Goal: Information Seeking & Learning: Learn about a topic

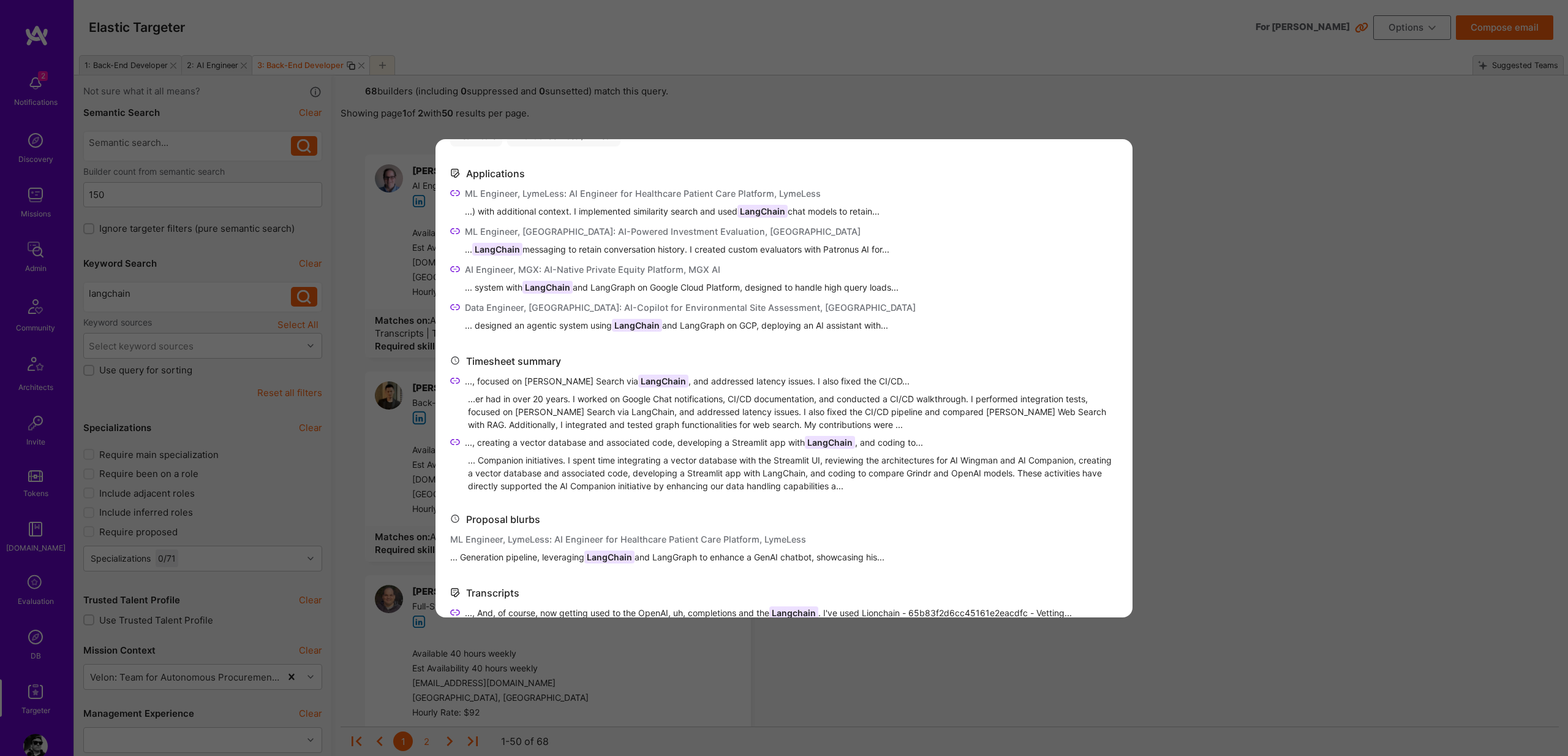
scroll to position [308, 0]
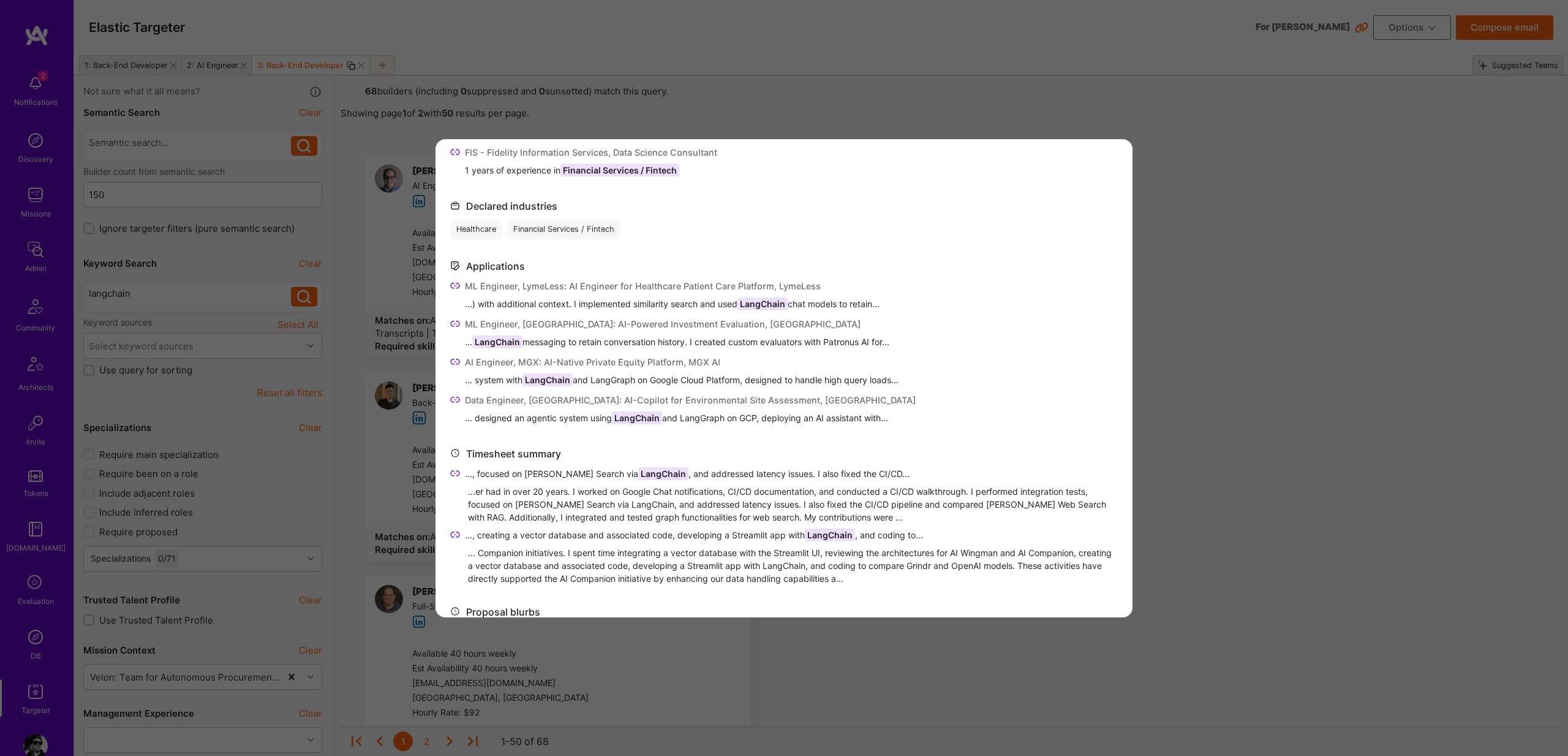
click at [734, 301] on span "...) with additional context. I implemented similarity search and used LangChai…" at bounding box center [673, 303] width 415 height 13
drag, startPoint x: 738, startPoint y: 301, endPoint x: 774, endPoint y: 298, distance: 36.1
click at [774, 298] on span "...) with additional context. I implemented similarity search and used LangChai…" at bounding box center [673, 303] width 415 height 13
click at [747, 303] on span "LangChain" at bounding box center [762, 303] width 50 height 13
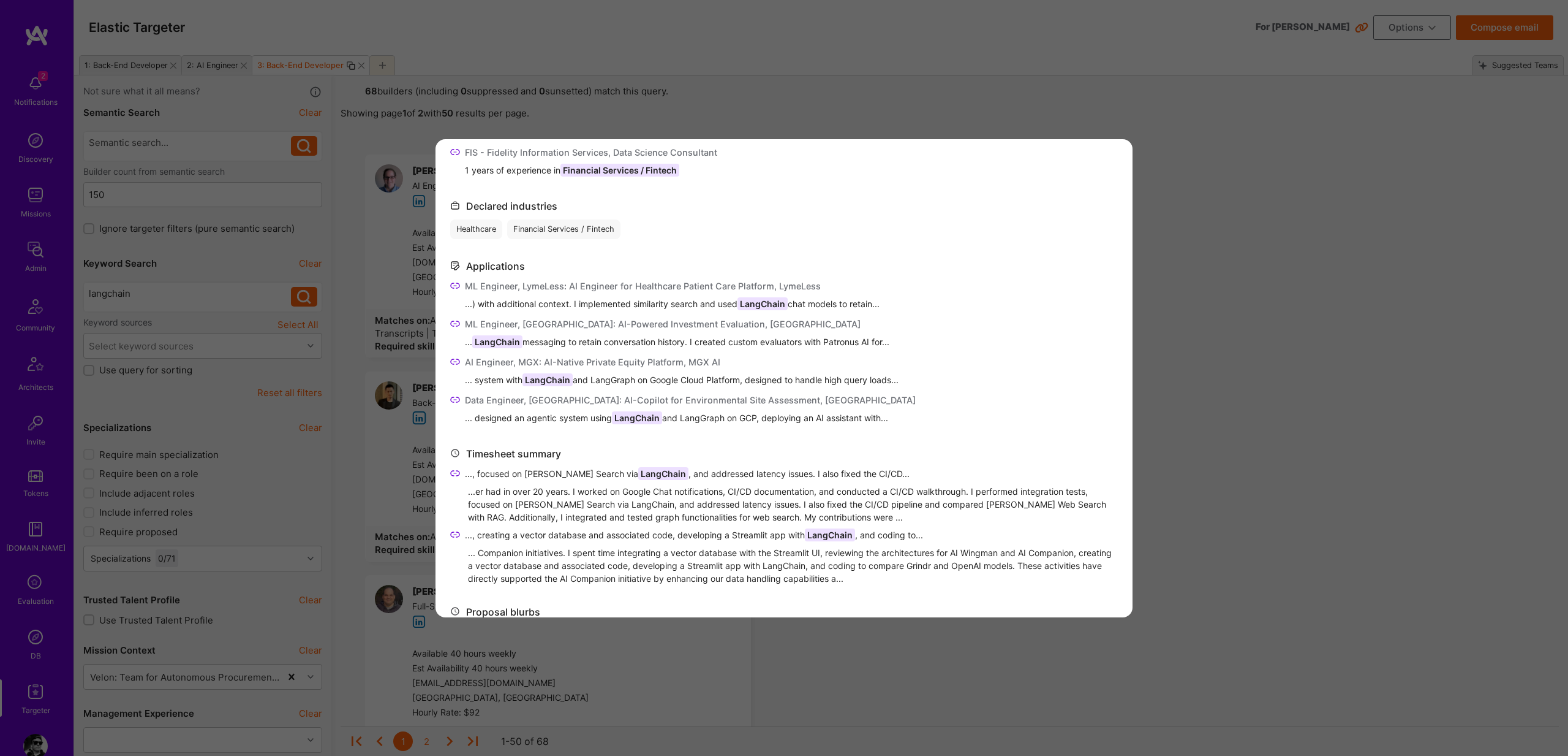
click at [536, 377] on span "LangChain" at bounding box center [548, 379] width 50 height 13
drag, startPoint x: 536, startPoint y: 377, endPoint x: 626, endPoint y: 378, distance: 90.0
click at [626, 378] on span "... system with LangChain and LangGraph on Google Cloud Platform, designed to h…" at bounding box center [681, 379] width 433 height 13
copy span "LangChain and LangGraph"
click at [454, 360] on icon "modal" at bounding box center [455, 361] width 10 height 10
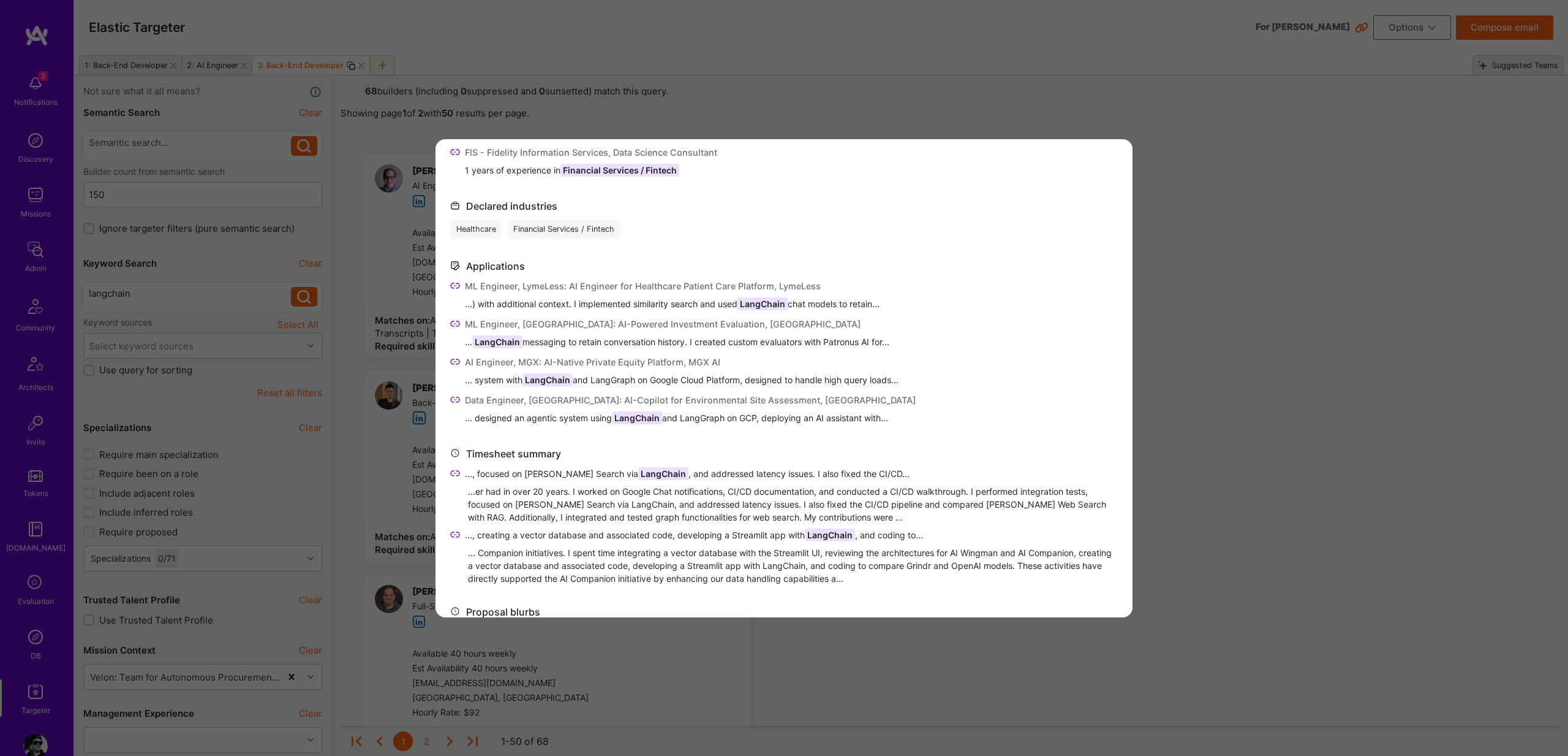
scroll to position [308, 0]
click at [532, 377] on span "LangChain" at bounding box center [548, 378] width 50 height 13
drag, startPoint x: 532, startPoint y: 377, endPoint x: 667, endPoint y: 378, distance: 135.0
click at [667, 378] on span "... system with LangChain and LangGraph on Google Cloud Platform, designed to h…" at bounding box center [681, 378] width 433 height 13
copy span "LangChain and LangGraph on Google"
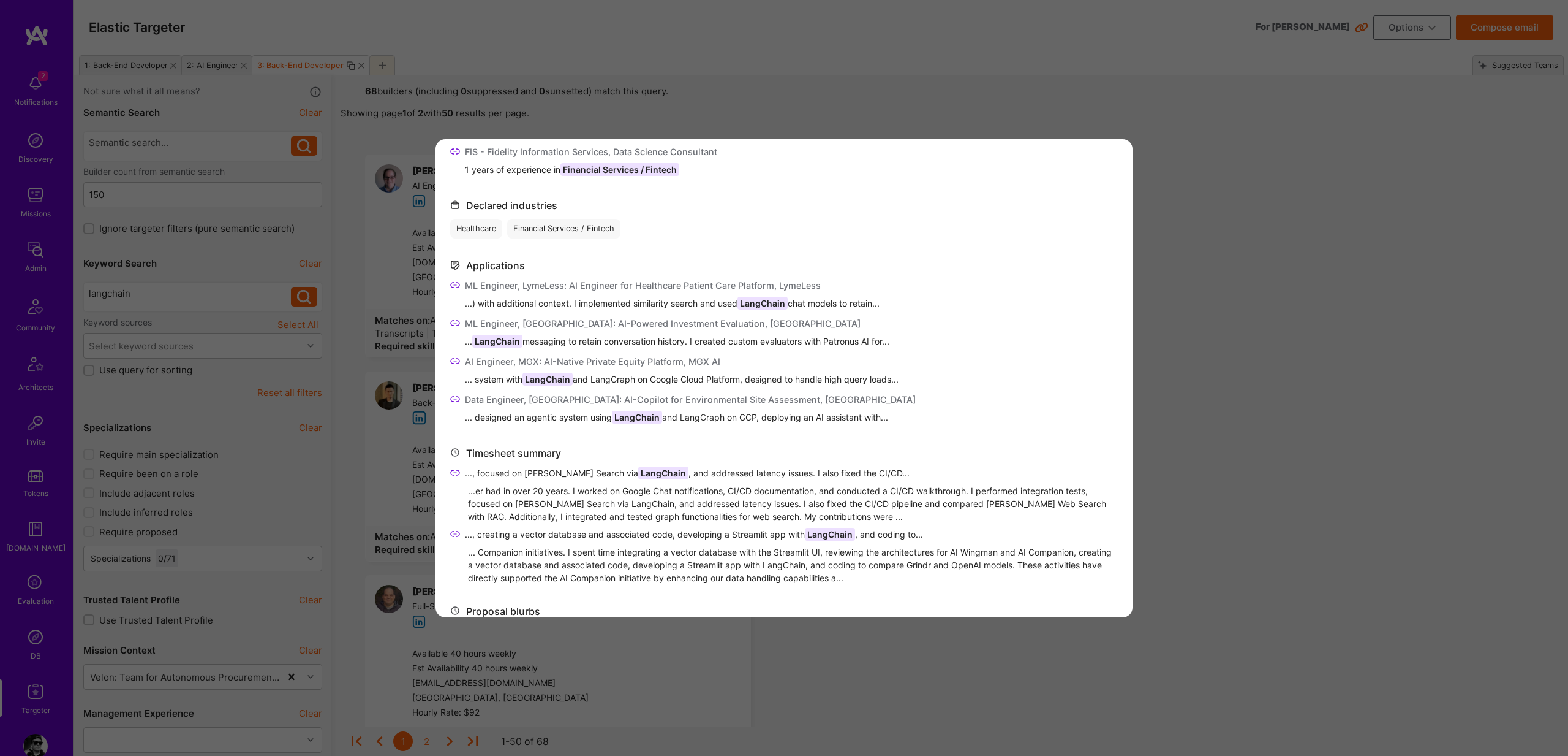
click at [454, 358] on icon "modal" at bounding box center [455, 361] width 10 height 10
click at [690, 415] on span "... designed an agentic system using LangChain and LangGraph on GCP, deploying …" at bounding box center [690, 416] width 451 height 13
drag, startPoint x: 690, startPoint y: 415, endPoint x: 759, endPoint y: 419, distance: 69.1
click at [759, 419] on span "... designed an agentic system using LangChain and LangGraph on GCP, deploying …" at bounding box center [690, 416] width 451 height 13
copy span "LangGraph on GCP,"
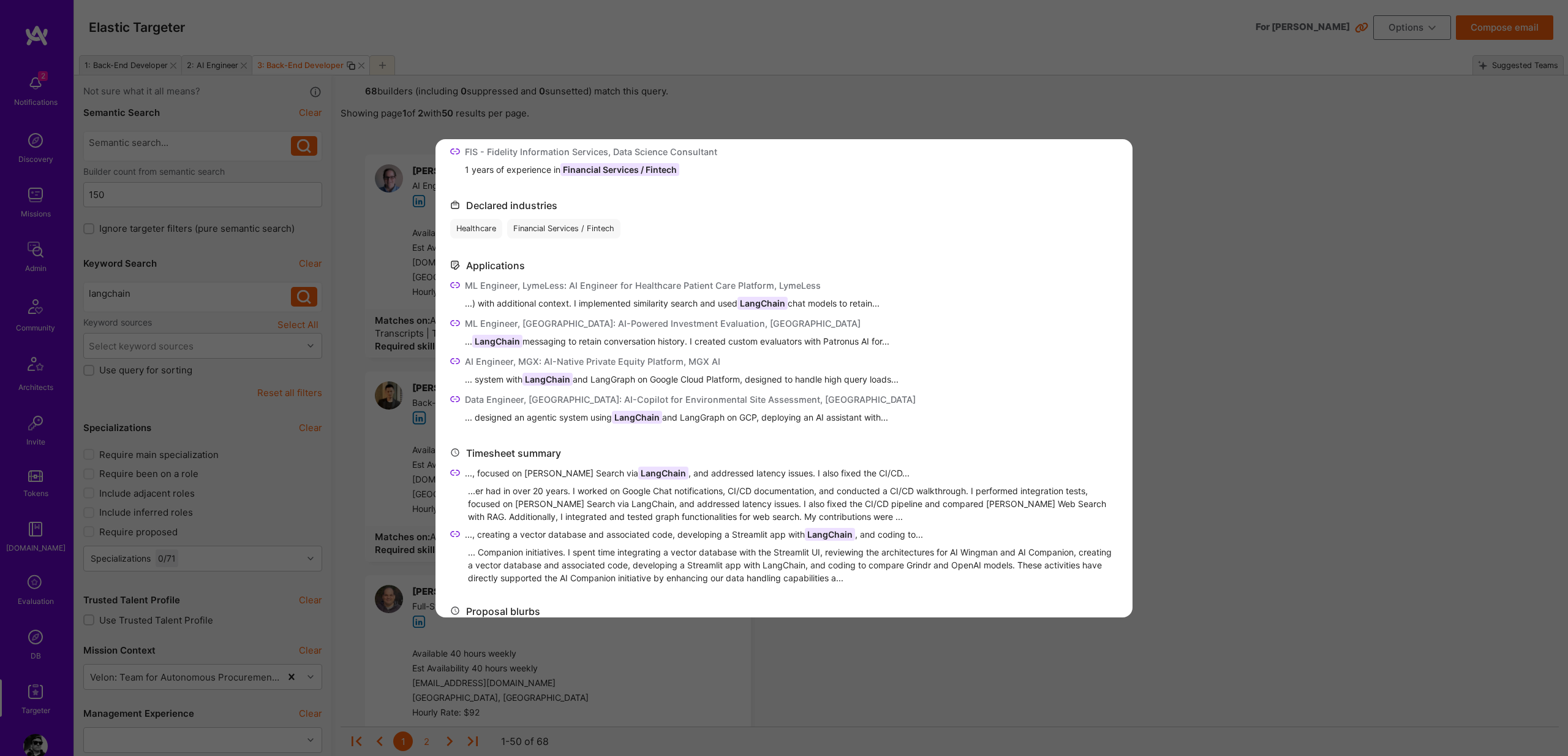
click at [454, 396] on icon "modal" at bounding box center [455, 399] width 10 height 10
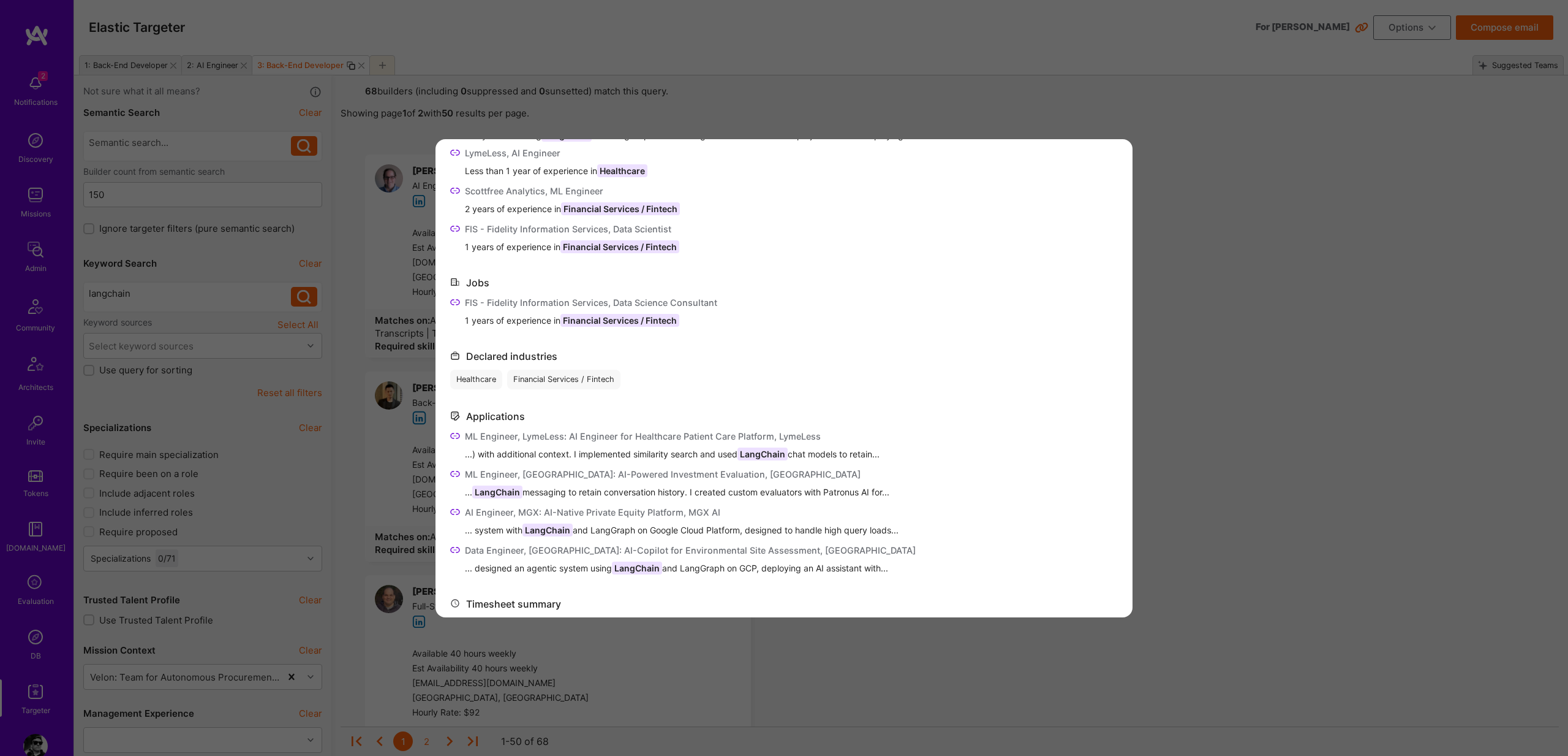
scroll to position [0, 0]
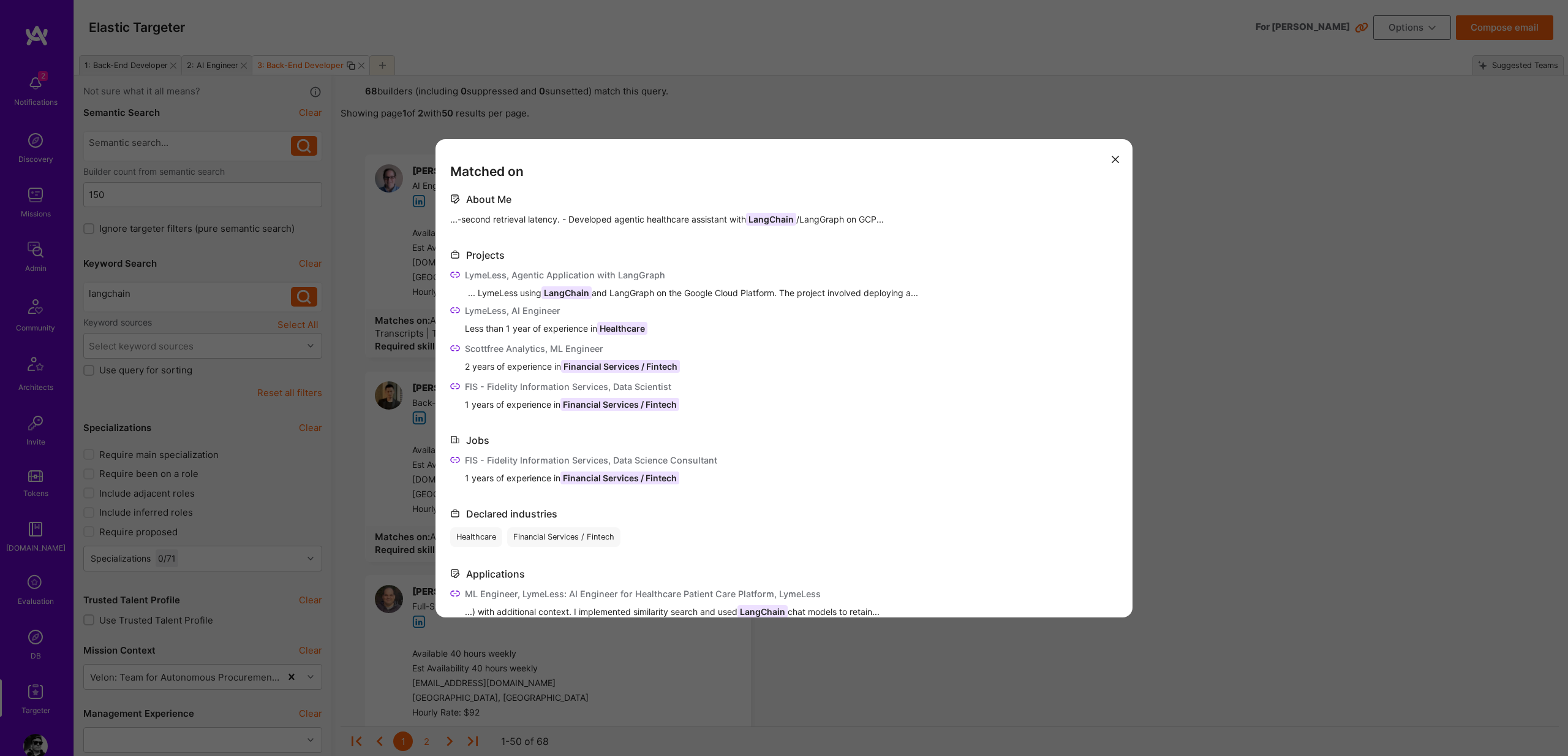
click at [576, 296] on span "LangChain" at bounding box center [566, 292] width 50 height 13
click at [628, 292] on div "... LymeLess using LangChain and LangGraph on the Google Cloud Platform. The pr…" at bounding box center [793, 292] width 650 height 13
drag, startPoint x: 628, startPoint y: 292, endPoint x: 639, endPoint y: 292, distance: 11.0
click at [639, 292] on div "... LymeLess using LangChain and LangGraph on the Google Cloud Platform. The pr…" at bounding box center [793, 292] width 650 height 13
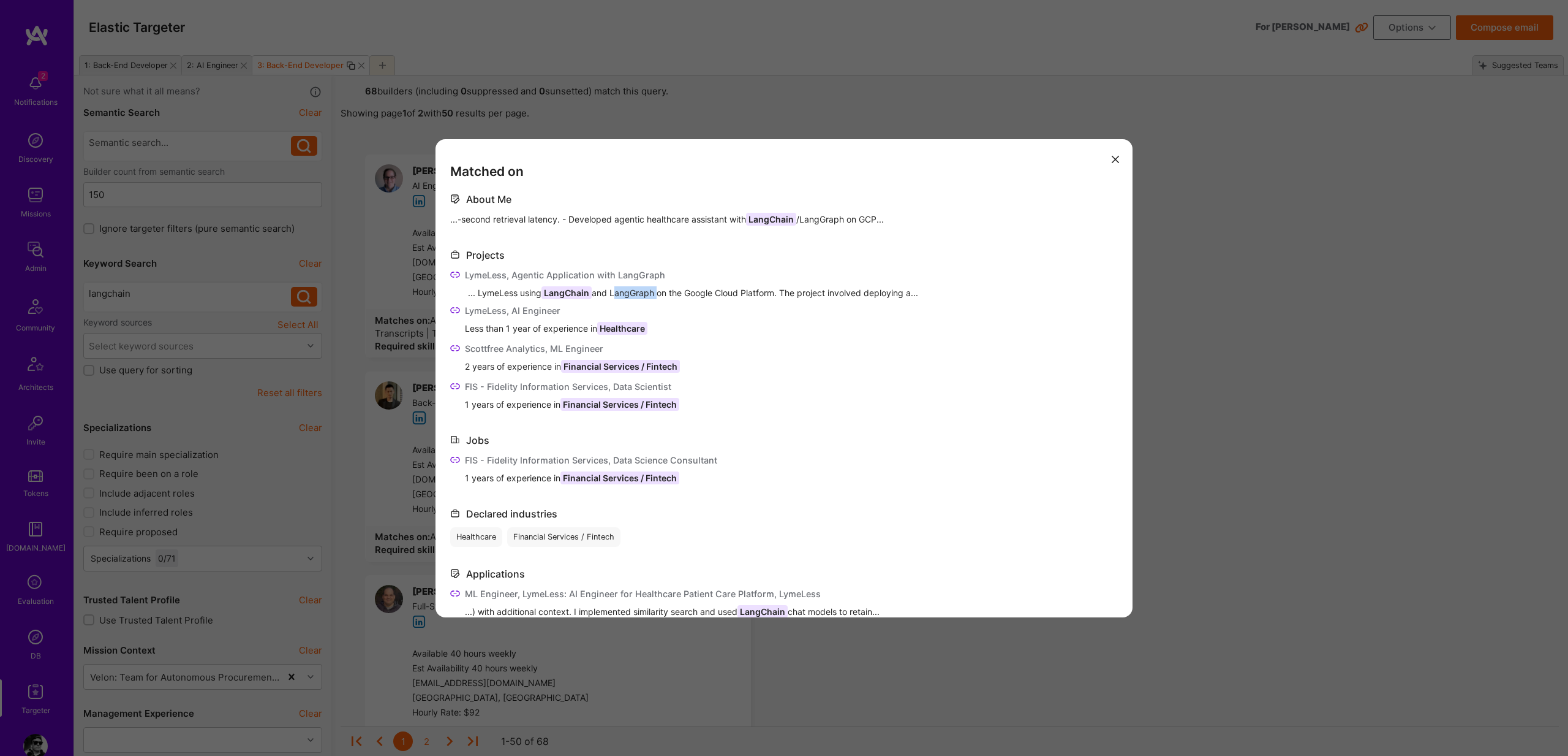
copy div "LangGraph"
click at [460, 277] on div "LymeLess, Agentic Application with LangGraph" at bounding box center [784, 276] width 668 height 15
click at [455, 275] on icon "modal" at bounding box center [455, 274] width 10 height 10
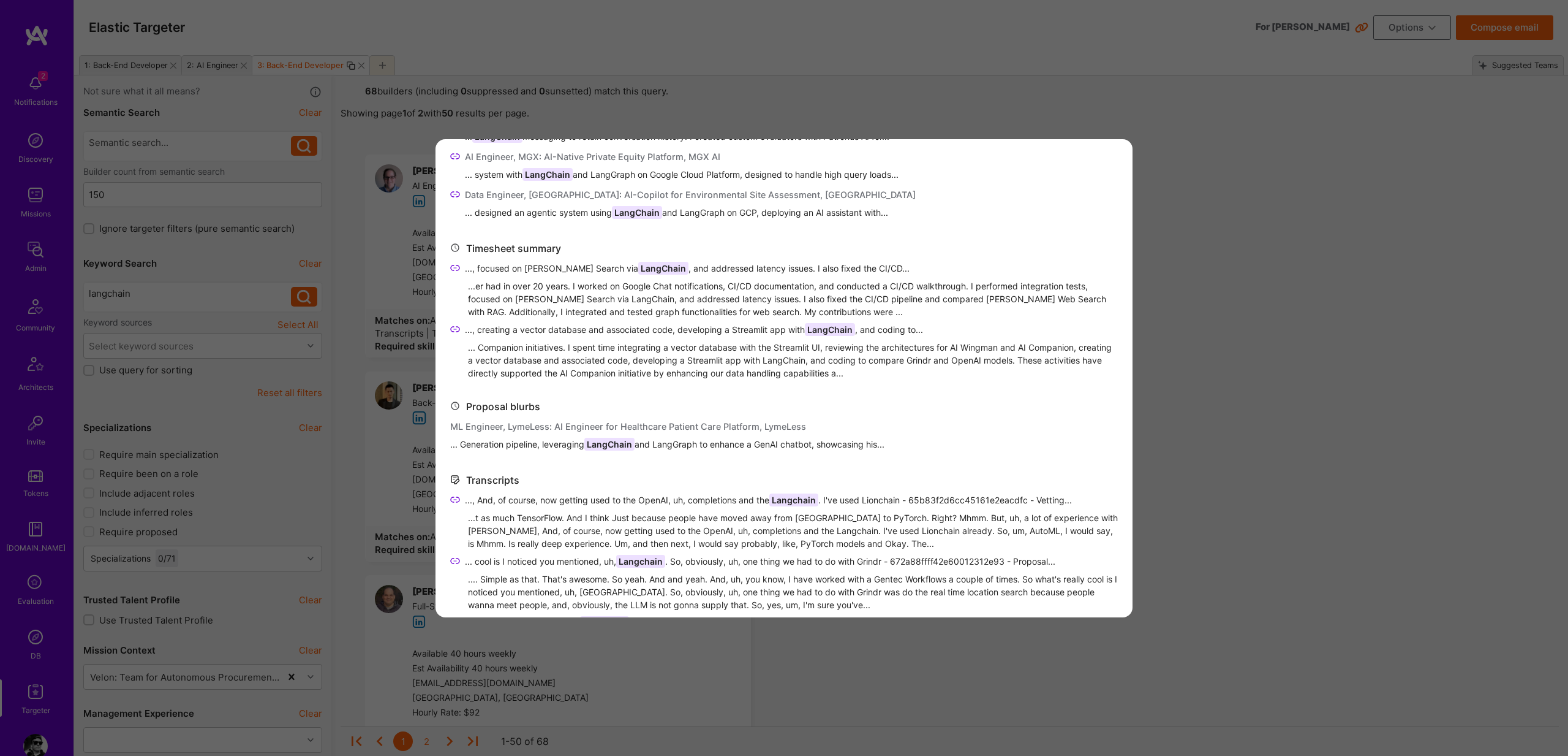
scroll to position [520, 0]
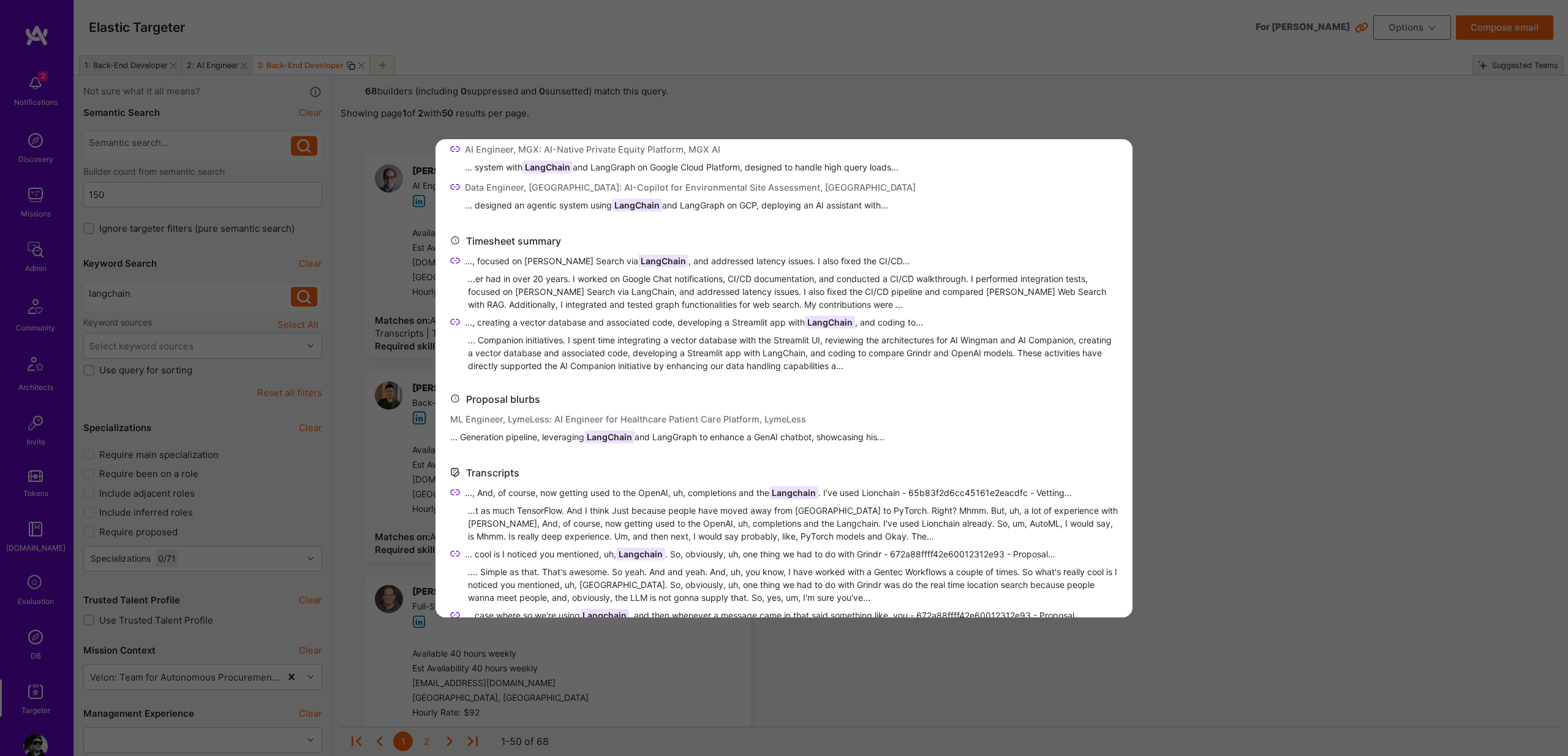
click at [668, 438] on span "... Generation pipeline, leveraging LangChain and LangGraph to enhance a GenAI …" at bounding box center [668, 436] width 434 height 13
click at [673, 438] on span "... Generation pipeline, leveraging LangChain and LangGraph to enhance a GenAI …" at bounding box center [668, 436] width 434 height 13
copy span "LangGraph"
click at [1217, 455] on div "Matched on About Me ...-second retrieval latency. - Developed agentic healthcar…" at bounding box center [784, 378] width 1568 height 756
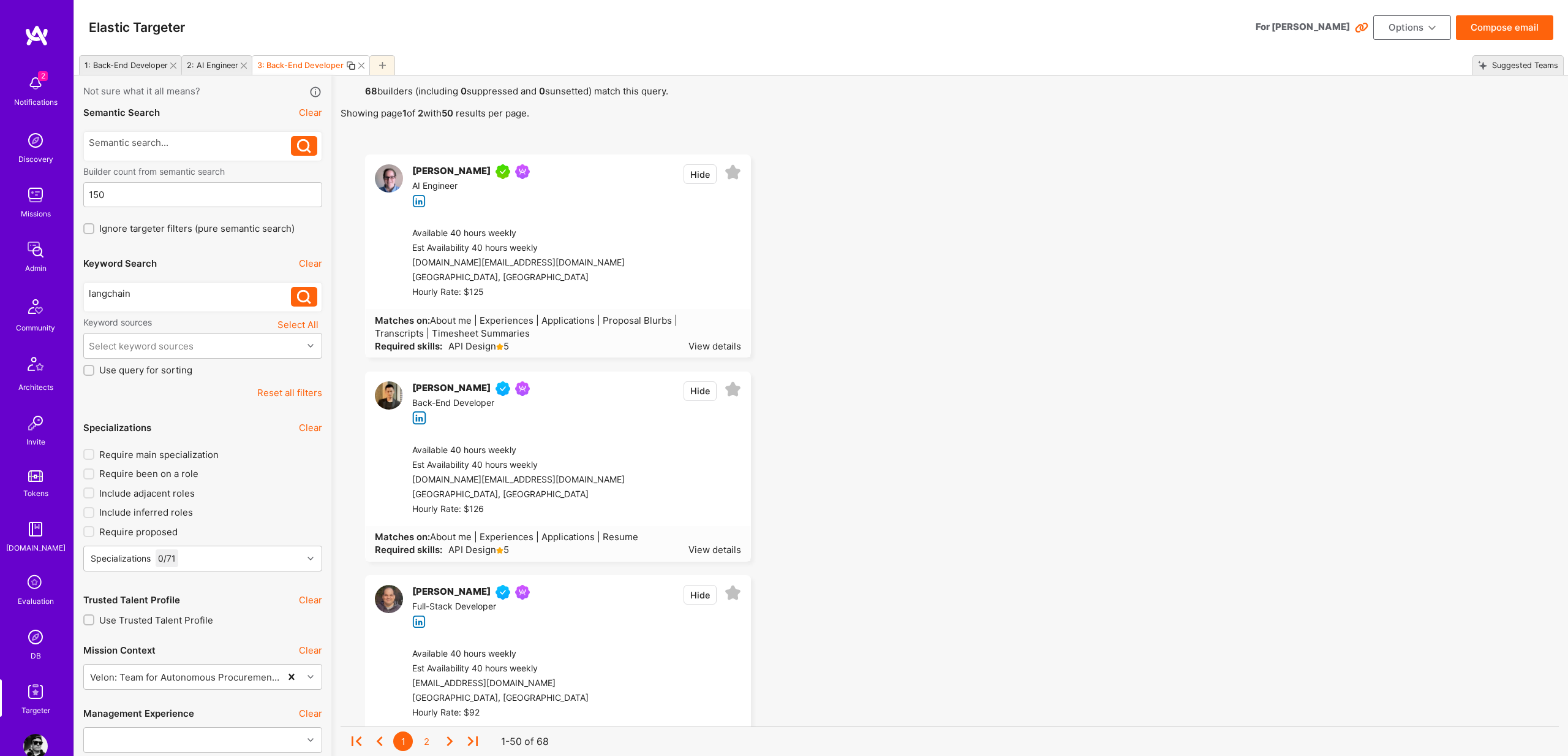
click at [394, 179] on img at bounding box center [389, 178] width 28 height 28
click at [705, 345] on div "View details" at bounding box center [715, 346] width 53 height 13
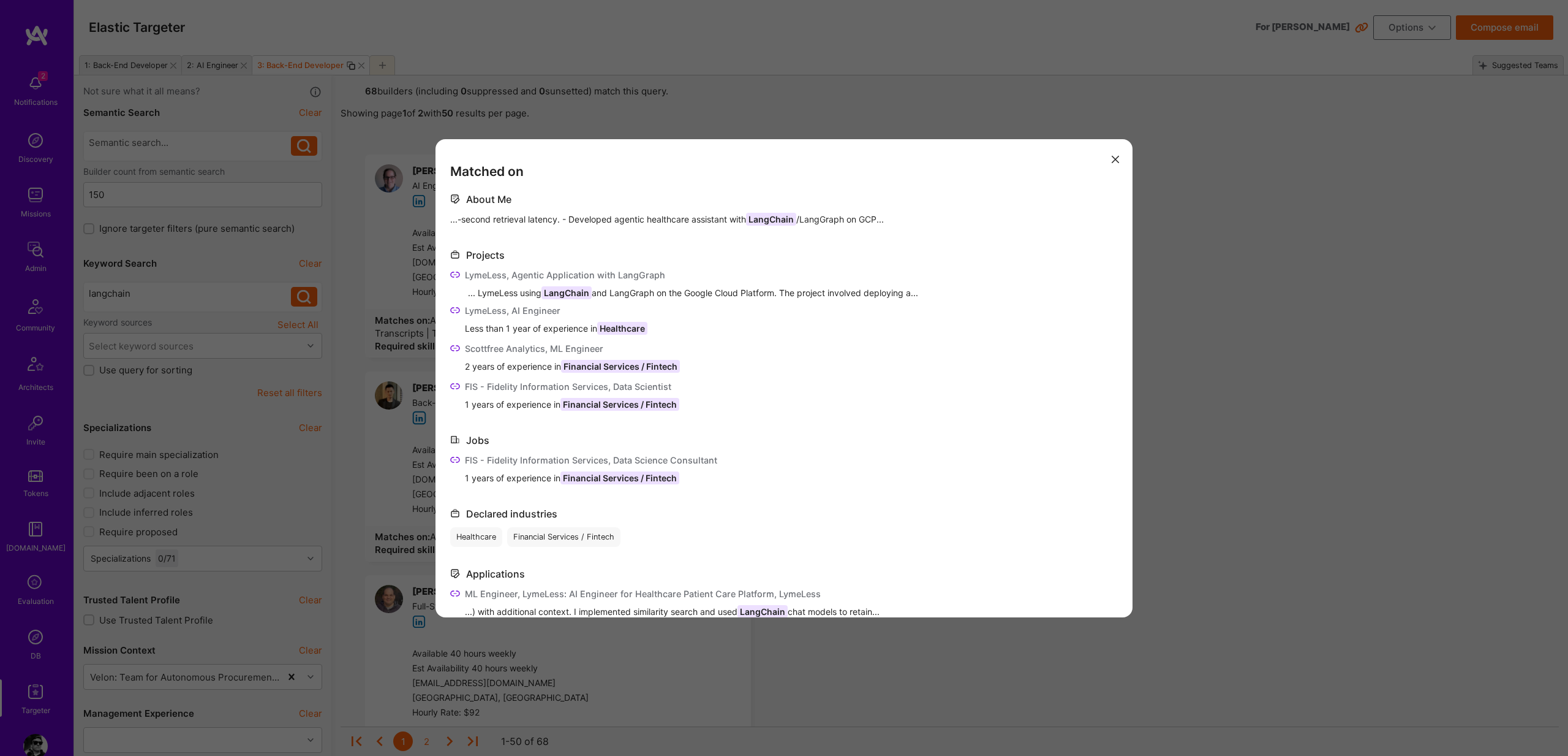
click at [753, 113] on div "Matched on About Me ...-second retrieval latency. - Developed agentic healthcar…" at bounding box center [784, 378] width 1568 height 756
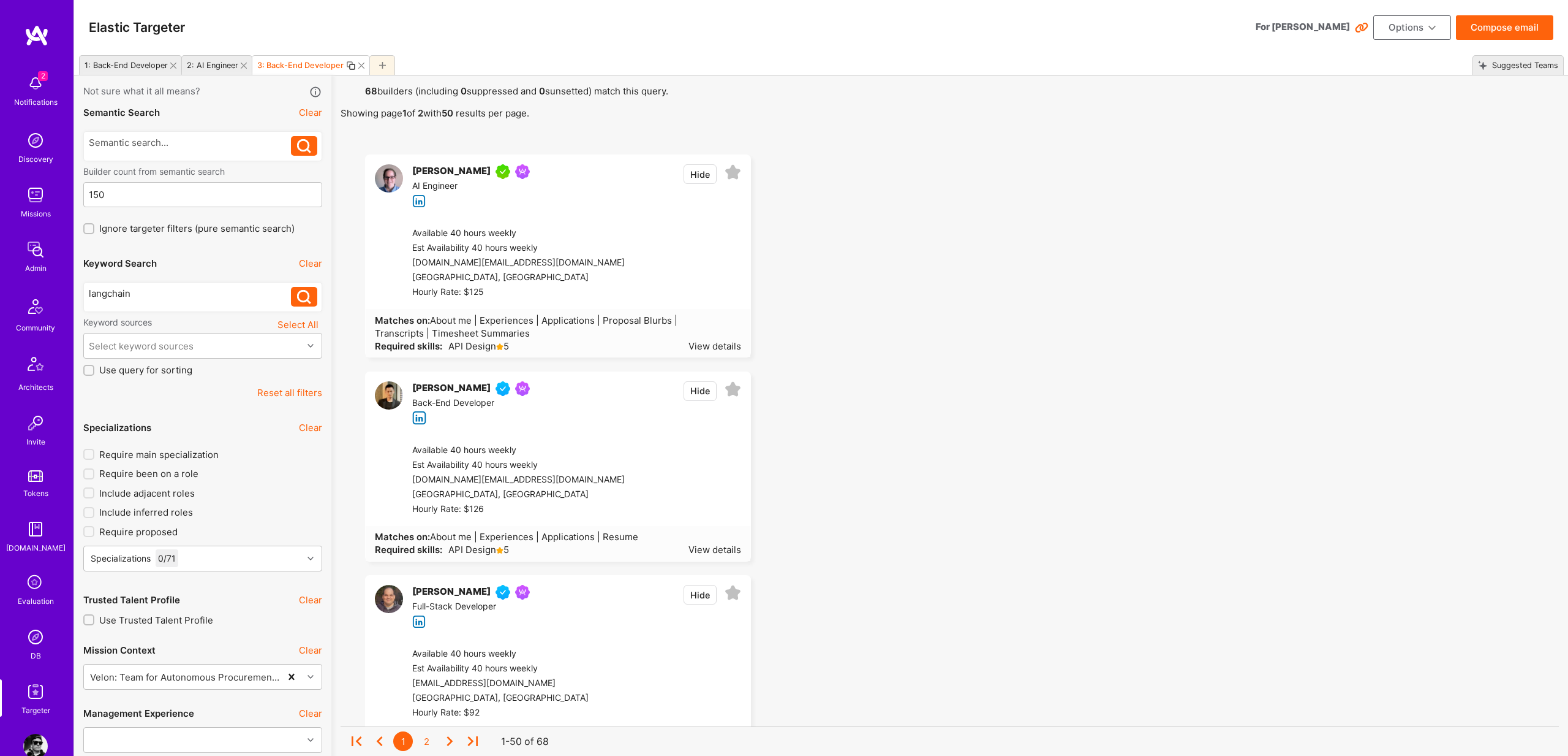
click at [428, 174] on div "[PERSON_NAME]" at bounding box center [451, 171] width 78 height 14
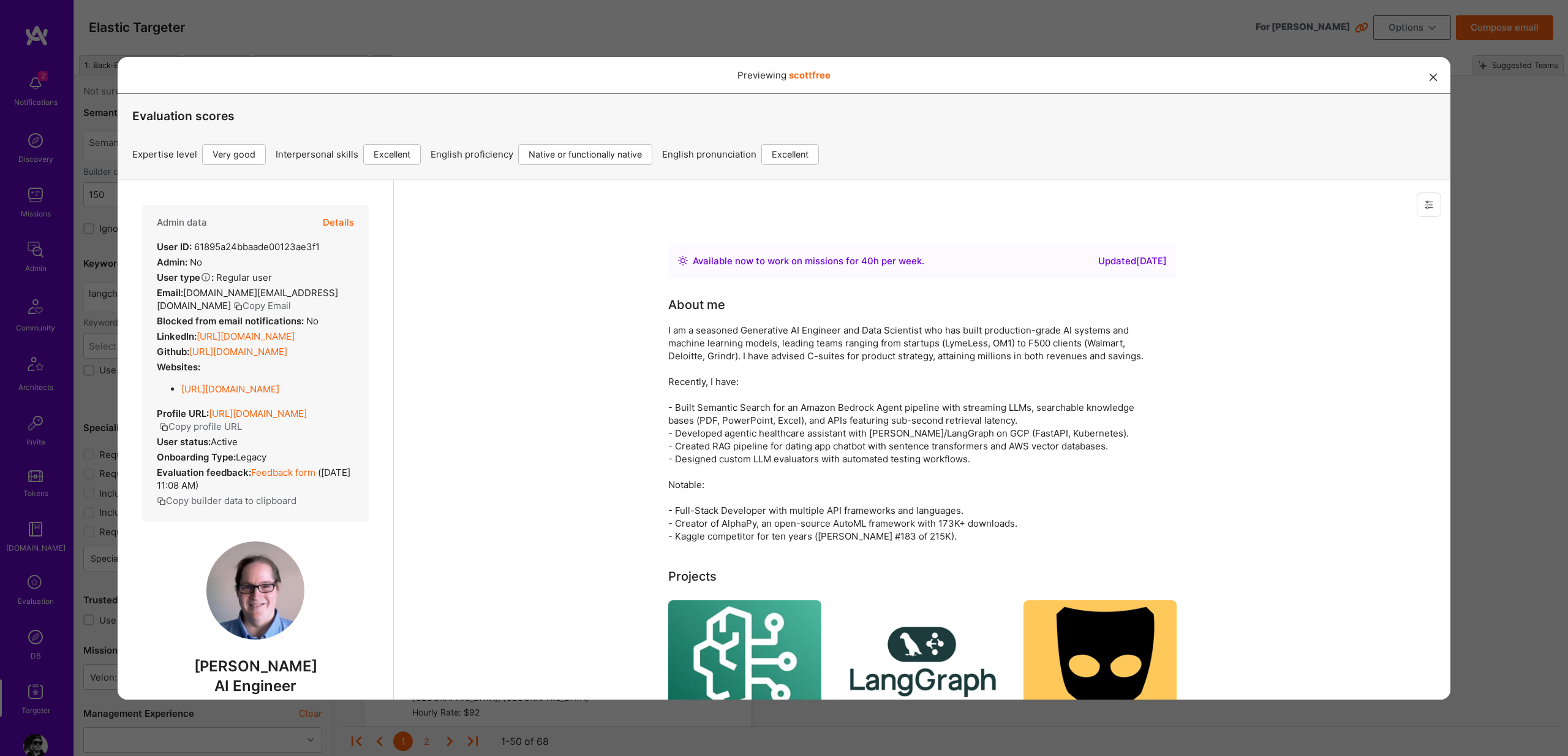
scroll to position [0, 0]
click at [335, 217] on button "Details" at bounding box center [339, 221] width 31 height 36
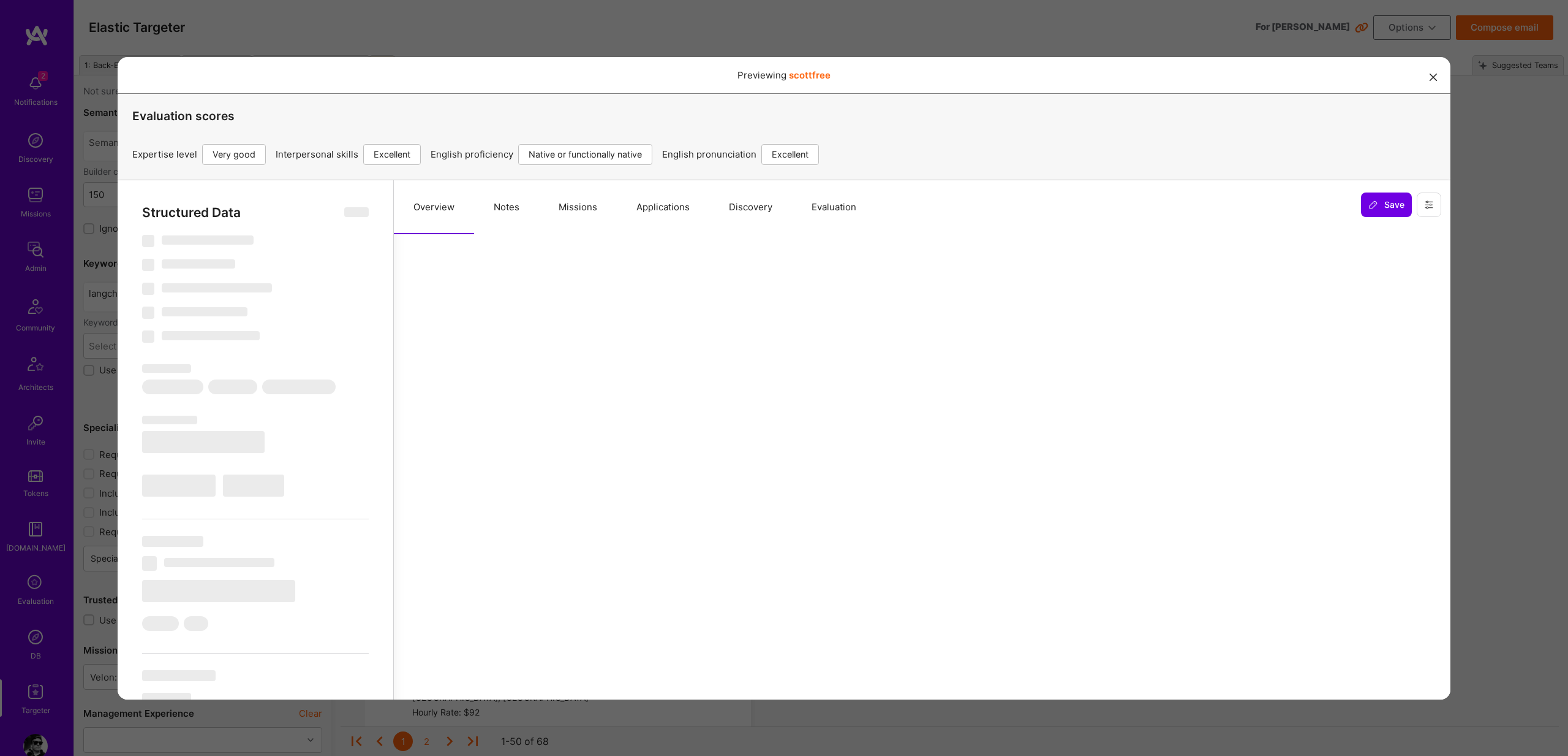
click at [498, 203] on button "Notes" at bounding box center [506, 207] width 65 height 54
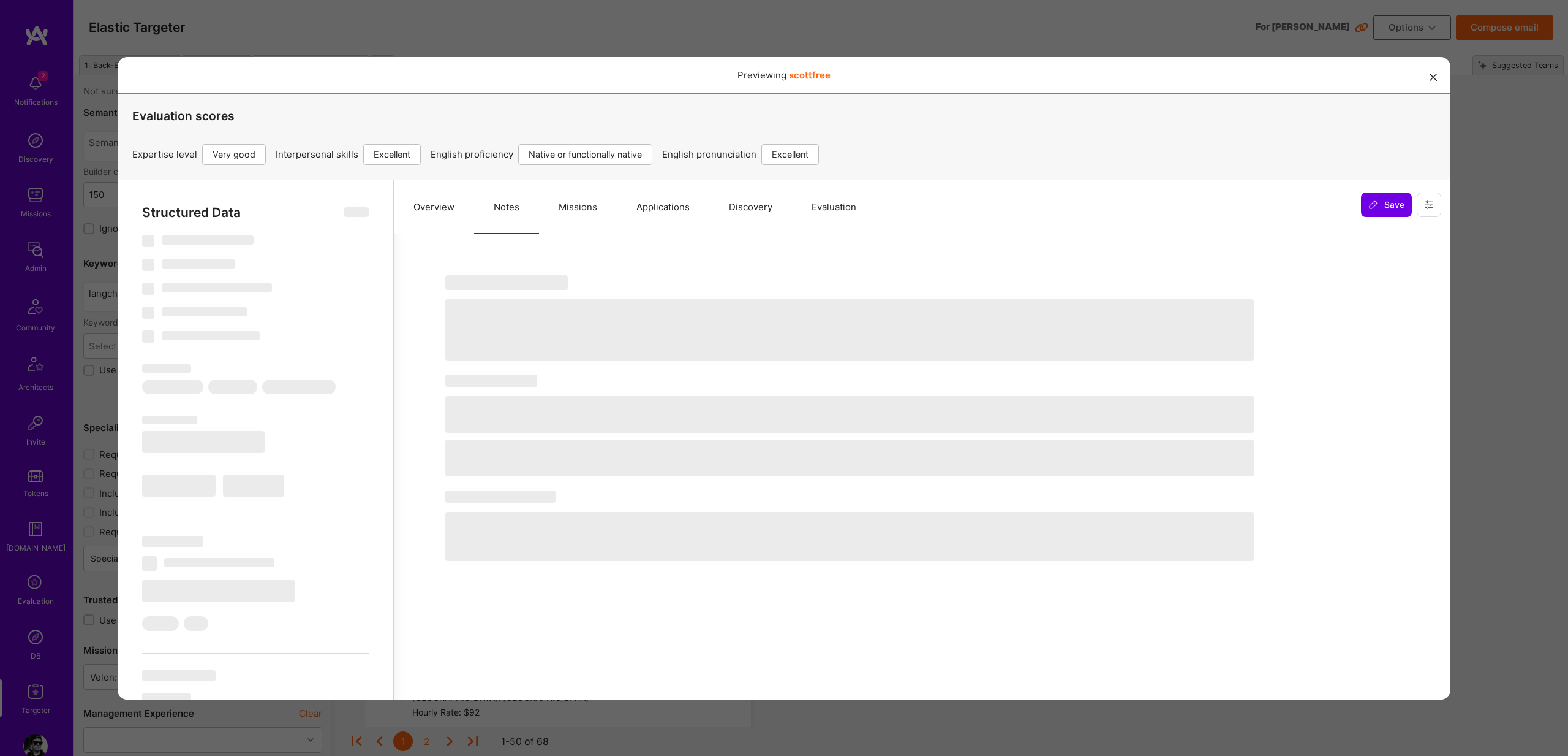
select select "Right Now"
select select "5"
select select "7"
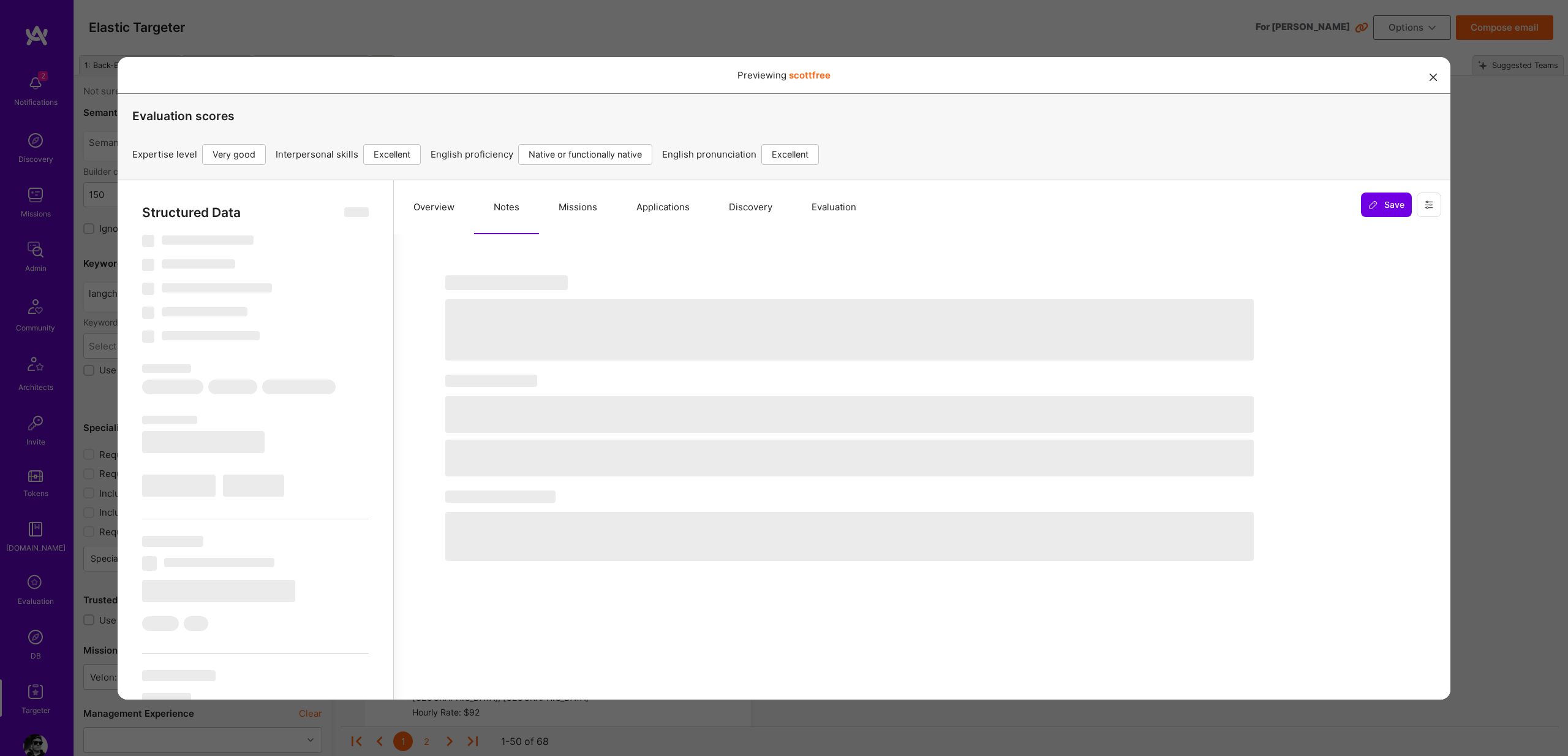
select select "US"
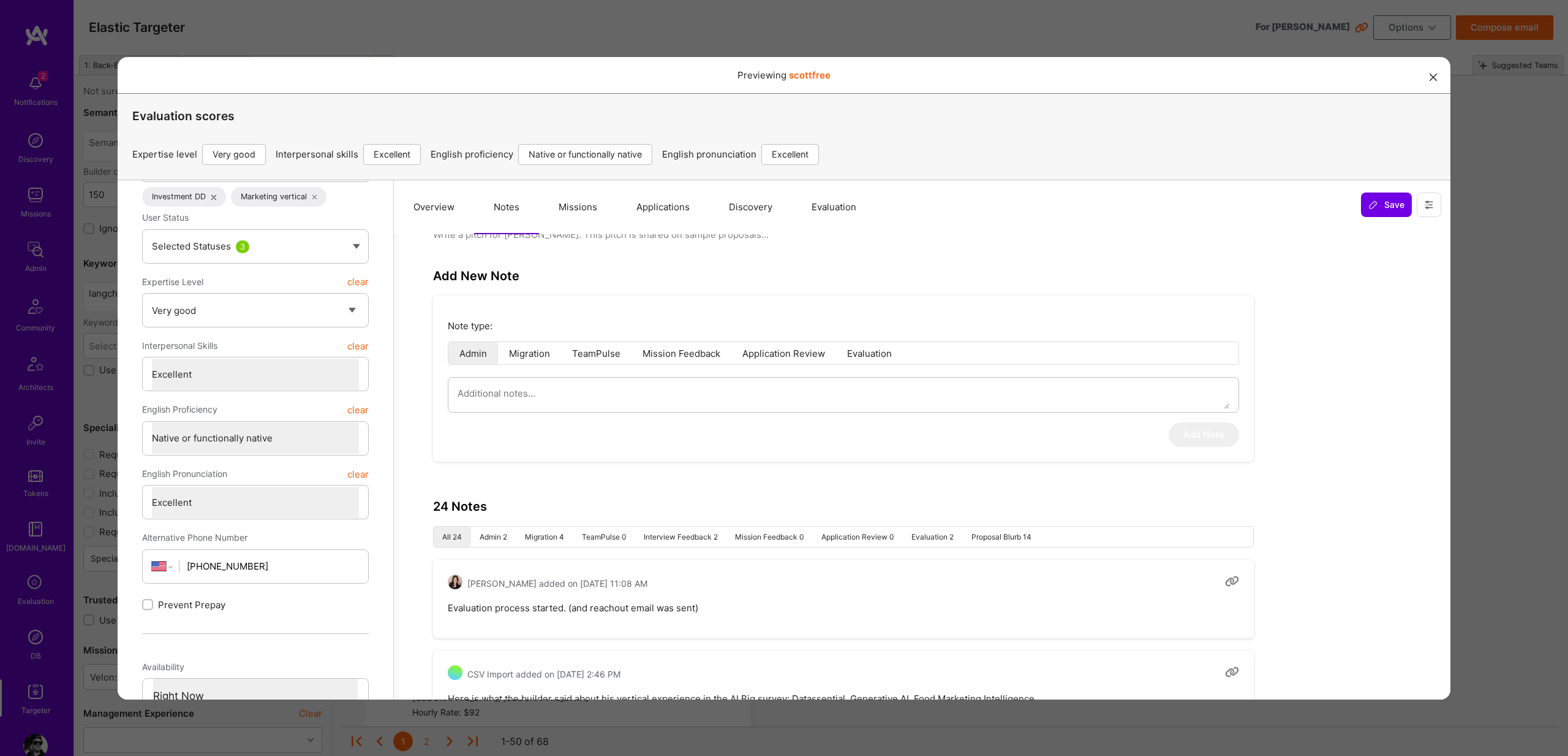
scroll to position [151, 0]
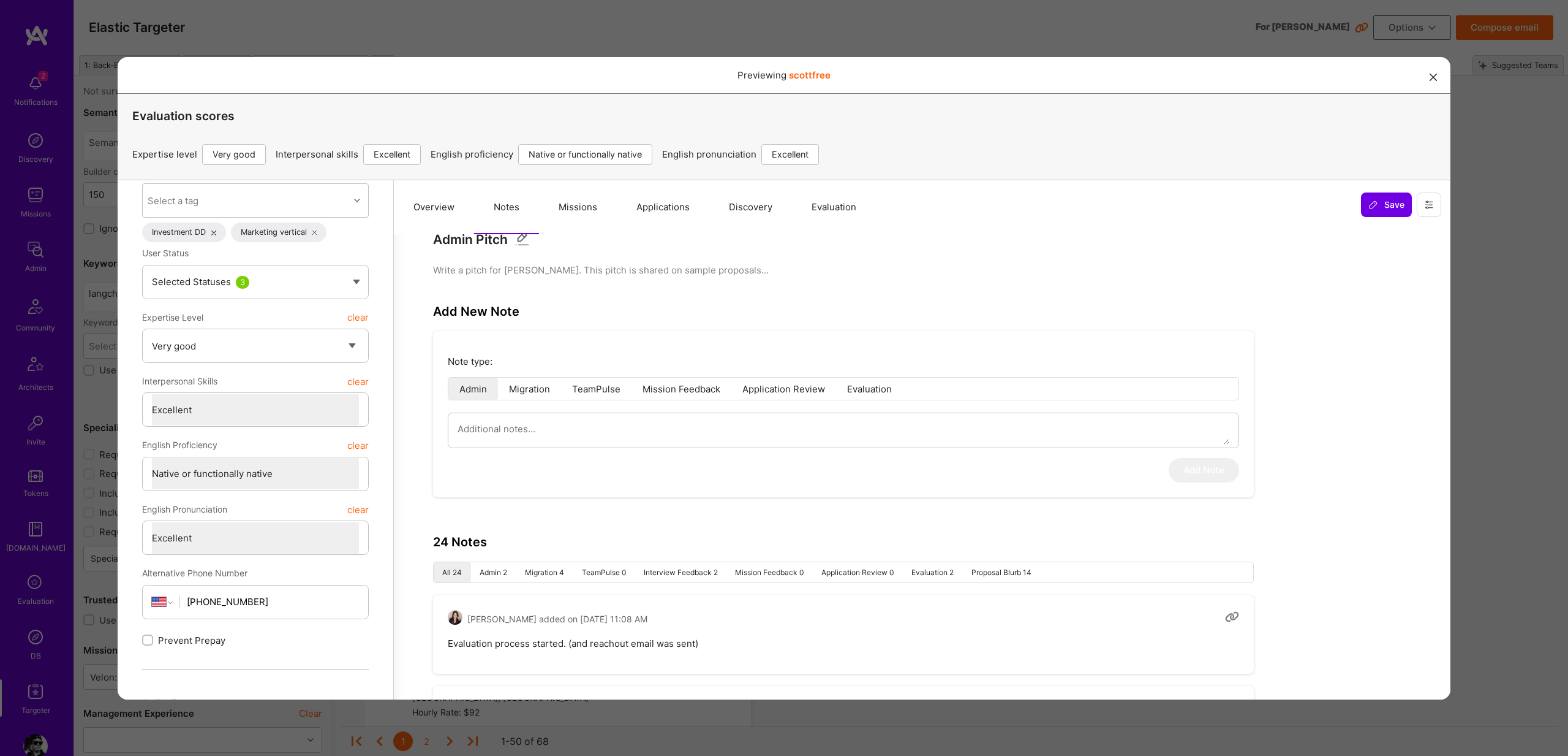
click at [979, 565] on li "Proposal Blurb 14" at bounding box center [1001, 572] width 78 height 20
type textarea "x"
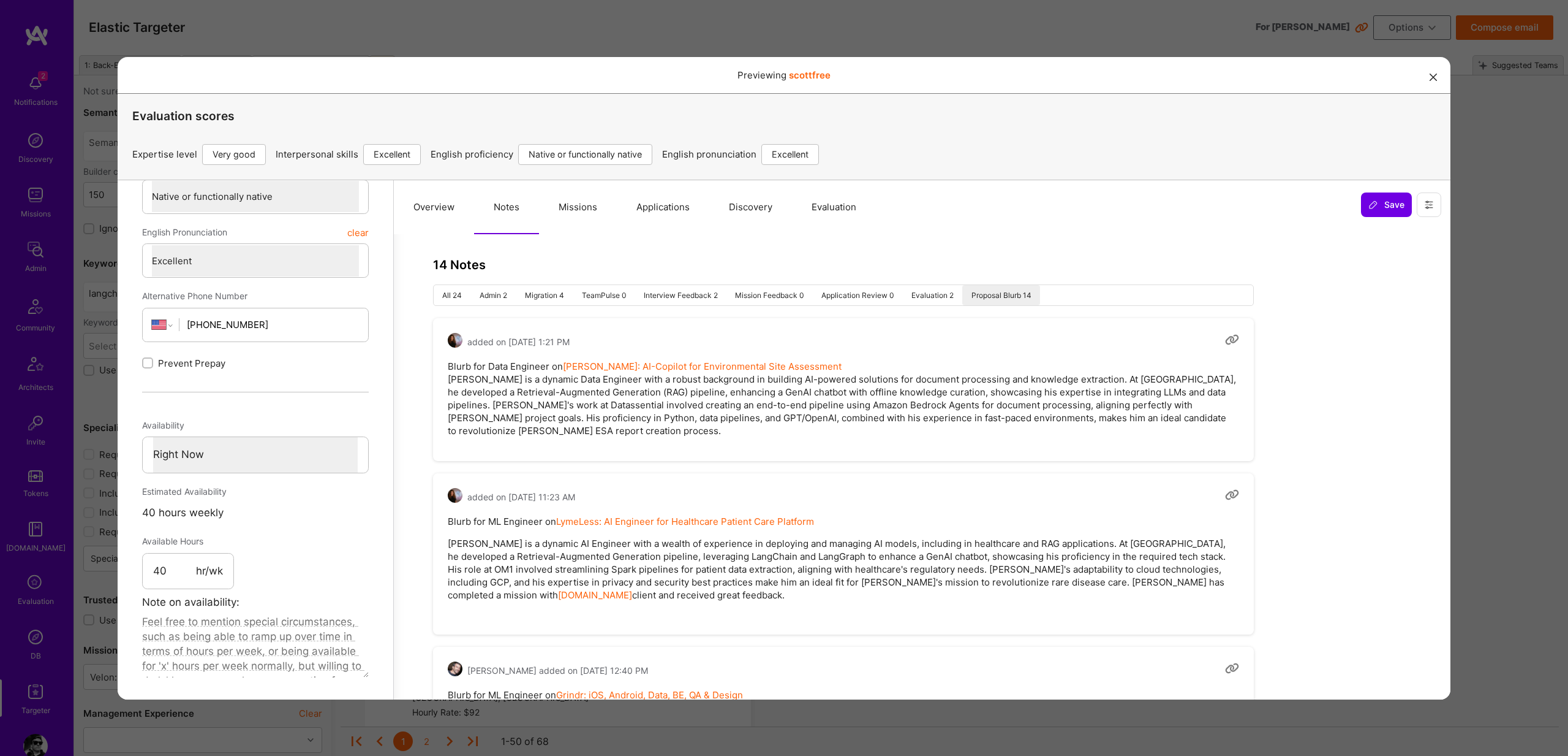
scroll to position [652, 0]
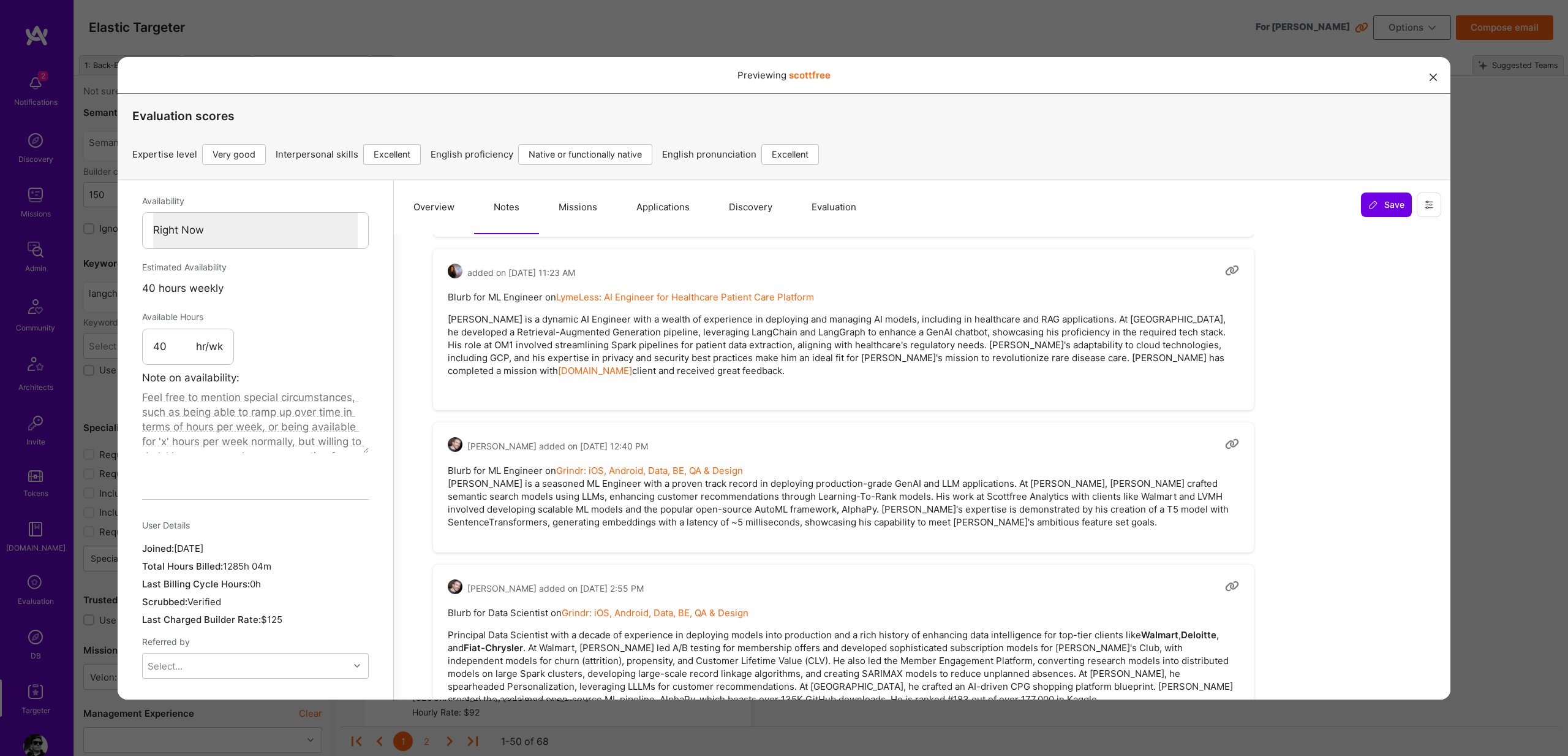
click at [489, 319] on p "Mark is a dynamic AI Engineer with a wealth of experience in deploying and mana…" at bounding box center [843, 344] width 791 height 65
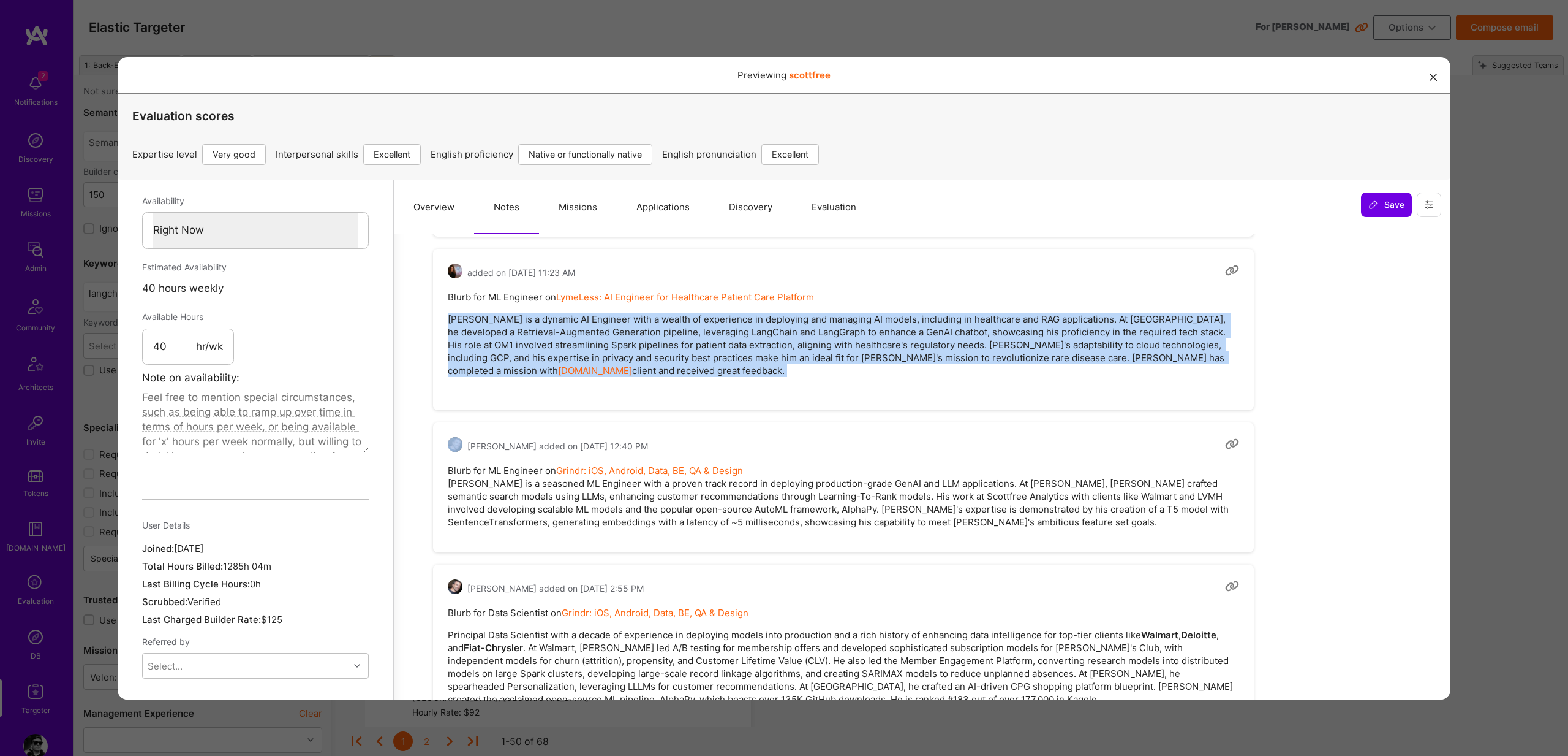
click at [489, 319] on p "Mark is a dynamic AI Engineer with a wealth of experience in deploying and mana…" at bounding box center [843, 344] width 791 height 65
copy p "Mark is a dynamic AI Engineer with a wealth of experience in deploying and mana…"
click at [1466, 299] on div "Previewing scottfree Evaluation scores Expertise level Very good Interpersonal …" at bounding box center [784, 378] width 1568 height 756
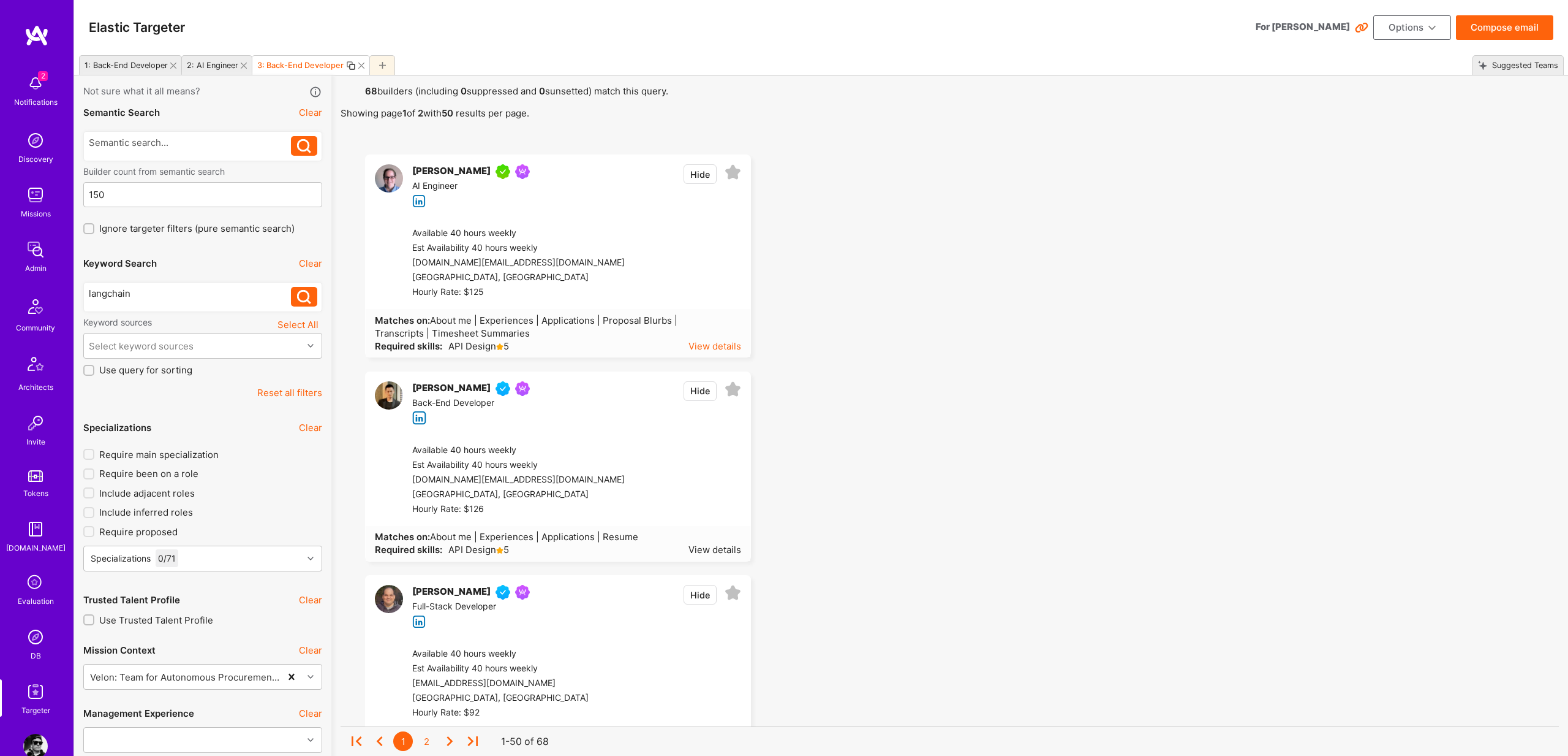
click at [726, 350] on div "View details" at bounding box center [715, 346] width 53 height 13
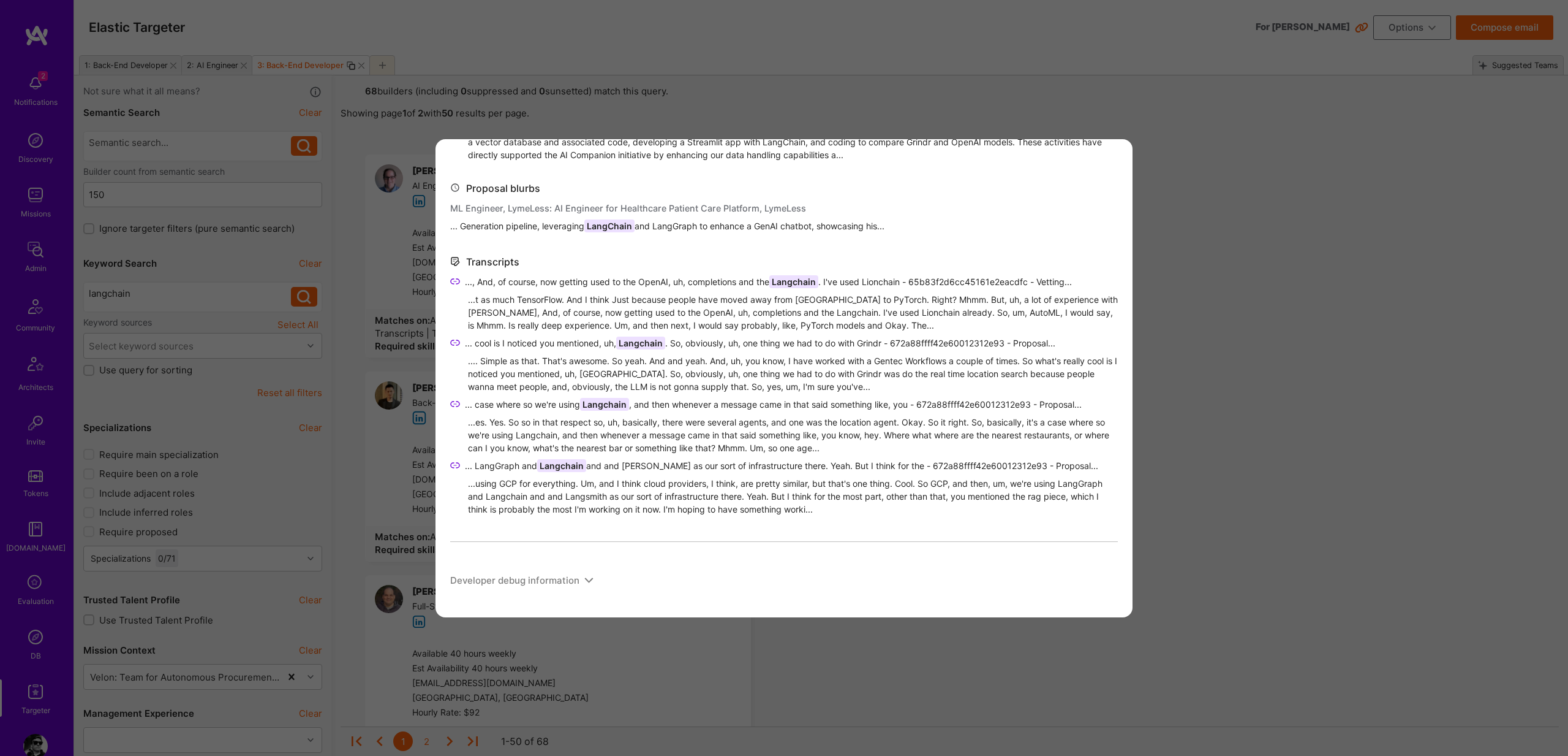
scroll to position [729, 0]
click at [455, 467] on icon "modal" at bounding box center [455, 467] width 10 height 10
click at [1248, 203] on div "Matched on About Me ...-second retrieval latency. - Developed agentic healthcar…" at bounding box center [784, 378] width 1568 height 756
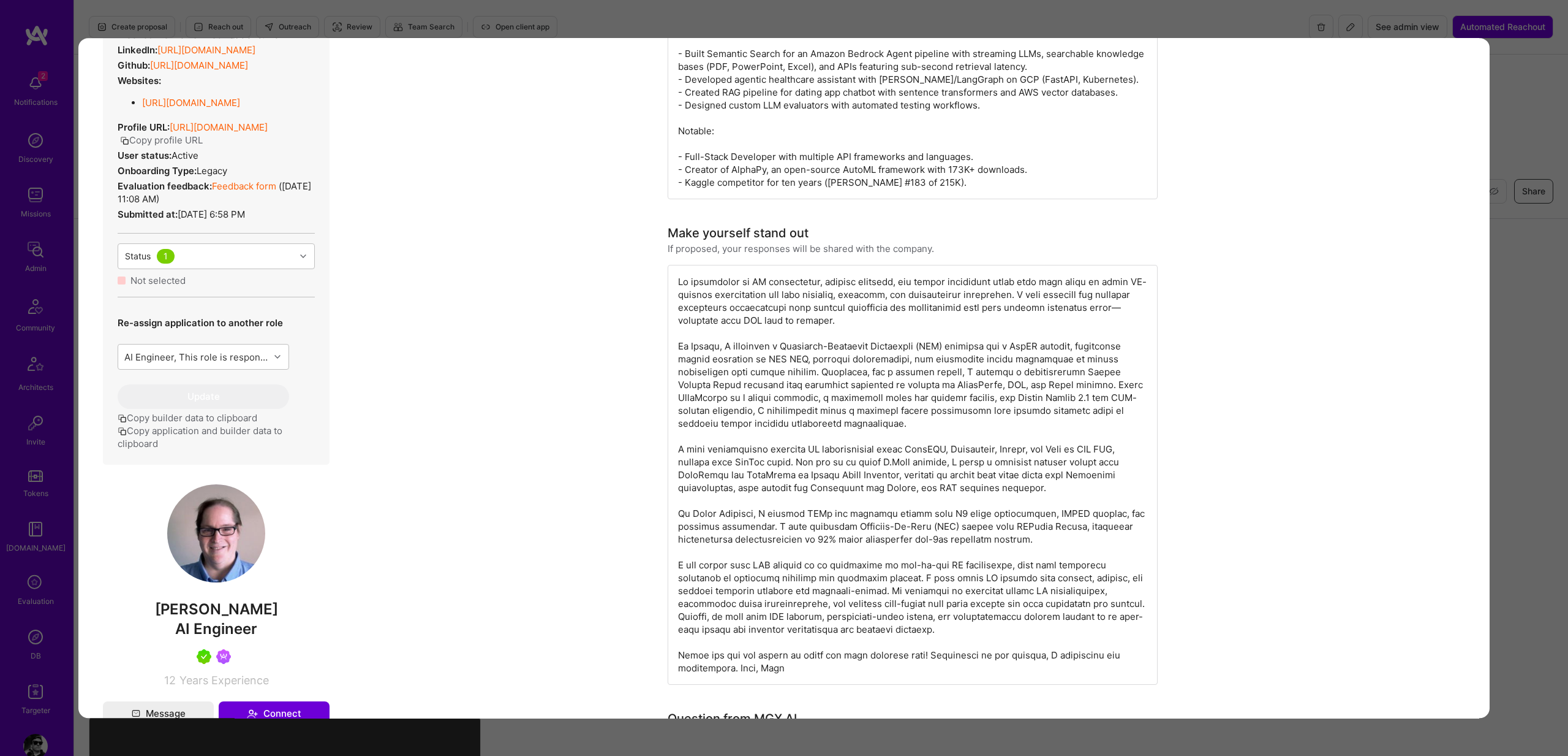
scroll to position [227, 0]
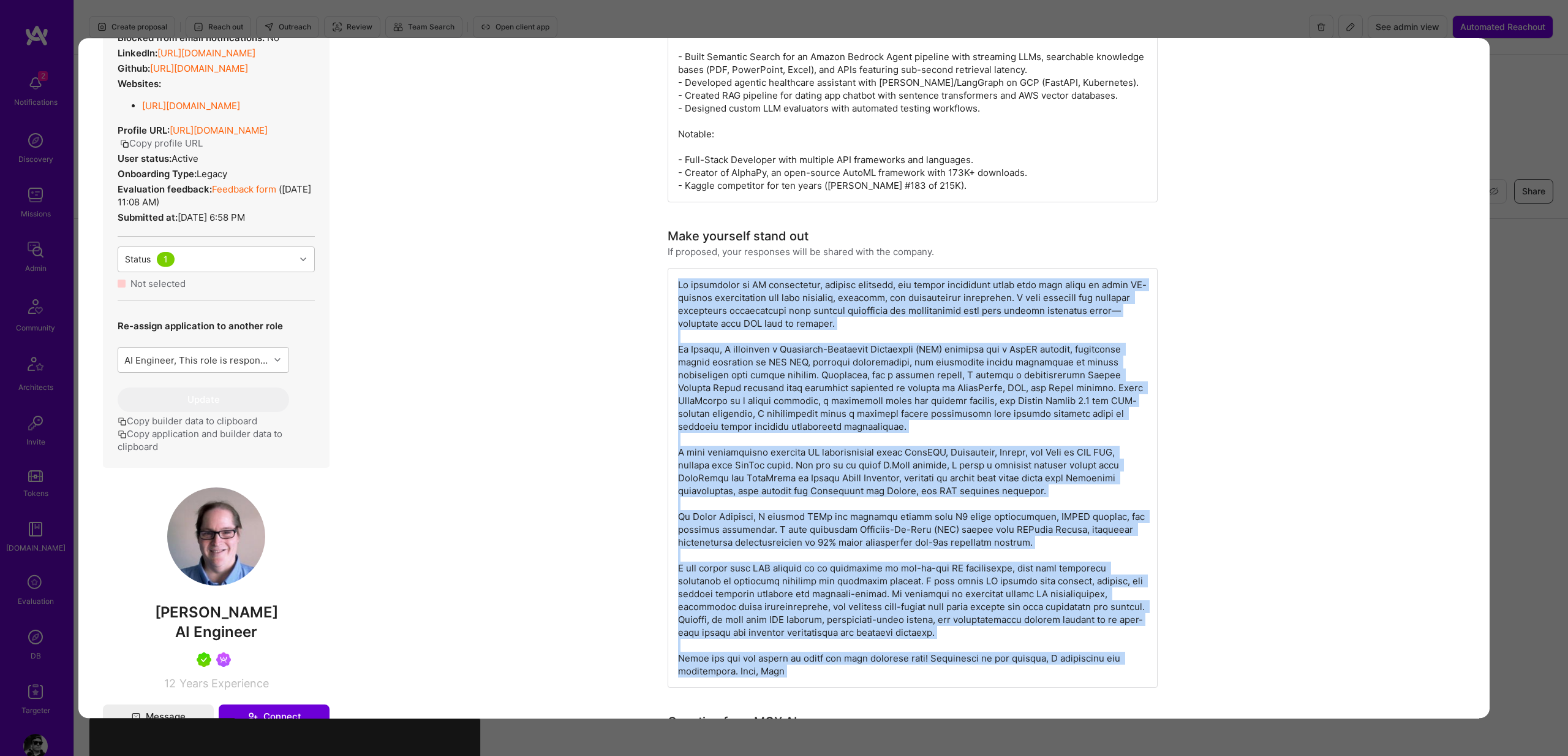
drag, startPoint x: 678, startPoint y: 283, endPoint x: 1056, endPoint y: 667, distance: 538.8
copy div "My background in AI engineering, machine learning, and system deployment align …"
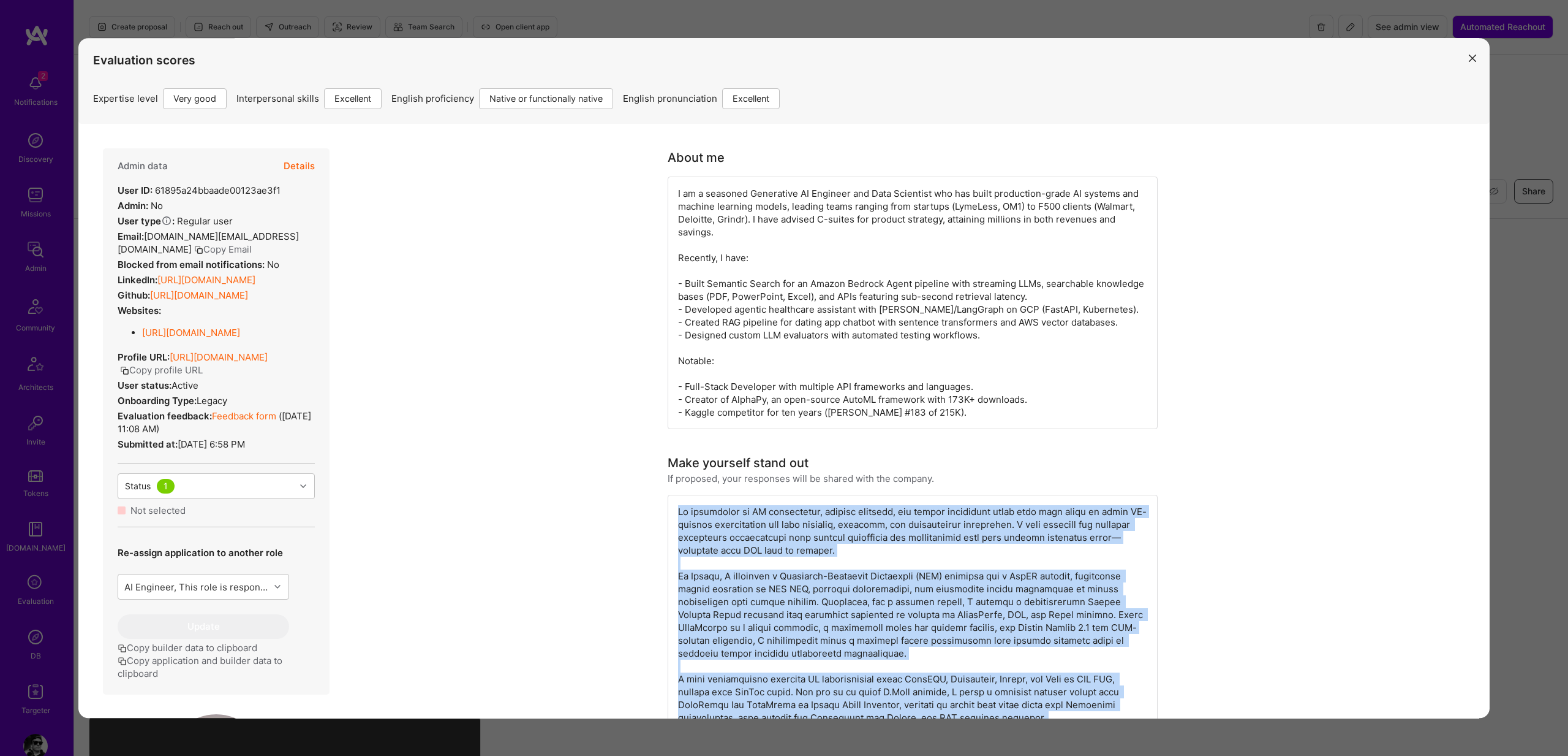
scroll to position [2, 0]
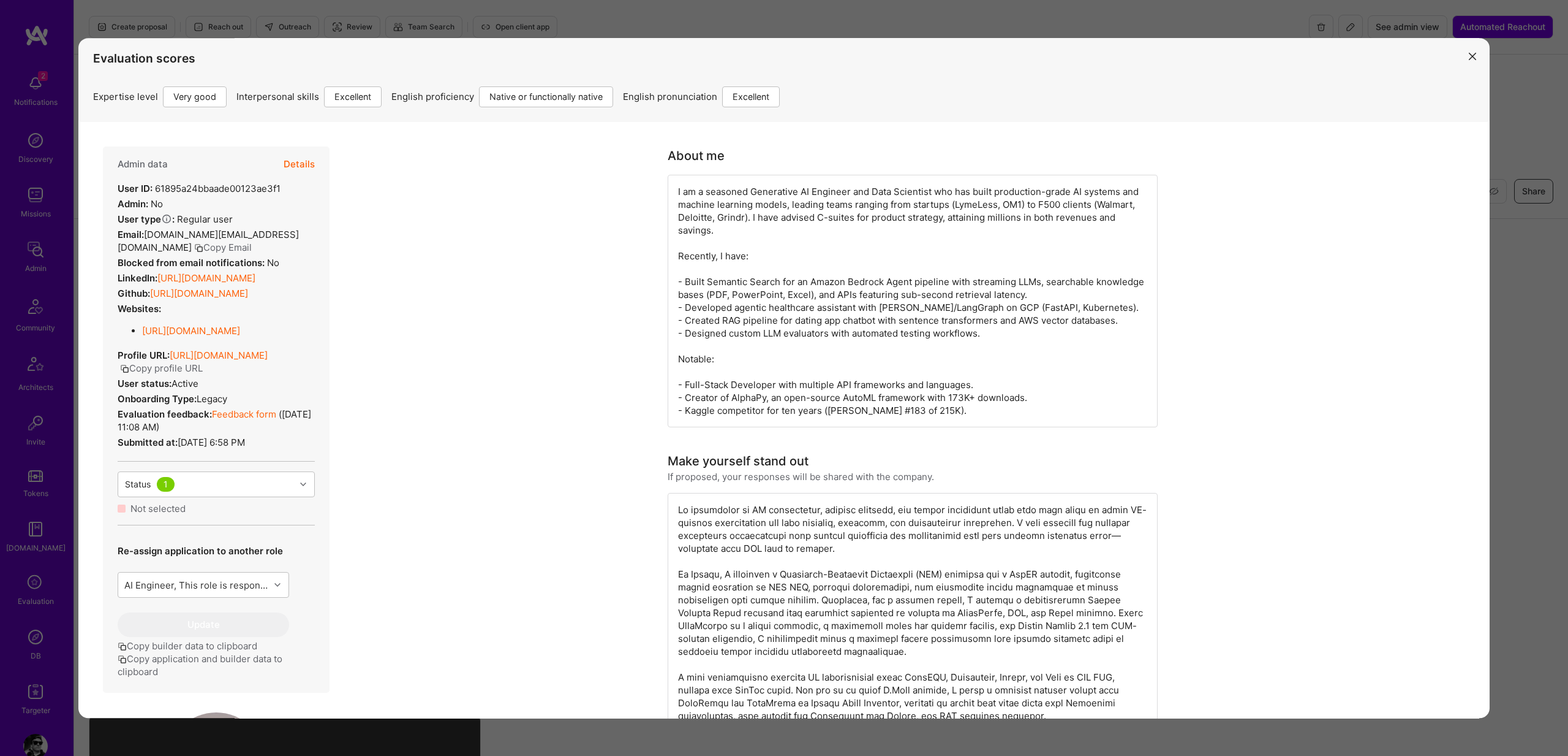
click at [1526, 431] on div "Evaluation scores Expertise level Very good Interpersonal skills Excellent Engl…" at bounding box center [784, 378] width 1568 height 756
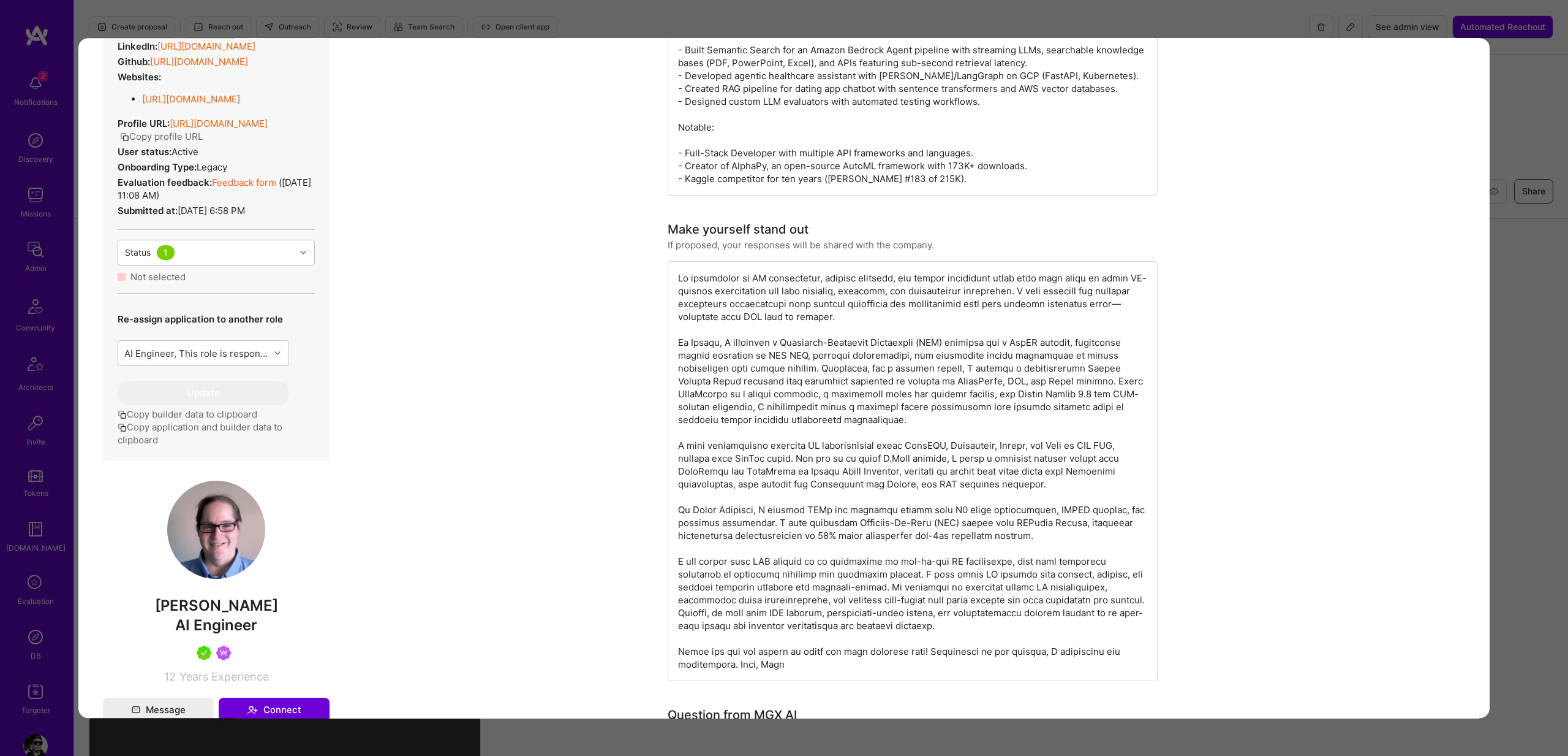
scroll to position [252, 0]
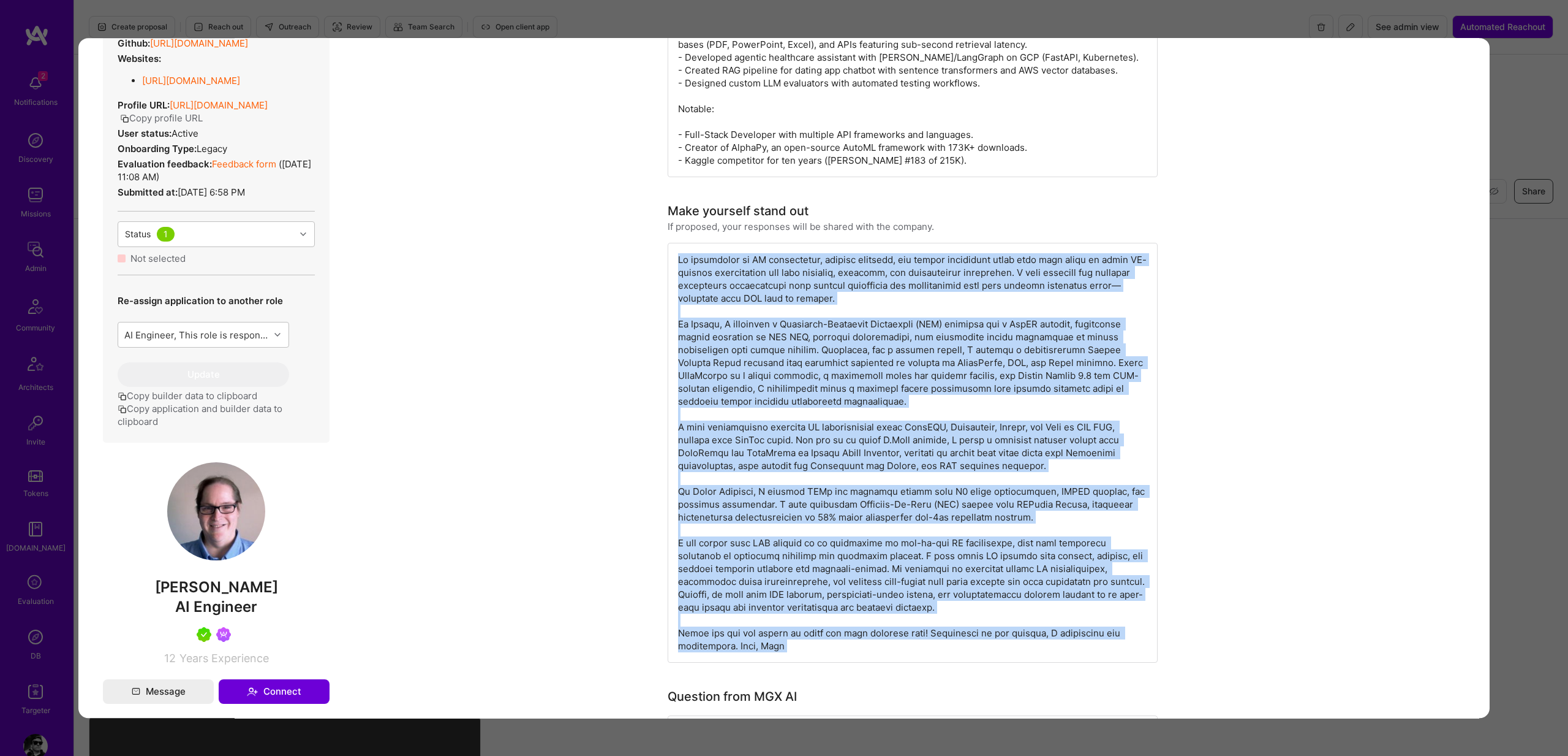
drag, startPoint x: 711, startPoint y: 263, endPoint x: 989, endPoint y: 642, distance: 470.0
copy div "My background in AI engineering, machine learning, and system deployment align …"
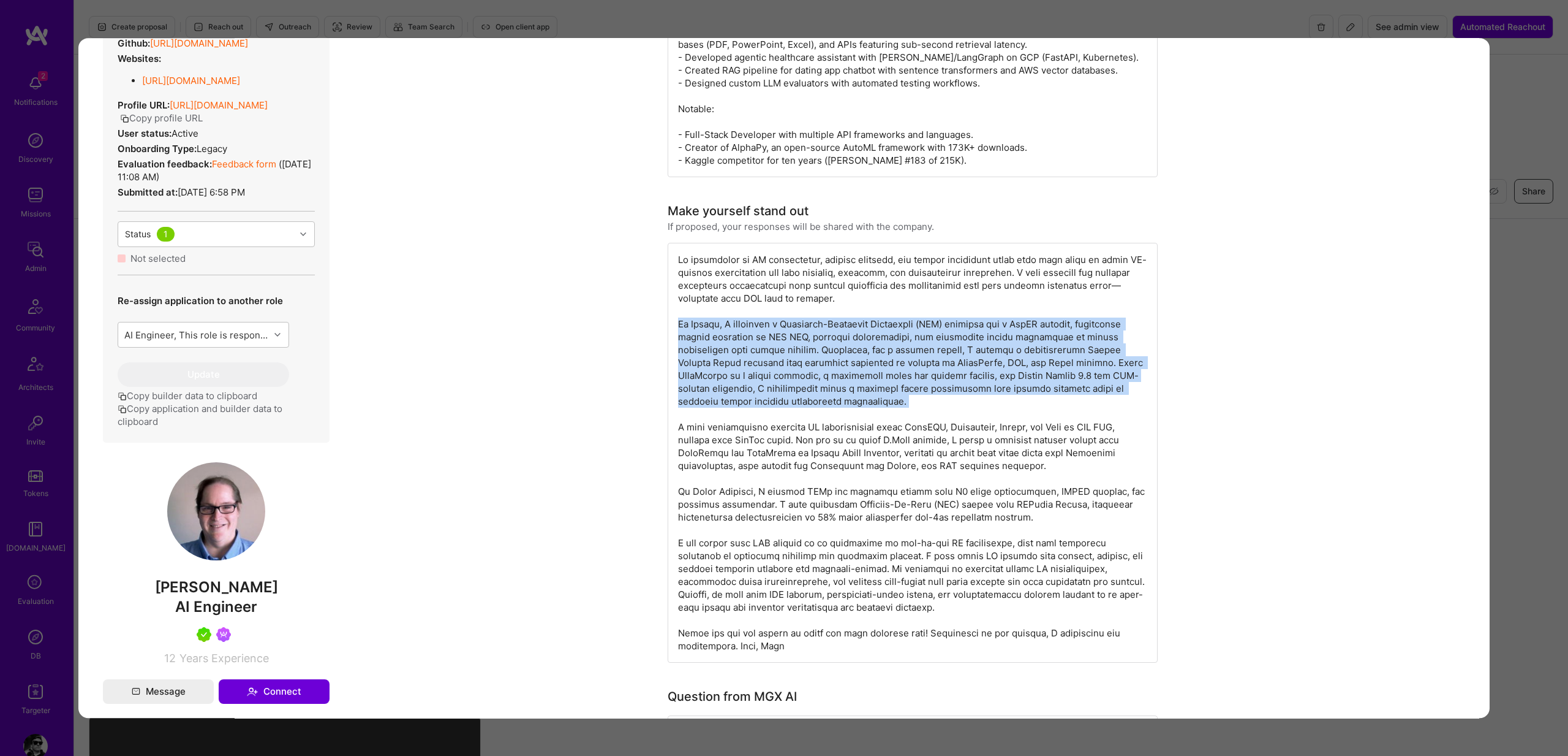
copy div "At Grindr, I developed a Retrieval-Augmented Generation (RAG) pipeline for a Ge…"
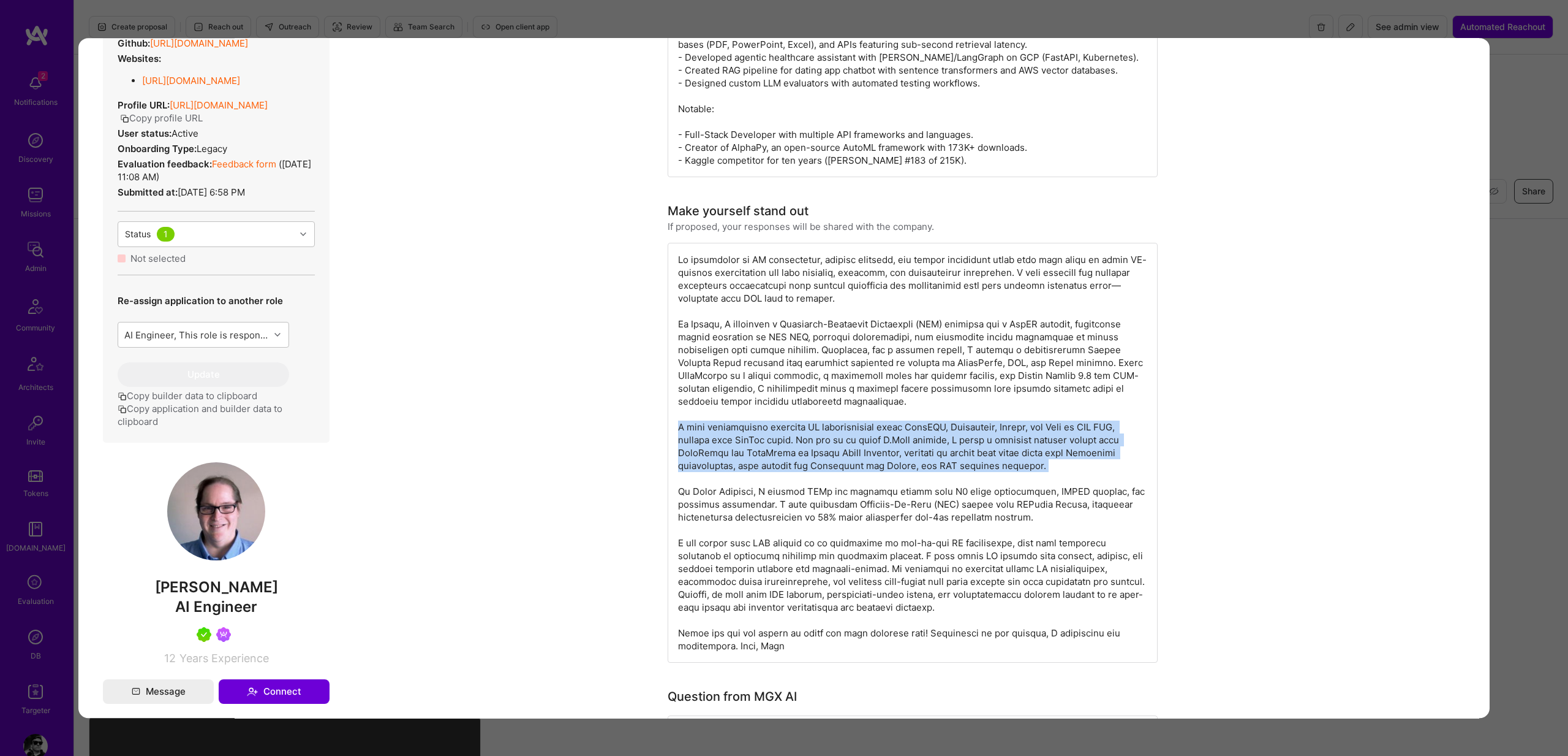
copy div "I have successfully deployed AI microservices using FastAPI, Kubernetes, Docker…"
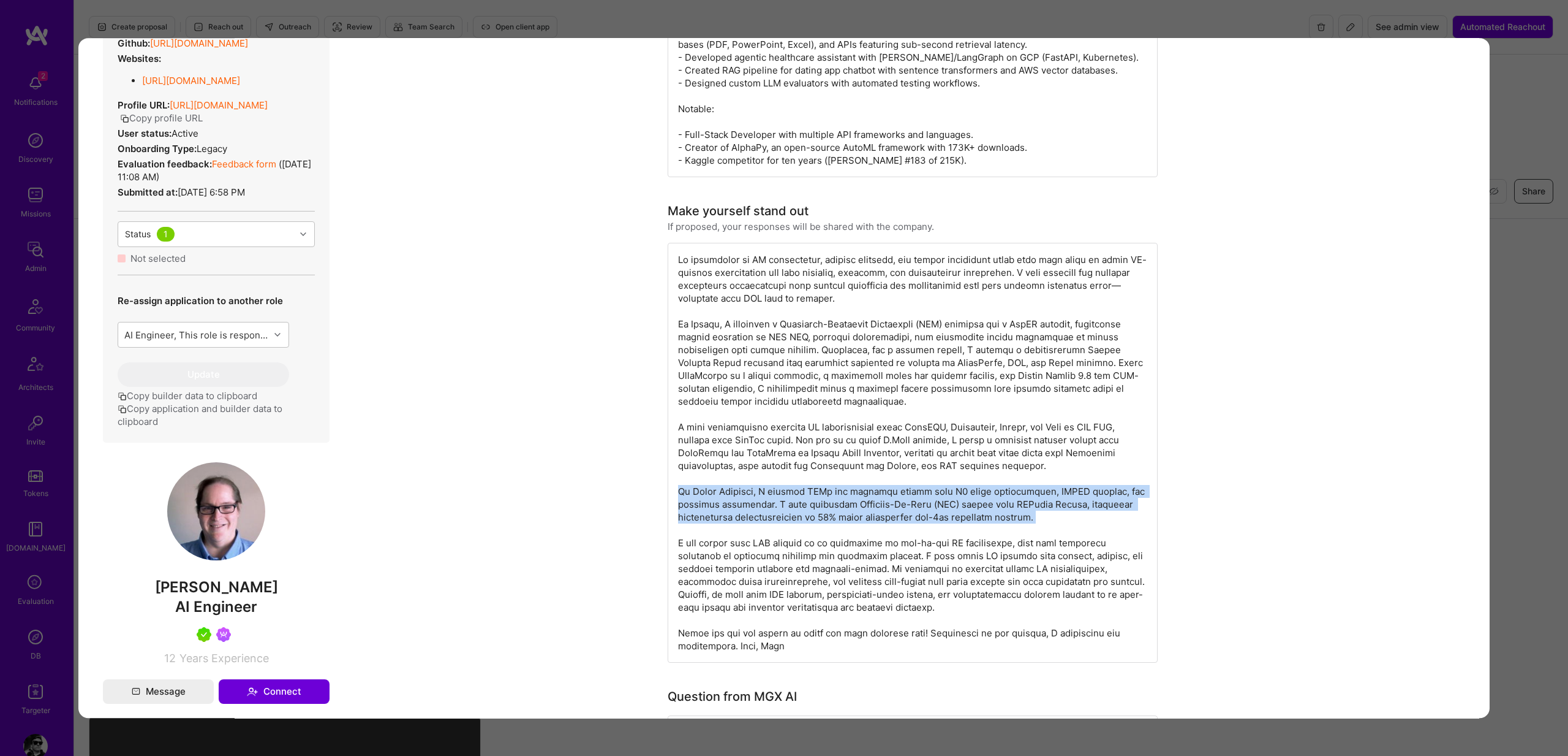
copy div "At Ahold Delhaize, I applied LLMs for semantic search with T5 model transformer…"
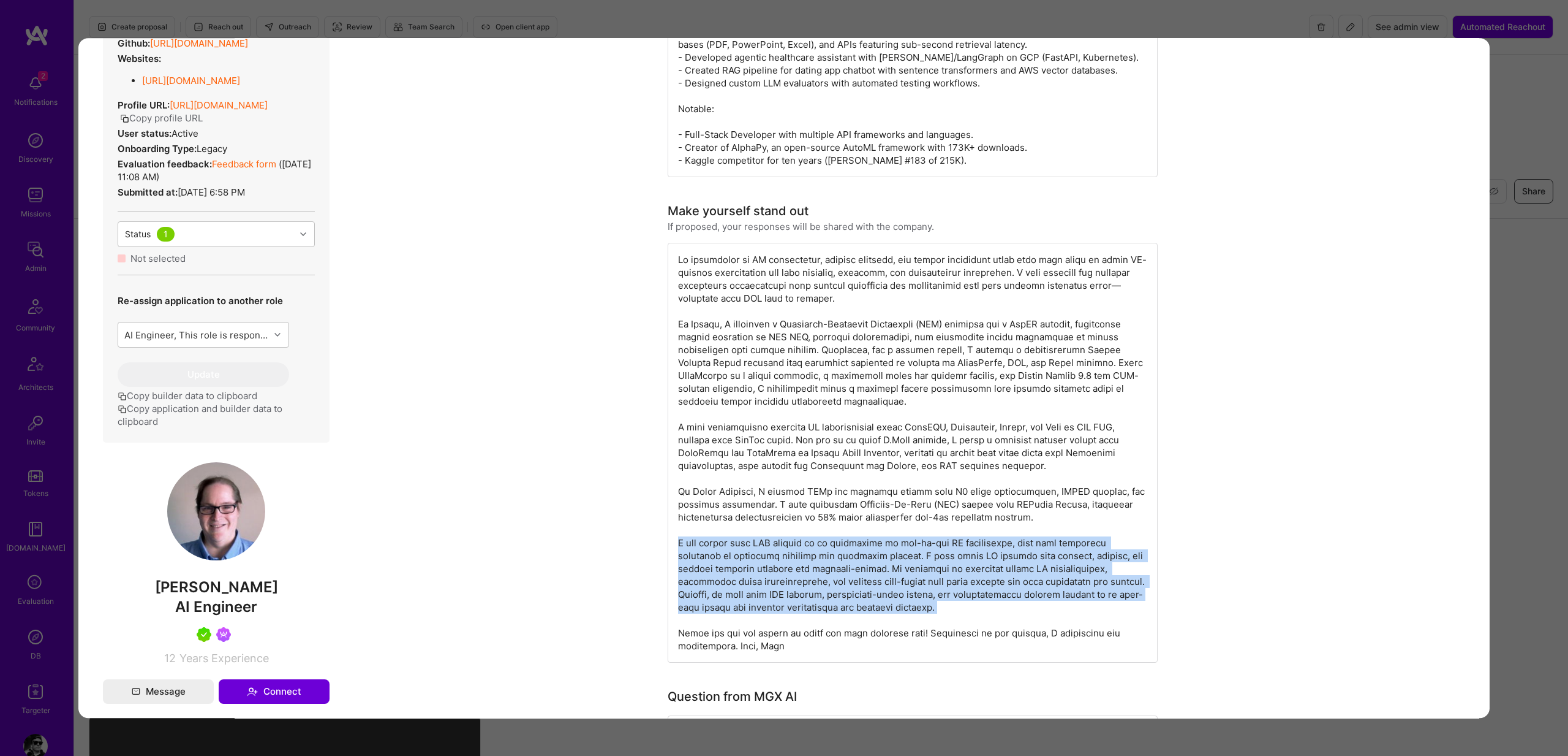
copy div "I can really help MGX because of my experience in end-to-end AI development, fr…"
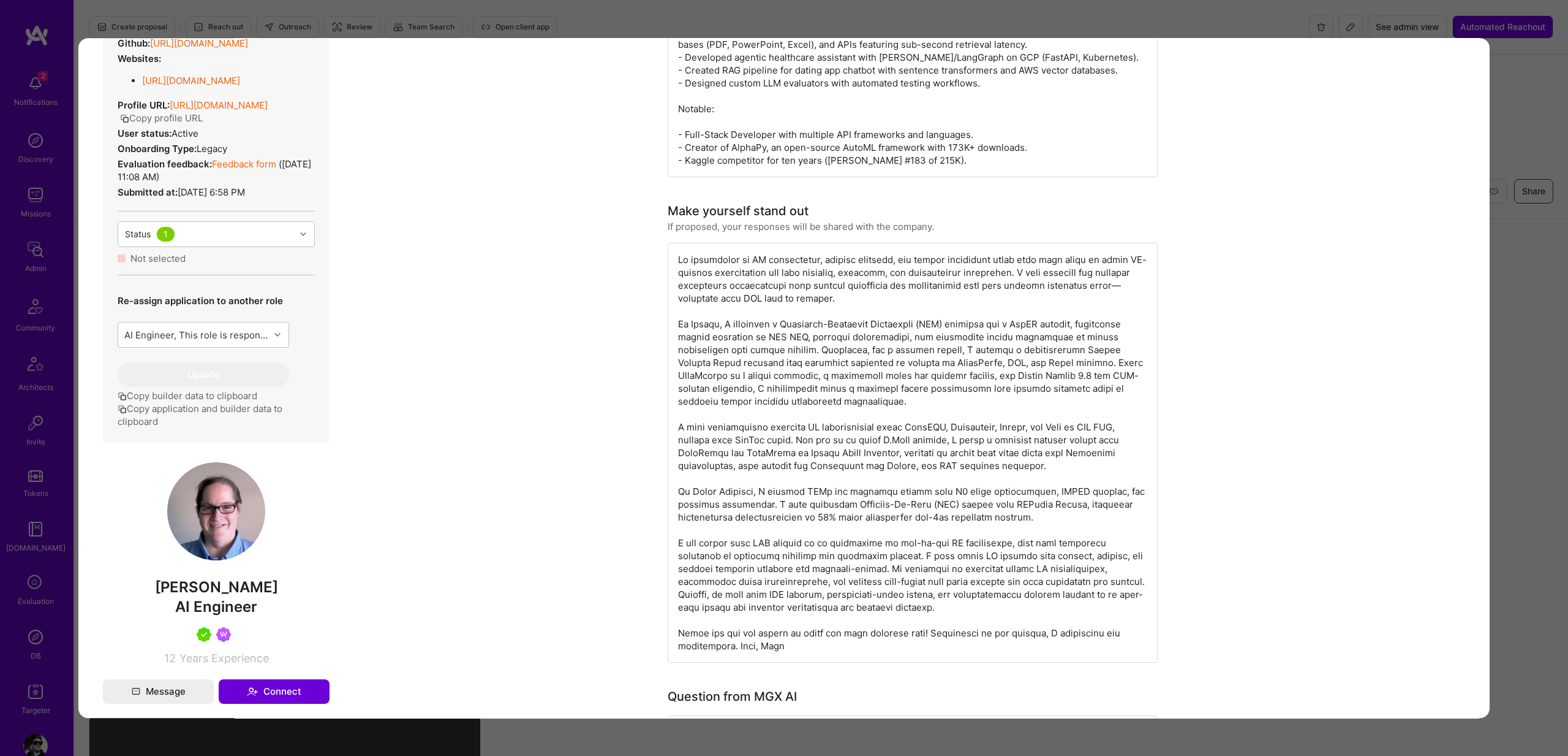
copy div "Thank you for the chance to apply for this exciting role! Regardless of the out…"
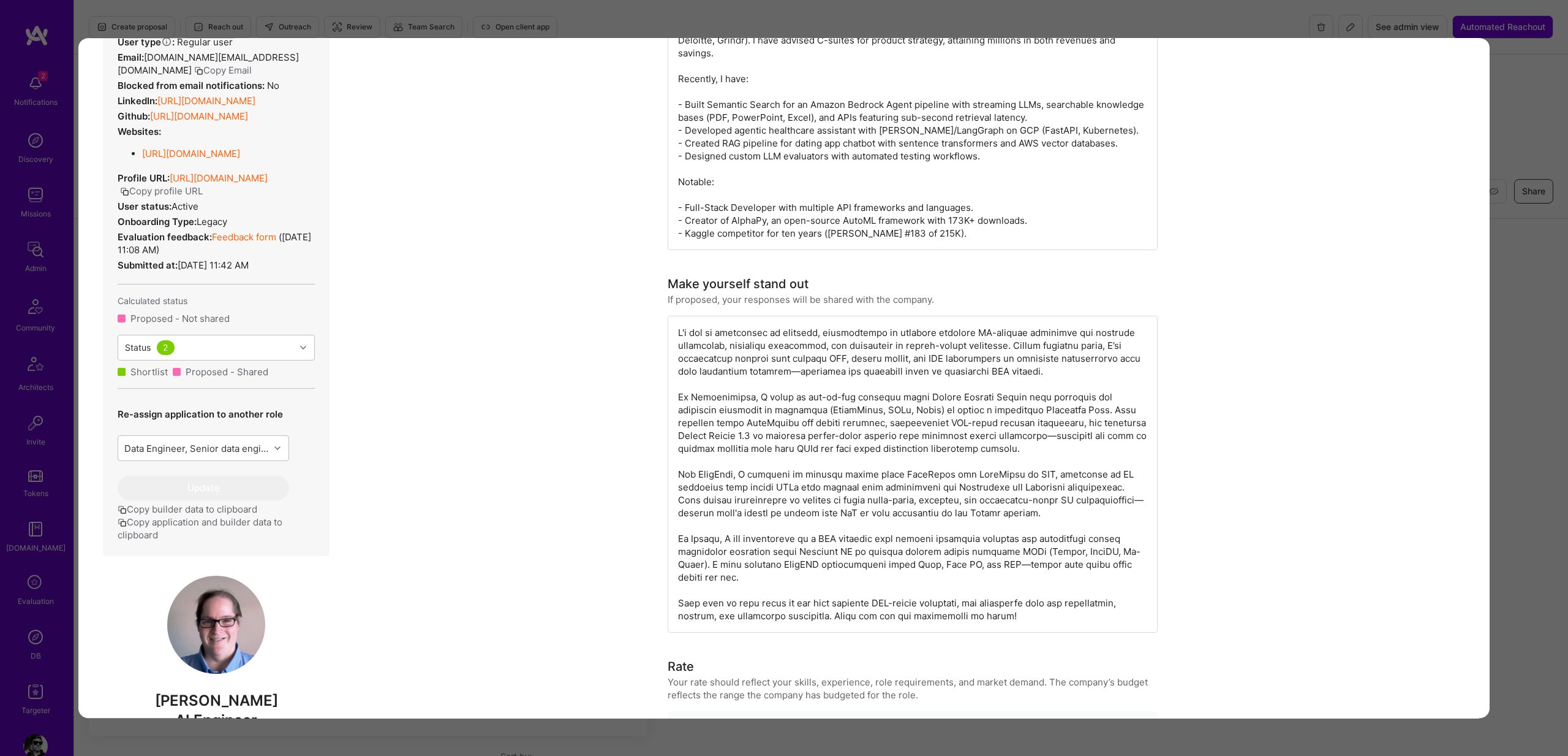
scroll to position [218, 0]
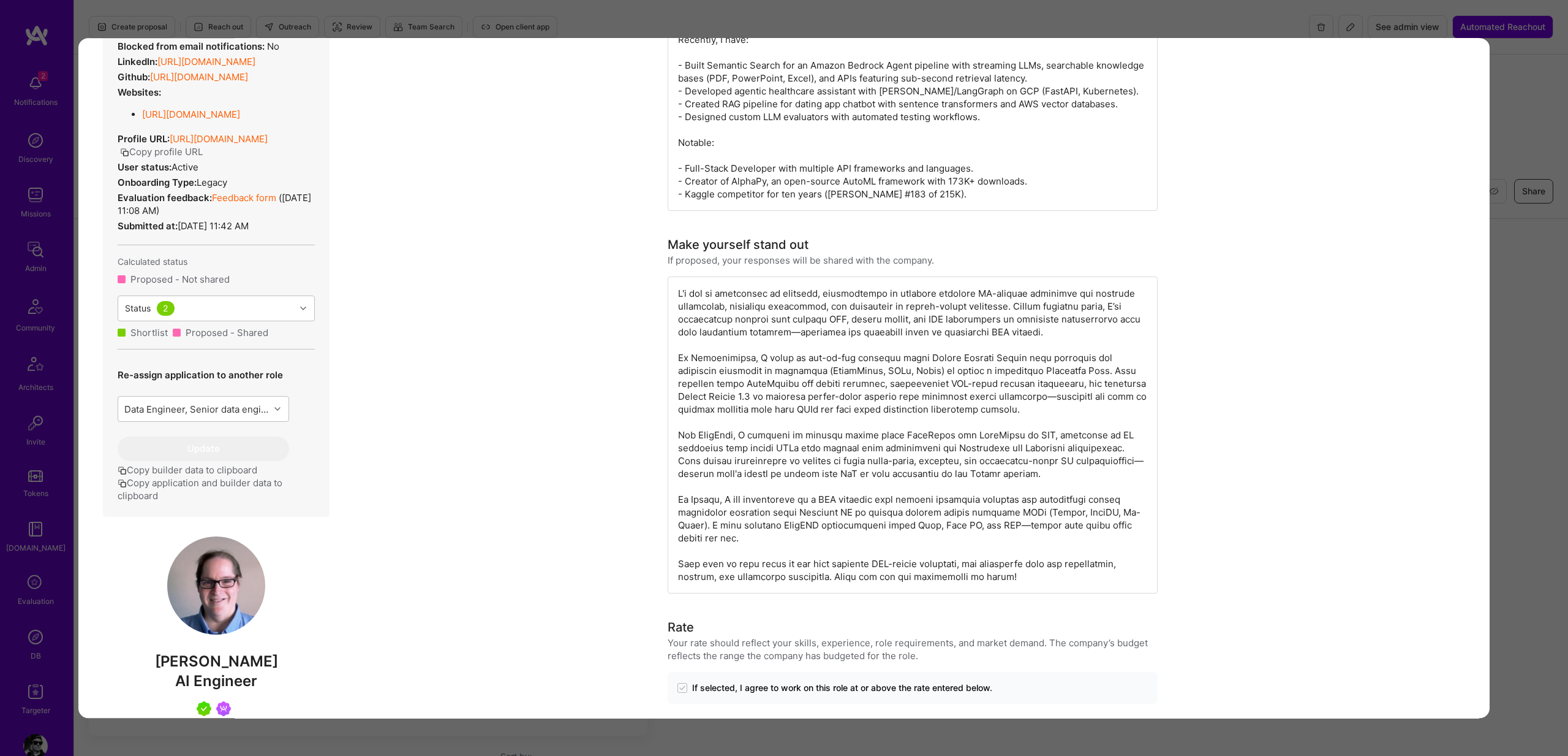
click at [760, 298] on div "modal" at bounding box center [913, 434] width 490 height 317
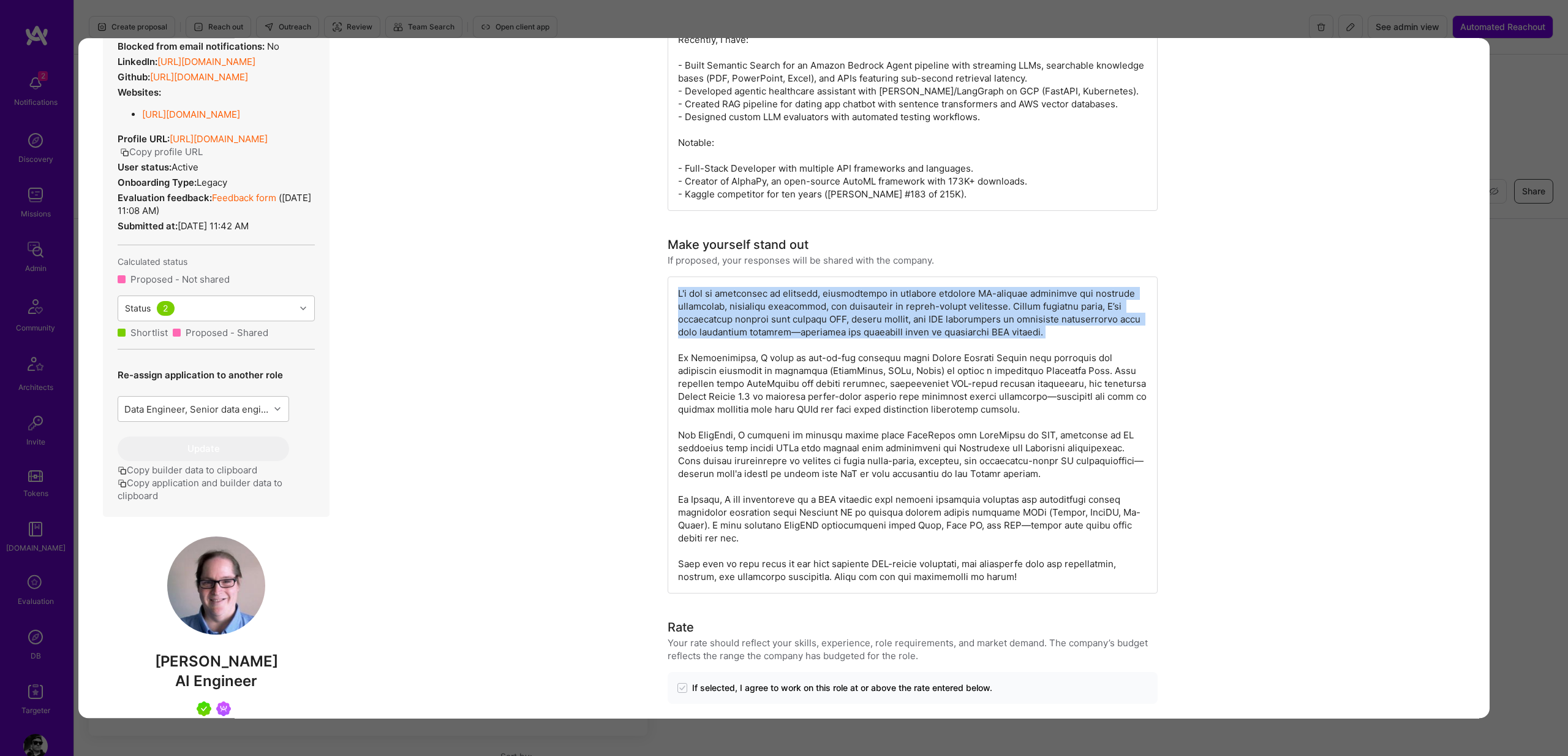
click at [760, 298] on div "modal" at bounding box center [913, 434] width 490 height 317
copy div "I'd say my experience is relevant, particularly in building scalable AI-powered…"
click at [816, 316] on div "modal" at bounding box center [913, 434] width 490 height 317
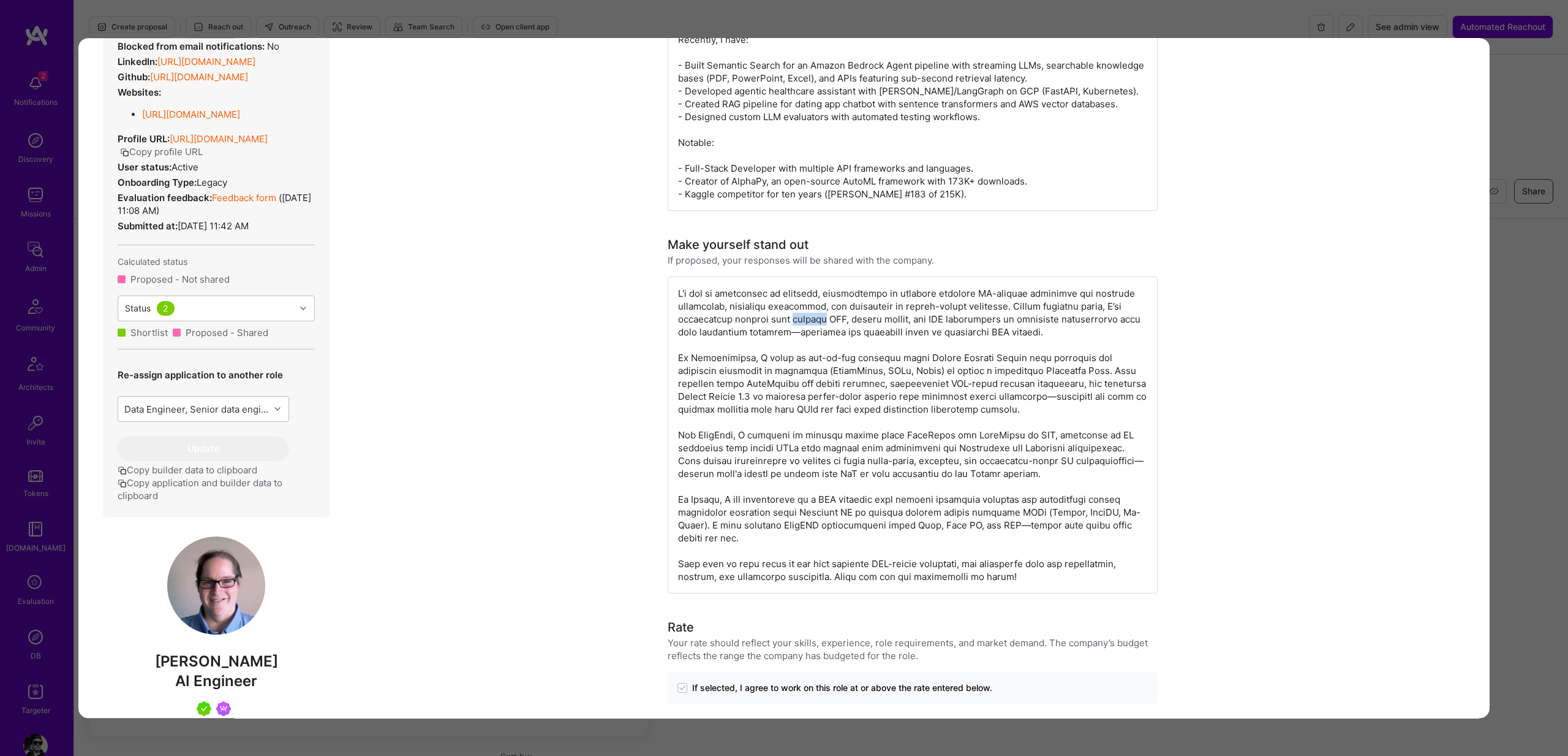
click at [816, 316] on div "modal" at bounding box center [913, 434] width 490 height 317
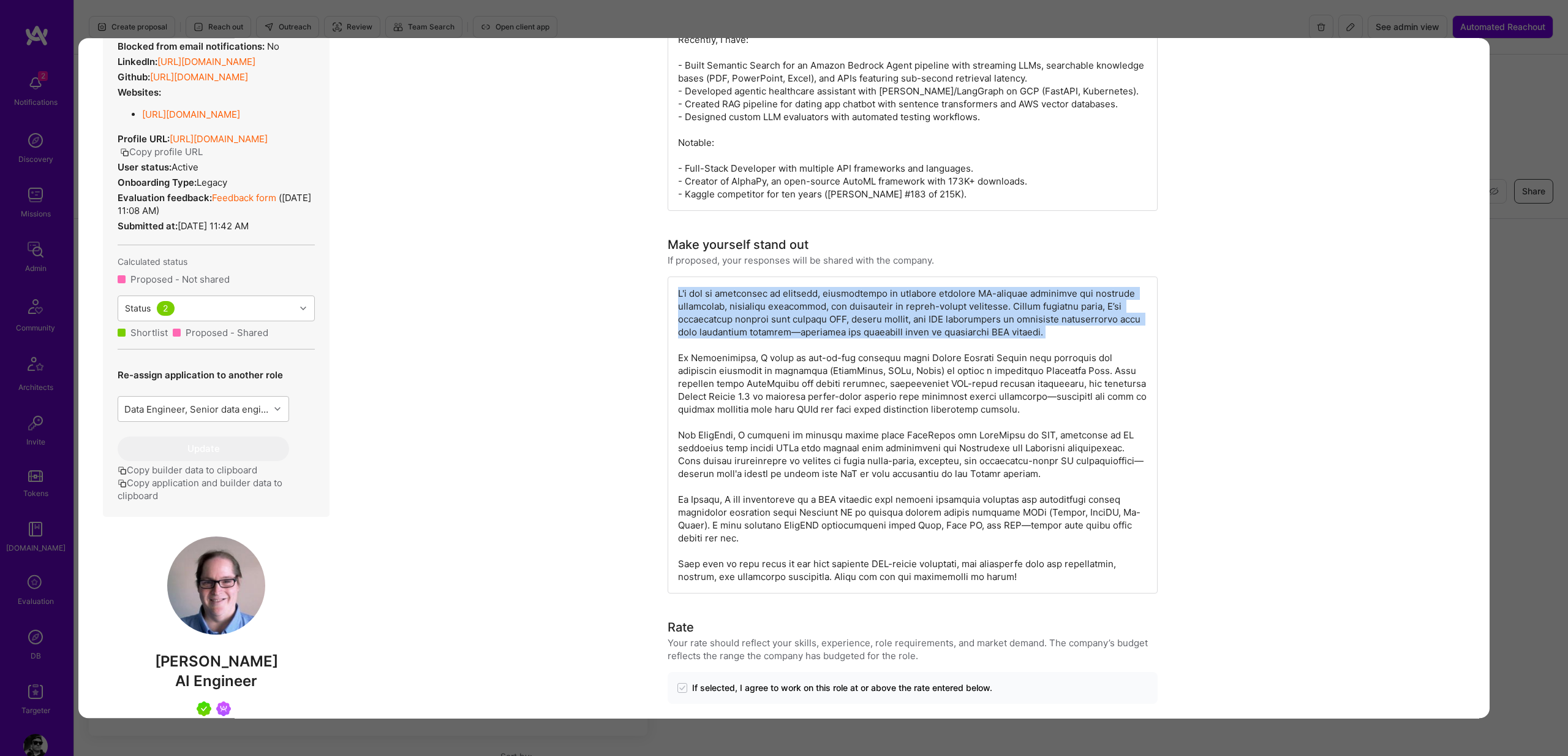
click at [816, 316] on div "modal" at bounding box center [913, 434] width 490 height 317
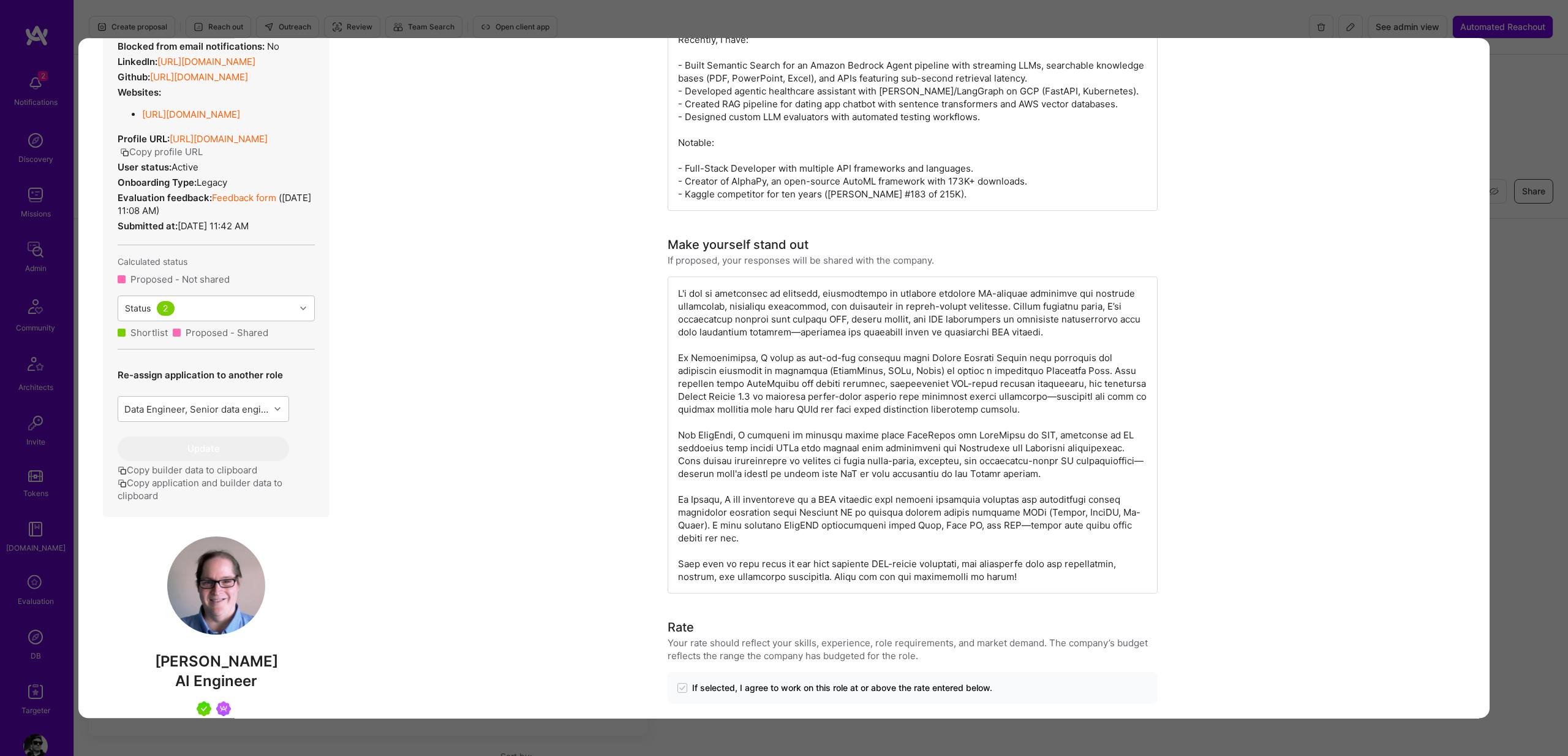
click at [806, 378] on div "modal" at bounding box center [913, 434] width 490 height 317
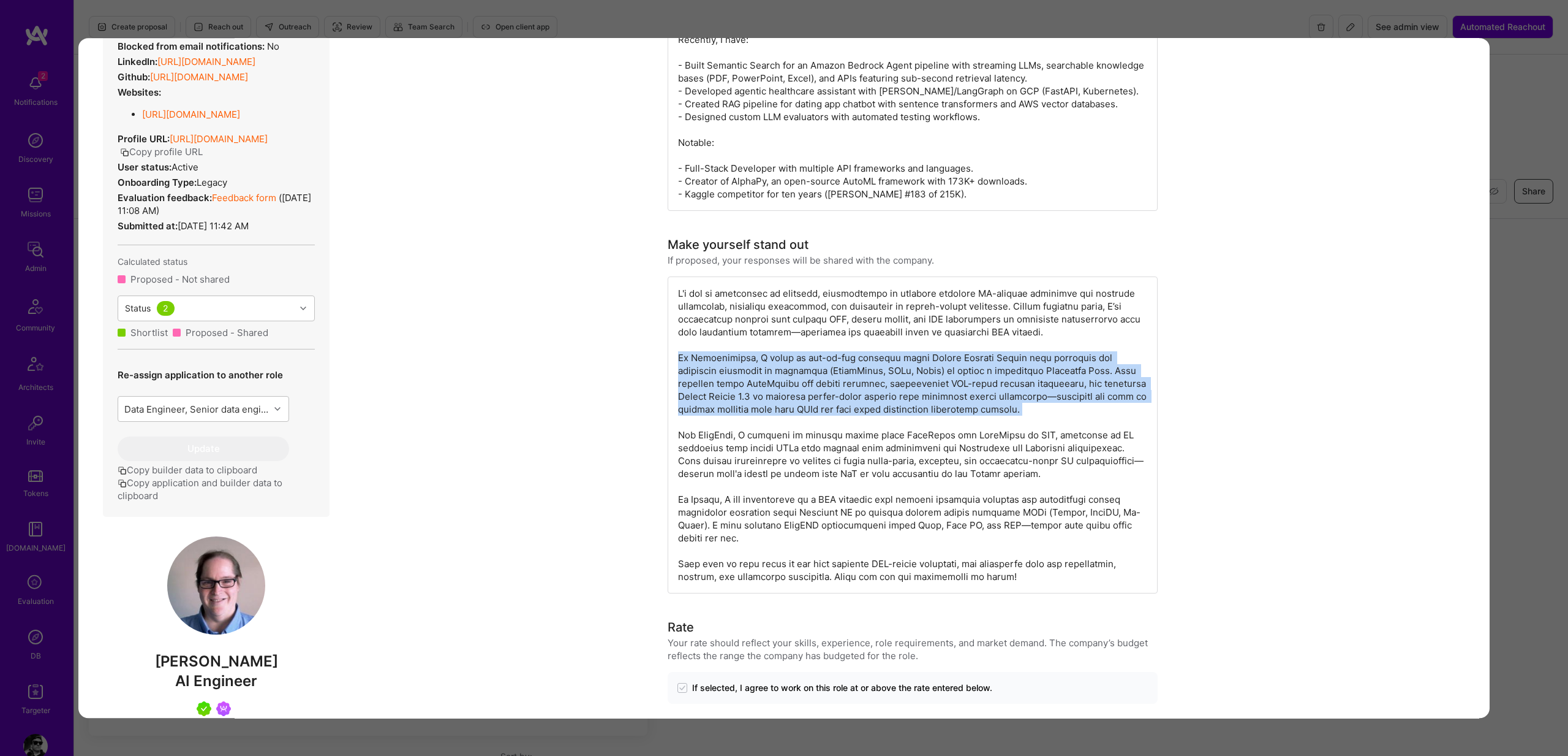
click at [806, 378] on div "modal" at bounding box center [913, 434] width 490 height 317
copy div "At Datassential, I built an end-to-end pipeline using Amazon Bedrock Agents tha…"
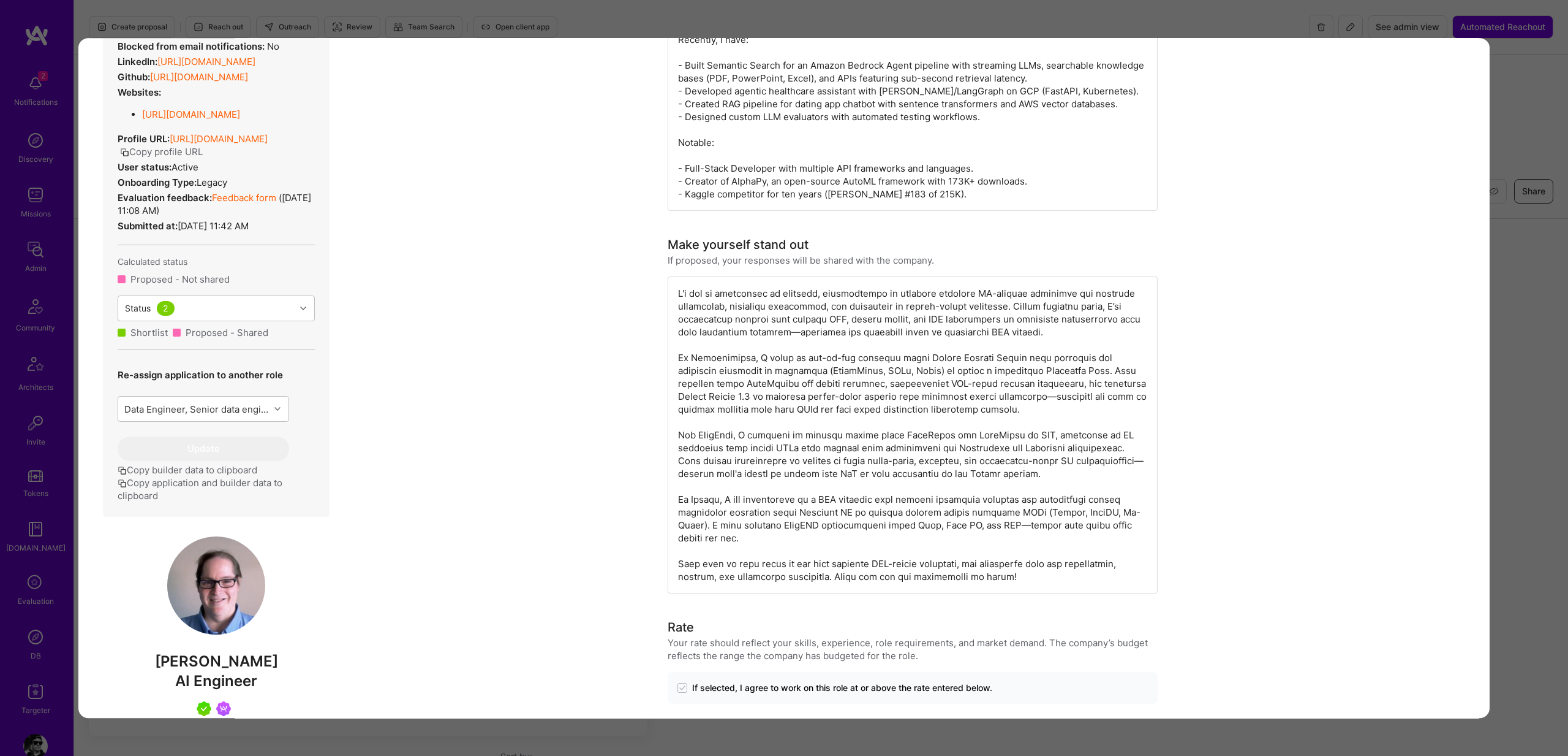
click at [774, 441] on div "modal" at bounding box center [913, 434] width 490 height 317
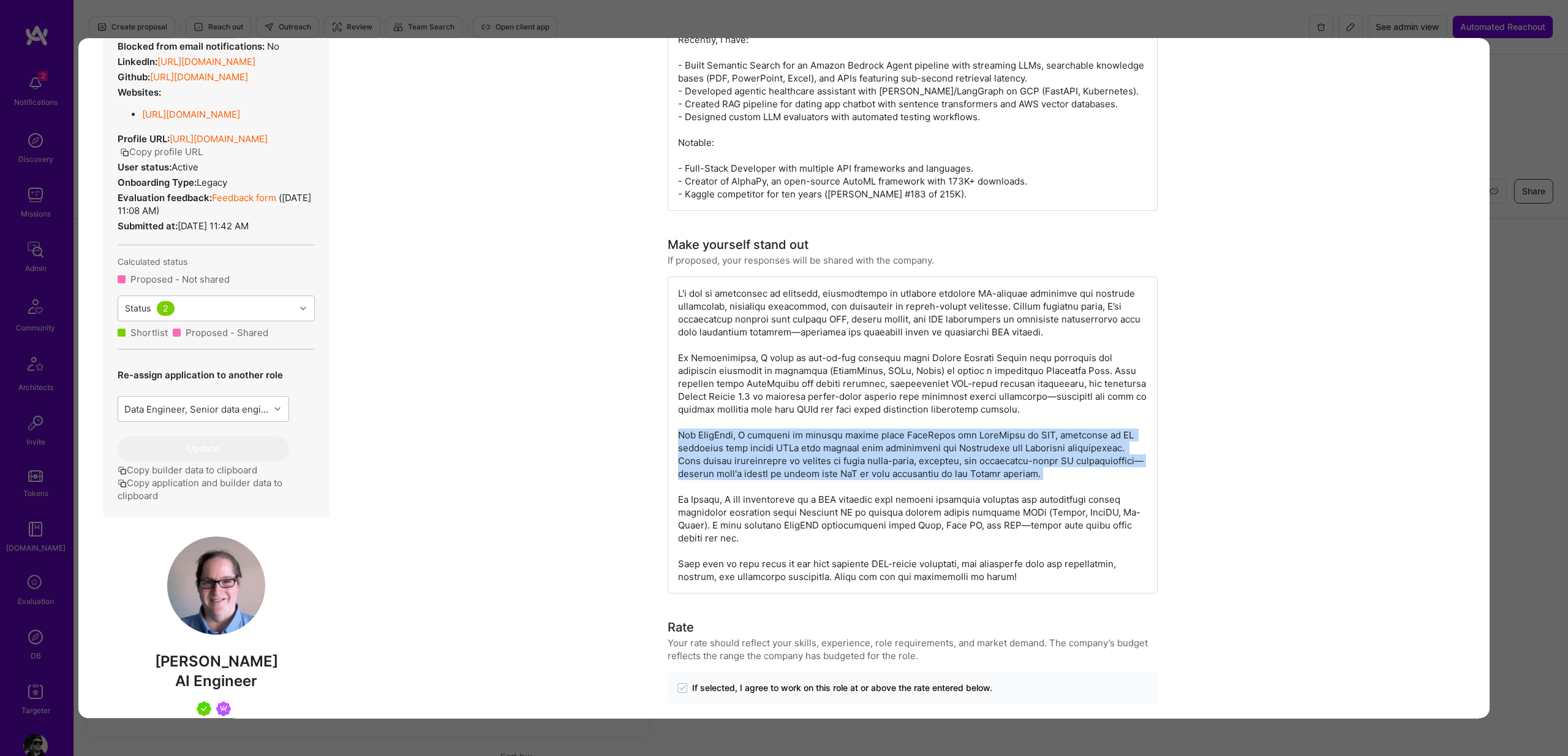
click at [774, 441] on div "modal" at bounding box center [913, 434] width 490 height 317
copy div "For LymeLess, I designed an agentic system using LangChain and LangGraph on GCP…"
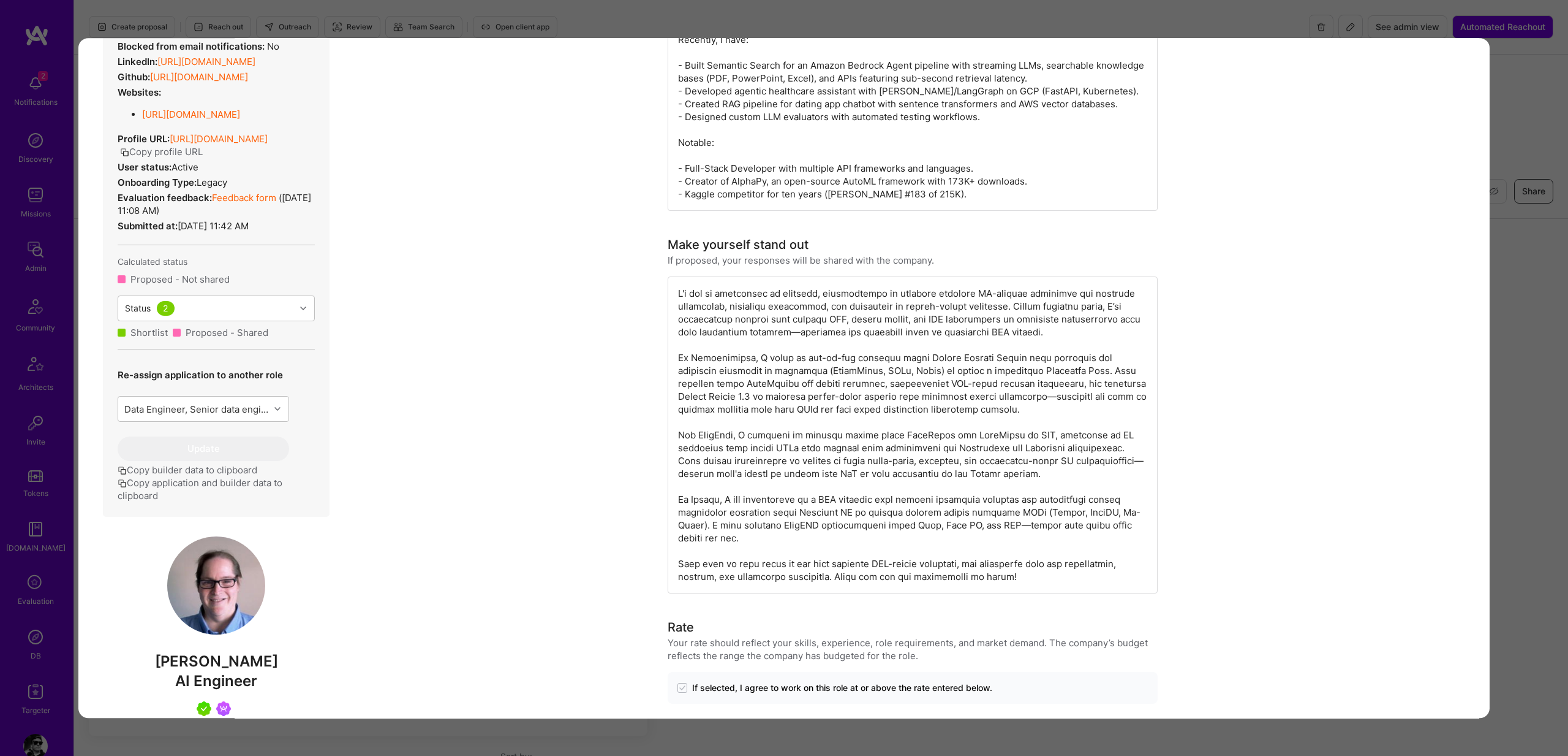
click at [719, 511] on div "modal" at bounding box center [913, 434] width 490 height 317
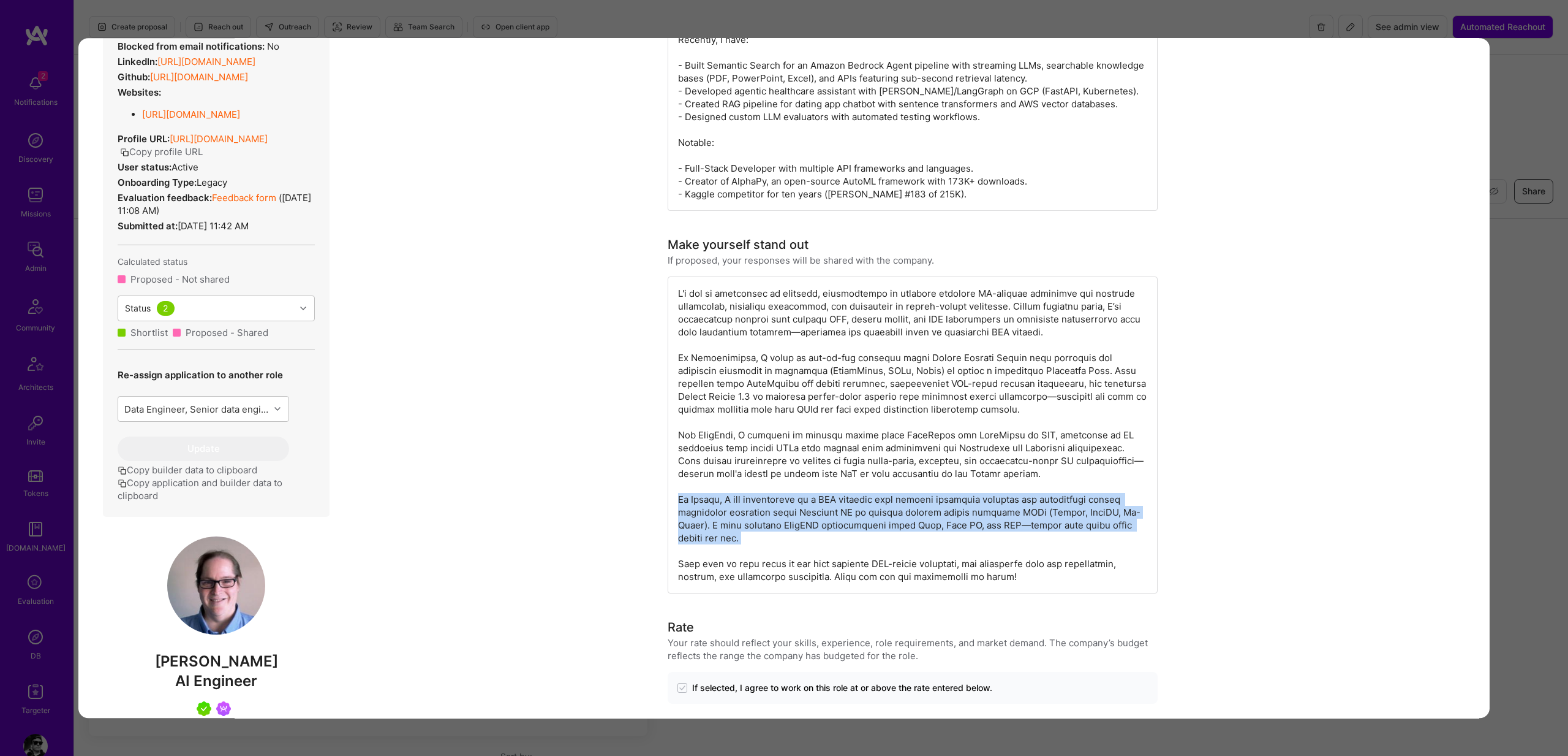
click at [719, 511] on div "modal" at bounding box center [913, 434] width 490 height 317
copy div "At Grindr, I led development on a RAG pipeline with offline knowledge curation …"
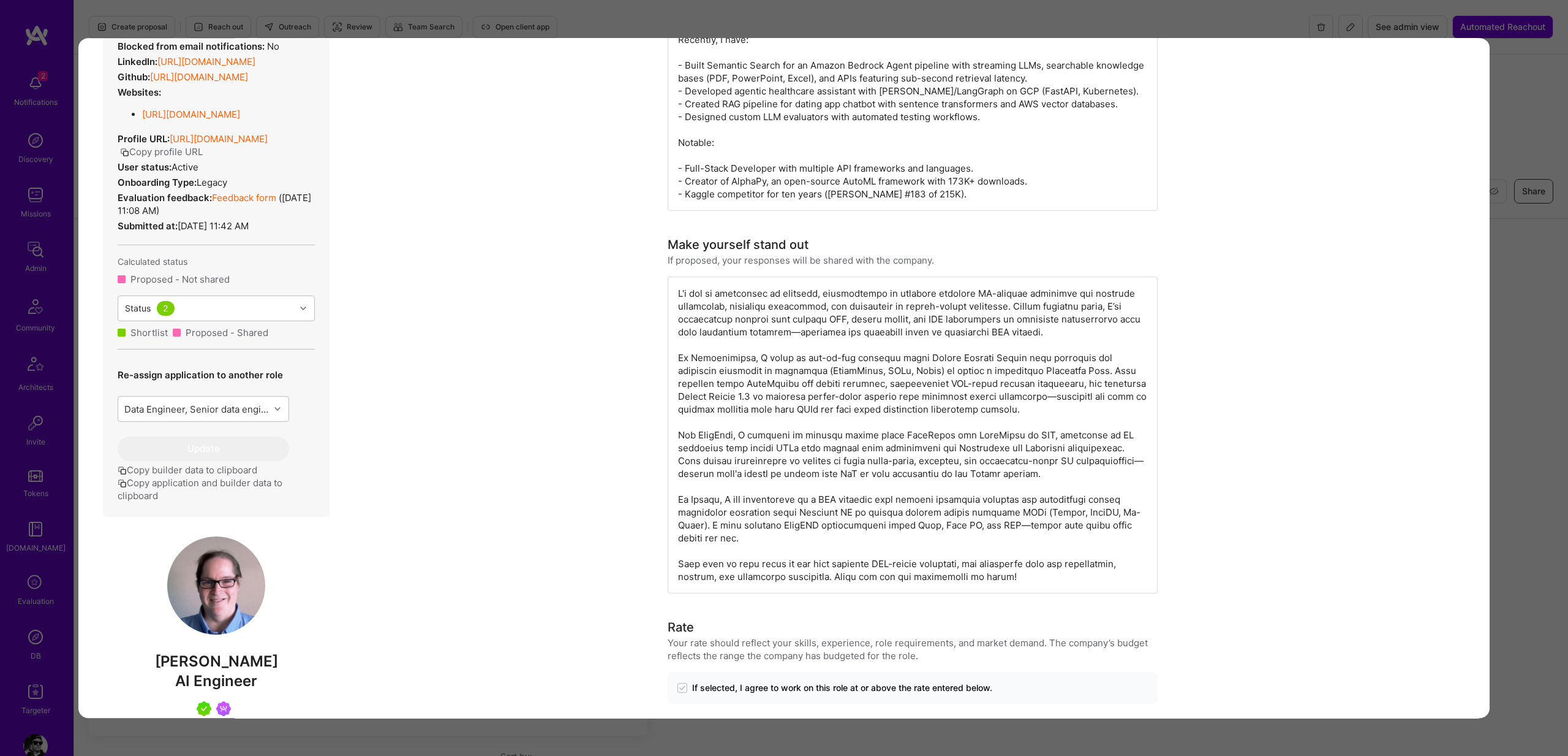
click at [702, 565] on div "modal" at bounding box center [913, 434] width 490 height 317
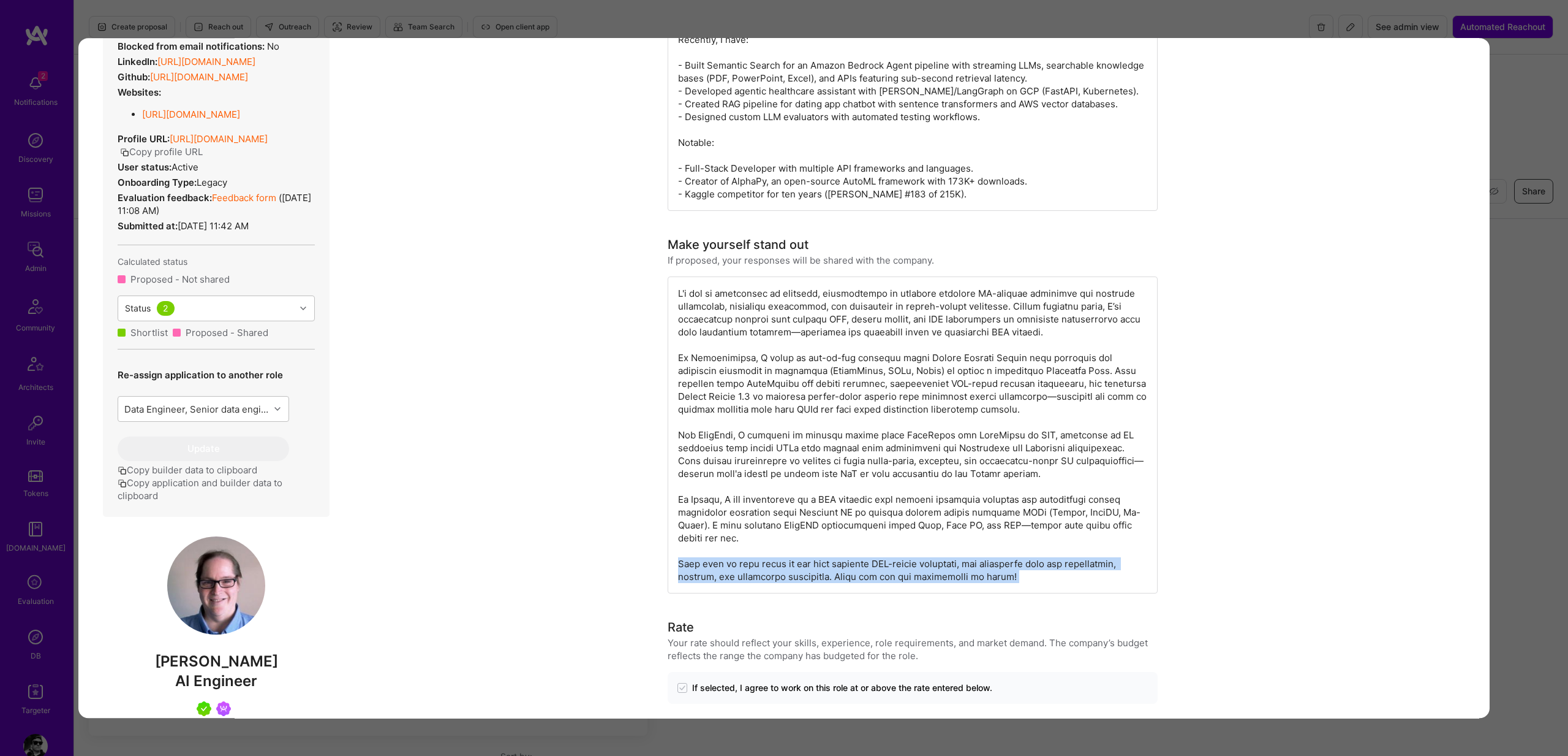
click at [702, 565] on div "modal" at bounding box center [913, 434] width 490 height 317
copy div "What sets my work apart is not just building LLM-backed solutions, but optimizi…"
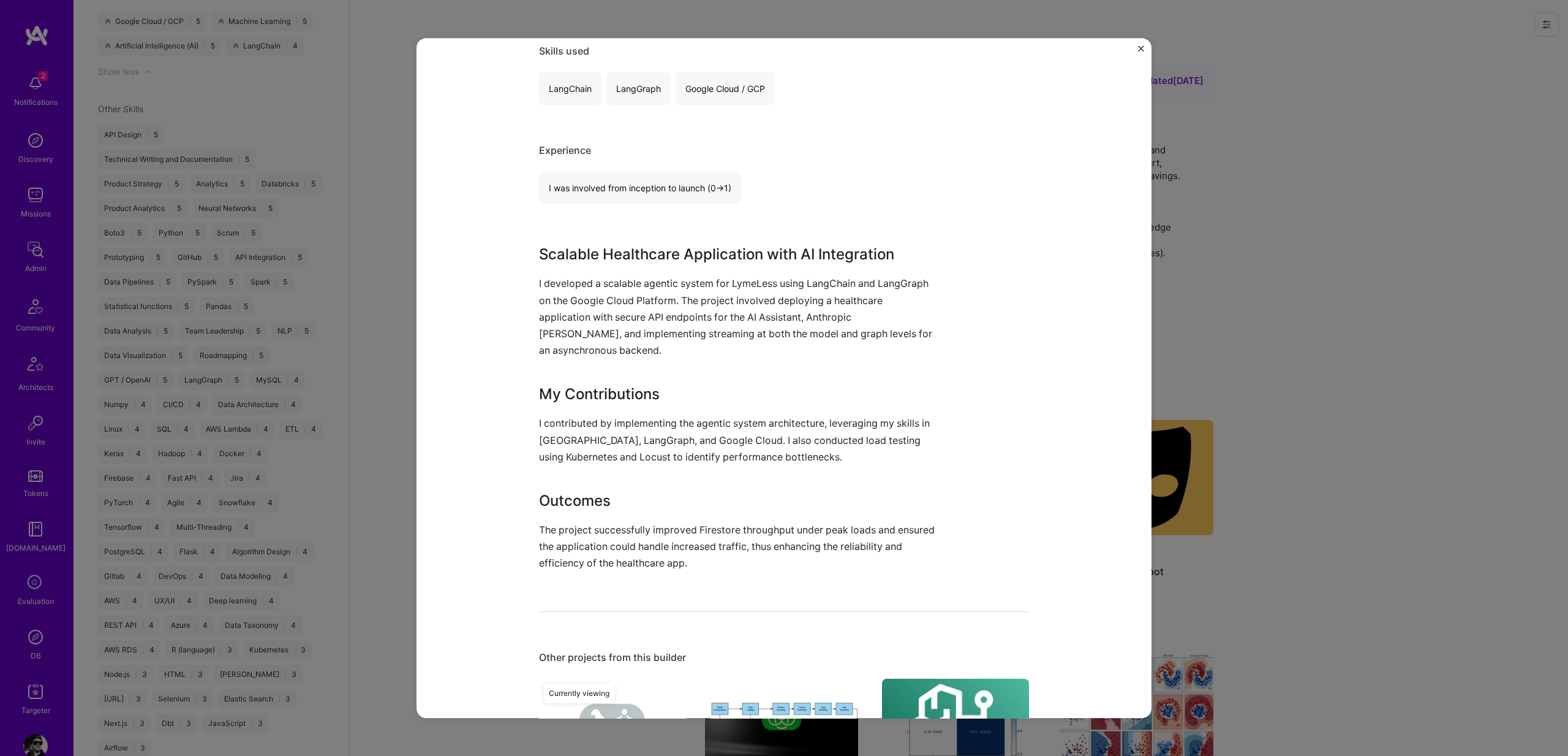
scroll to position [633, 0]
click at [581, 288] on p "I developed a scalable agentic system for LymeLess using LangChain and LangGrap…" at bounding box center [738, 318] width 399 height 83
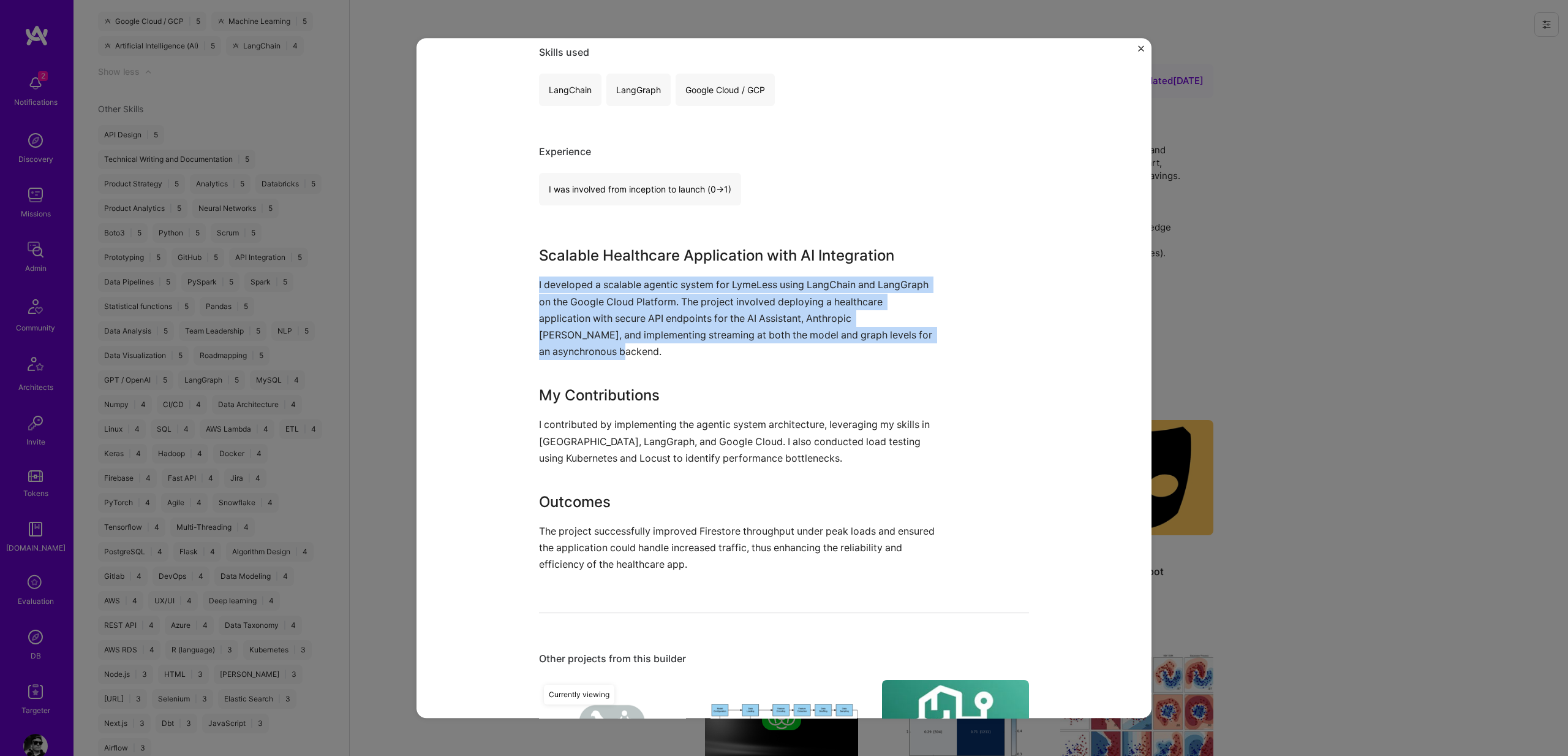
click at [581, 288] on p "I developed a scalable agentic system for LymeLess using LangChain and LangGrap…" at bounding box center [738, 318] width 399 height 83
copy p "I developed a scalable agentic system for LymeLess using LangChain and LangGrap…"
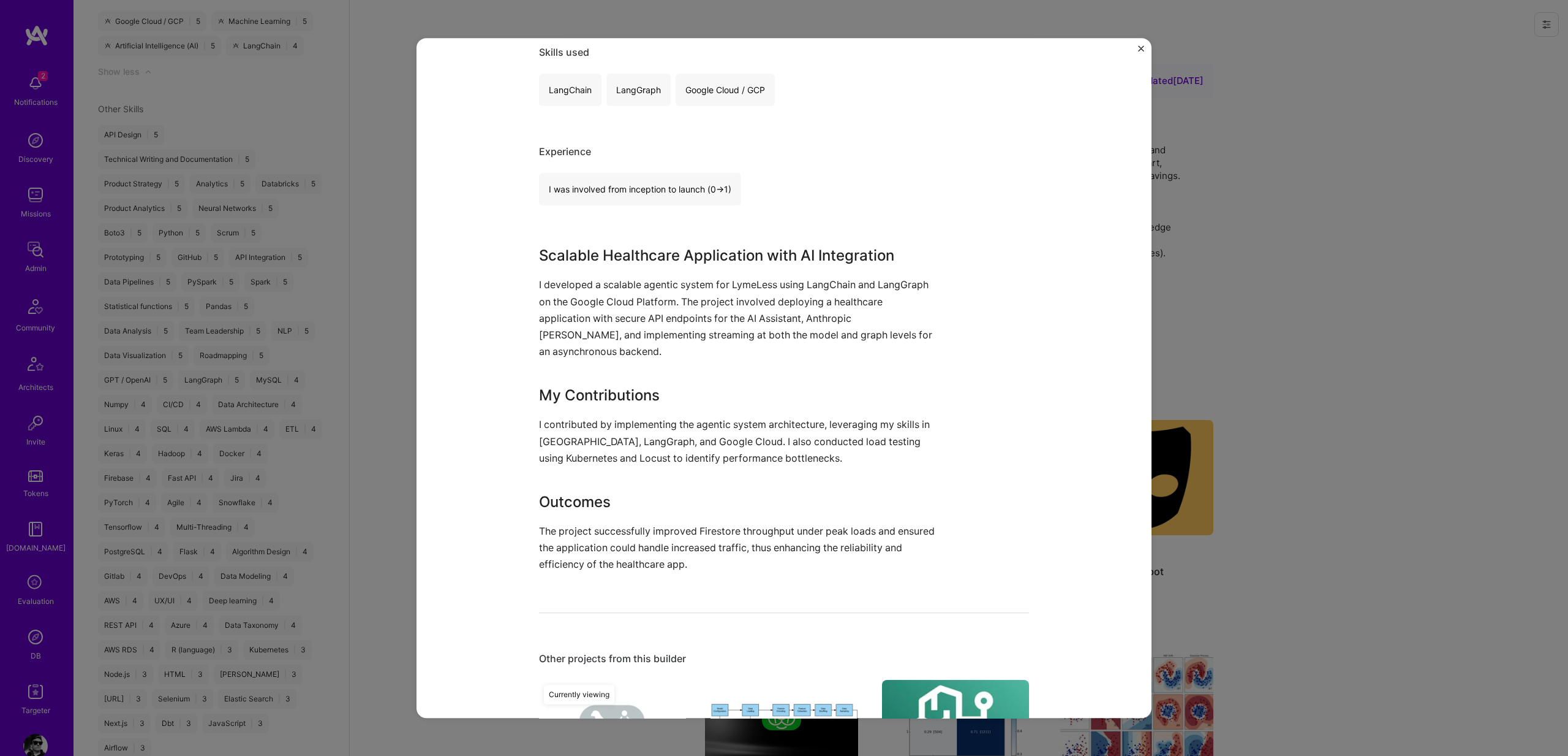
click at [624, 431] on p "I contributed by implementing the agentic system architecture, leveraging my sk…" at bounding box center [738, 441] width 399 height 50
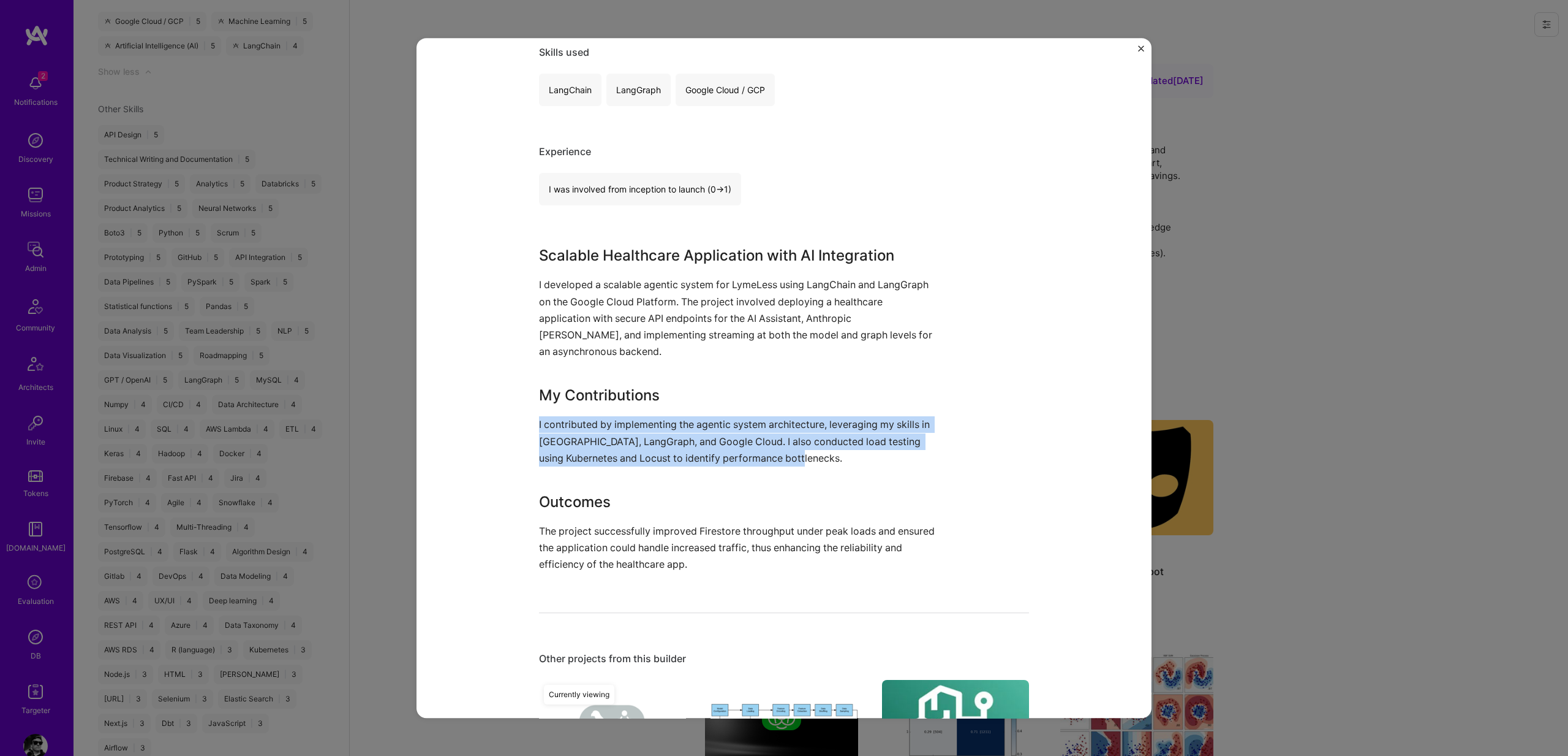
click at [624, 431] on p "I contributed by implementing the agentic system architecture, leveraging my sk…" at bounding box center [738, 441] width 399 height 50
copy p "I contributed by implementing the agentic system architecture, leveraging my sk…"
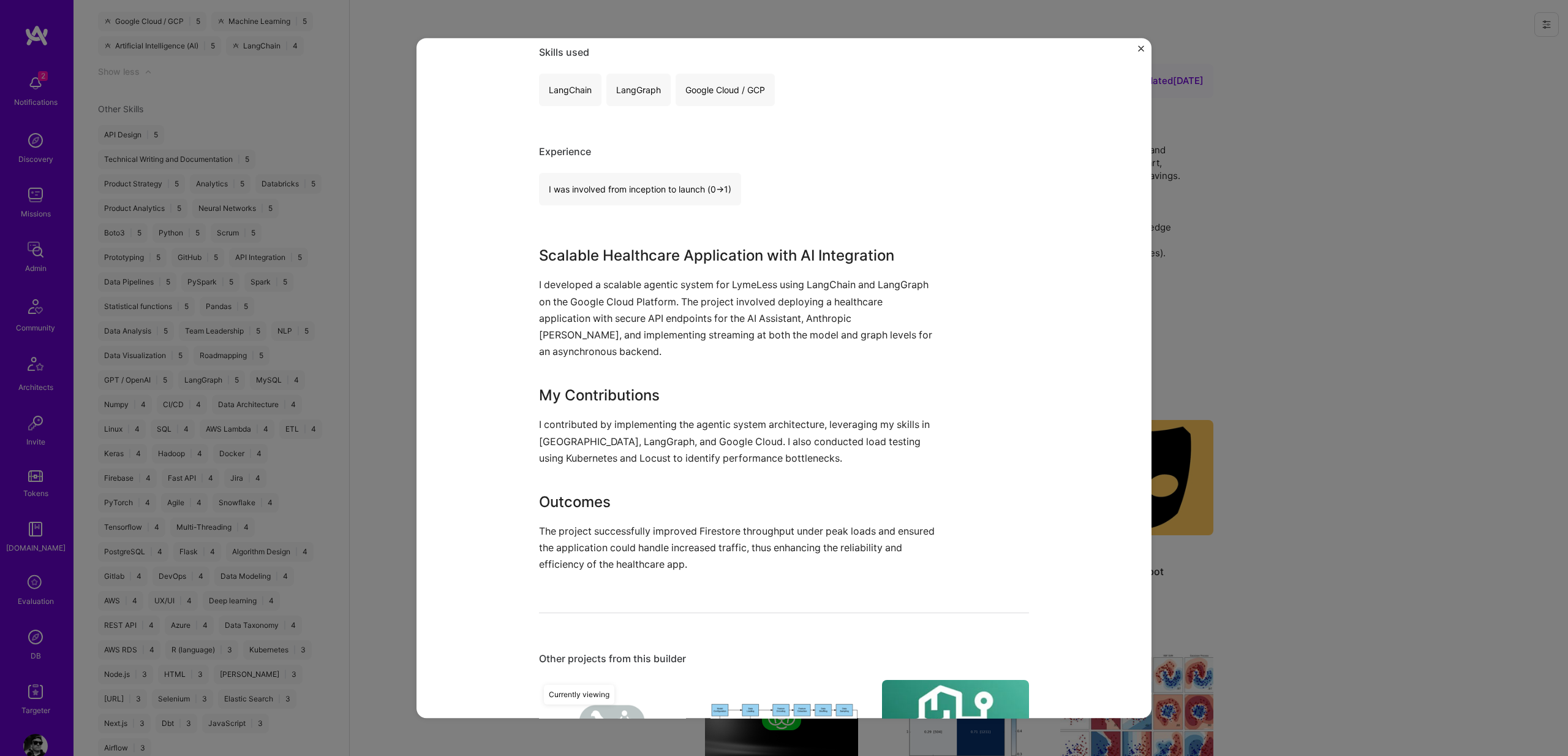
click at [571, 533] on p "The project successfully improved Firestore throughput under peak loads and ens…" at bounding box center [738, 548] width 399 height 50
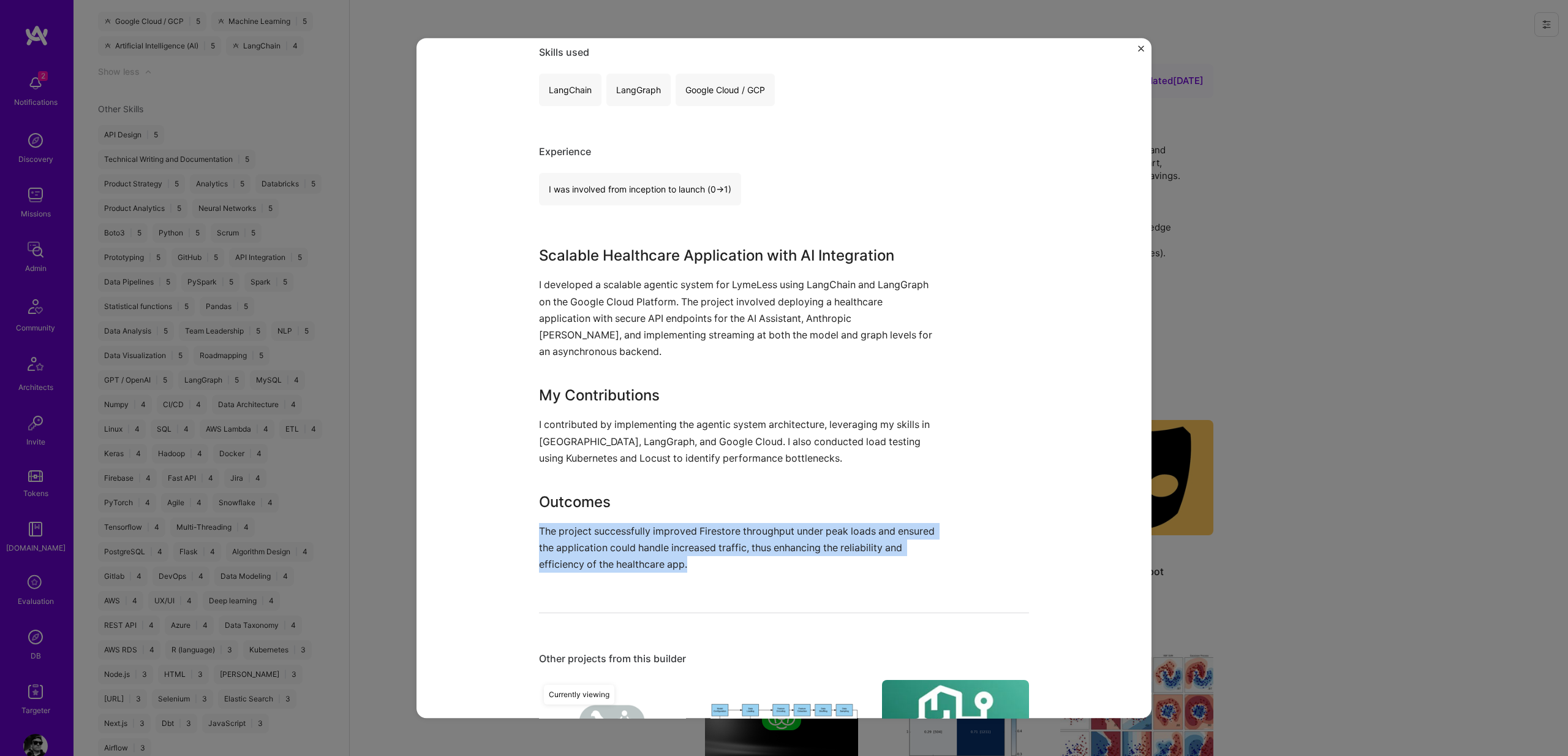
click at [571, 533] on p "The project successfully improved Firestore throughput under peak loads and ens…" at bounding box center [738, 548] width 399 height 50
copy p "The project successfully improved Firestore throughput under peak loads and ens…"
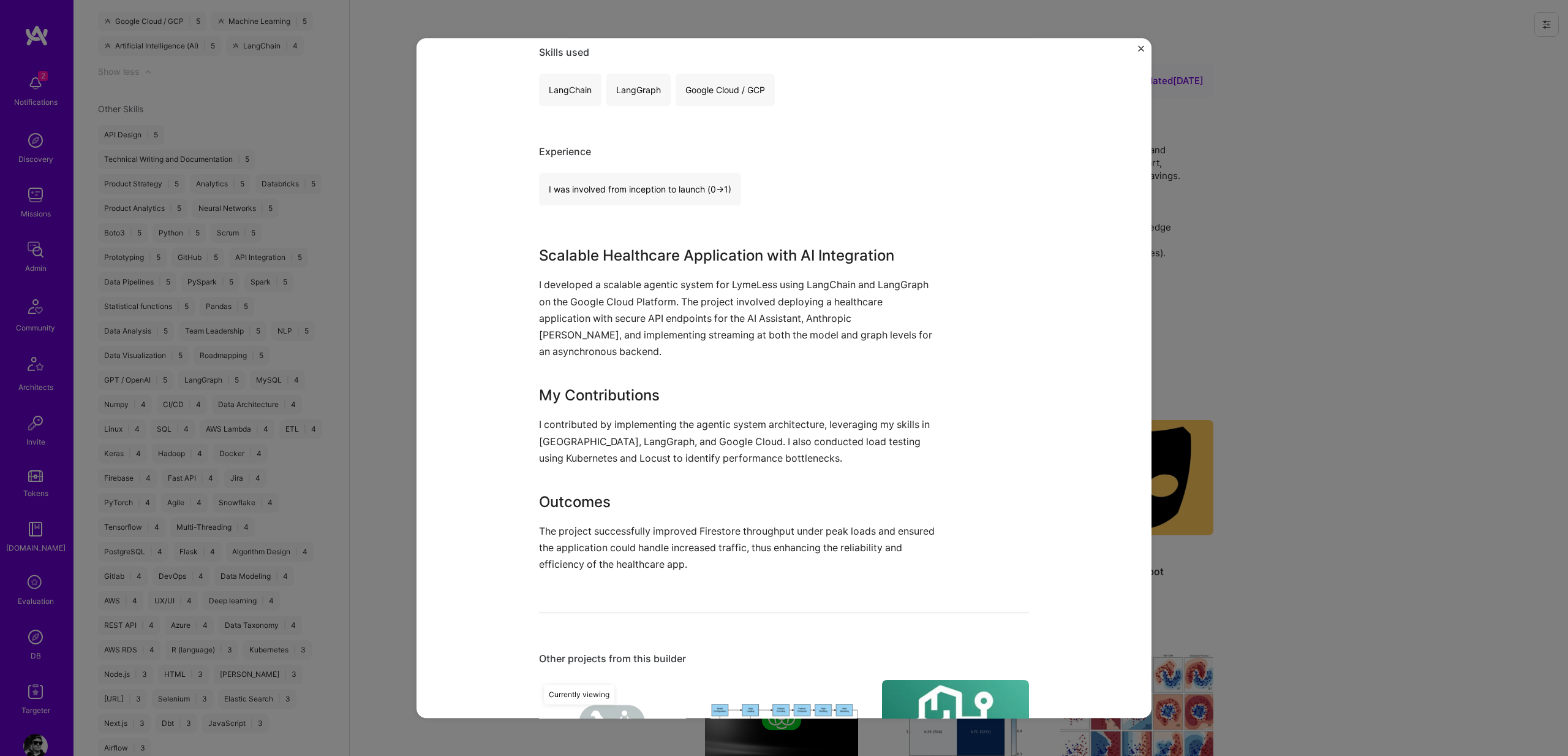
click at [580, 501] on h3 "Outcomes" at bounding box center [738, 502] width 399 height 22
copy h3 "Outcomes"
click at [558, 394] on h3 "My Contributions" at bounding box center [738, 395] width 399 height 22
drag, startPoint x: 558, startPoint y: 394, endPoint x: 651, endPoint y: 398, distance: 93.1
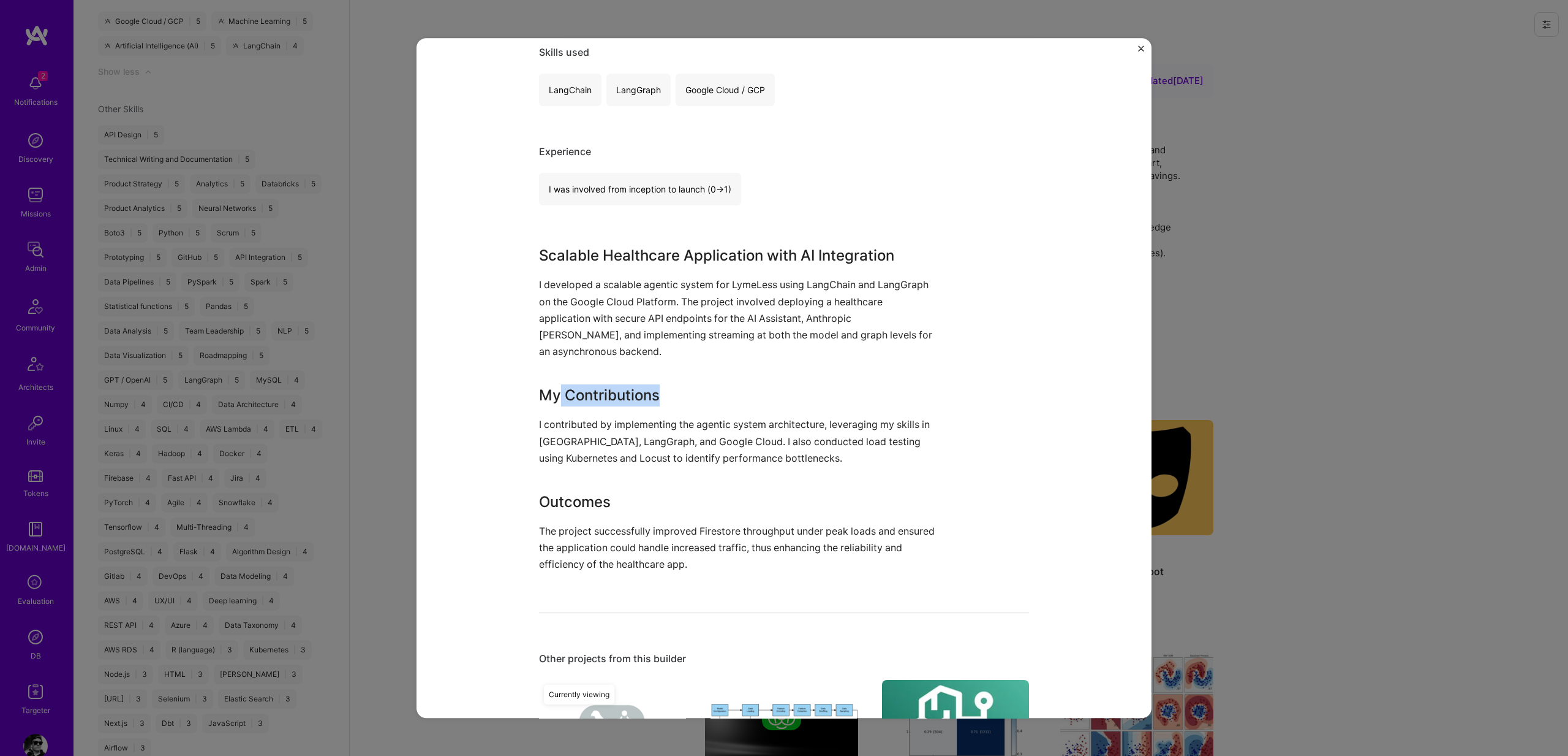
click at [651, 398] on h3 "My Contributions" at bounding box center [738, 395] width 399 height 22
click at [639, 399] on h3 "My Contributions" at bounding box center [738, 395] width 399 height 22
drag, startPoint x: 639, startPoint y: 399, endPoint x: 541, endPoint y: 402, distance: 98.0
click at [541, 402] on h3 "My Contributions" at bounding box center [738, 395] width 399 height 22
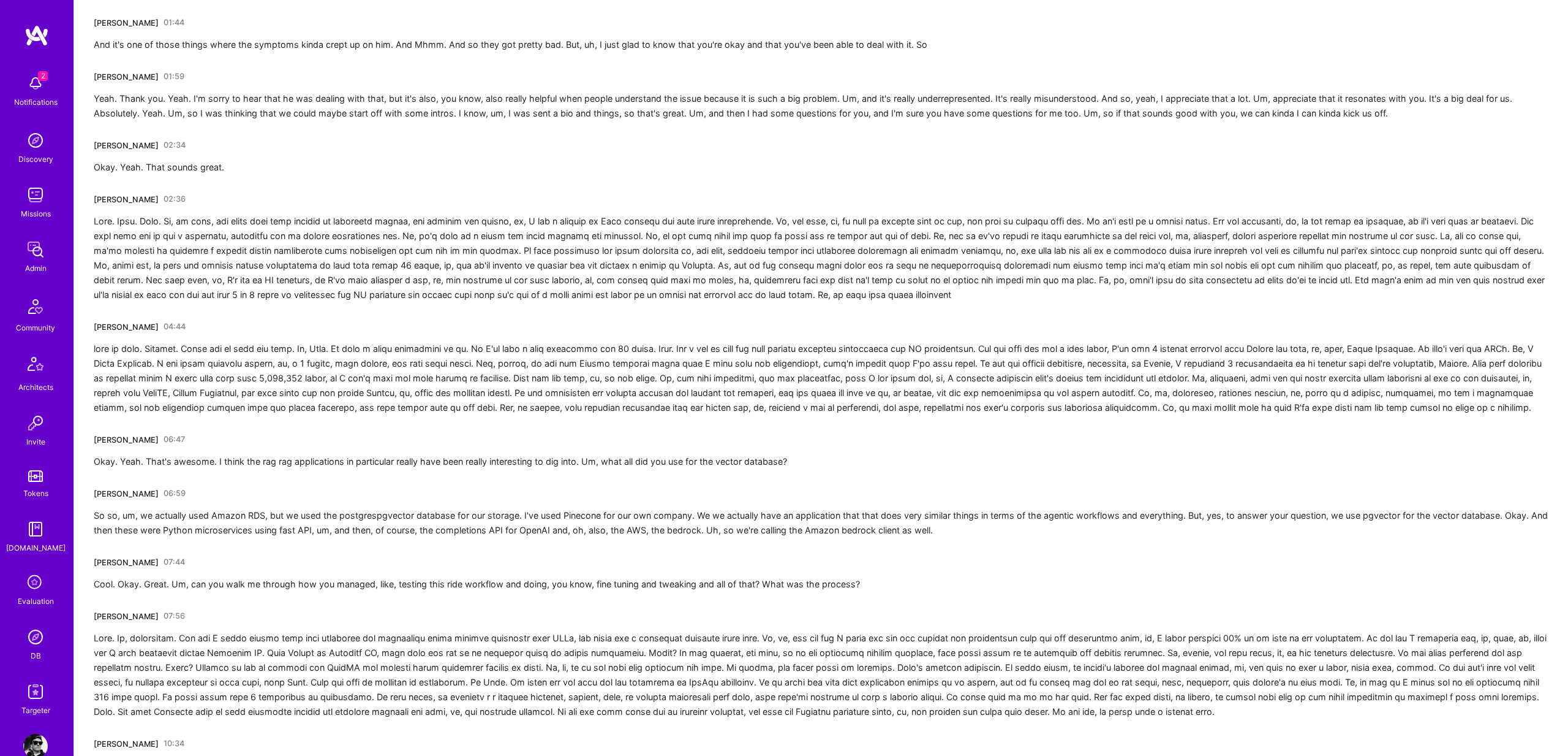
scroll to position [3952, 0]
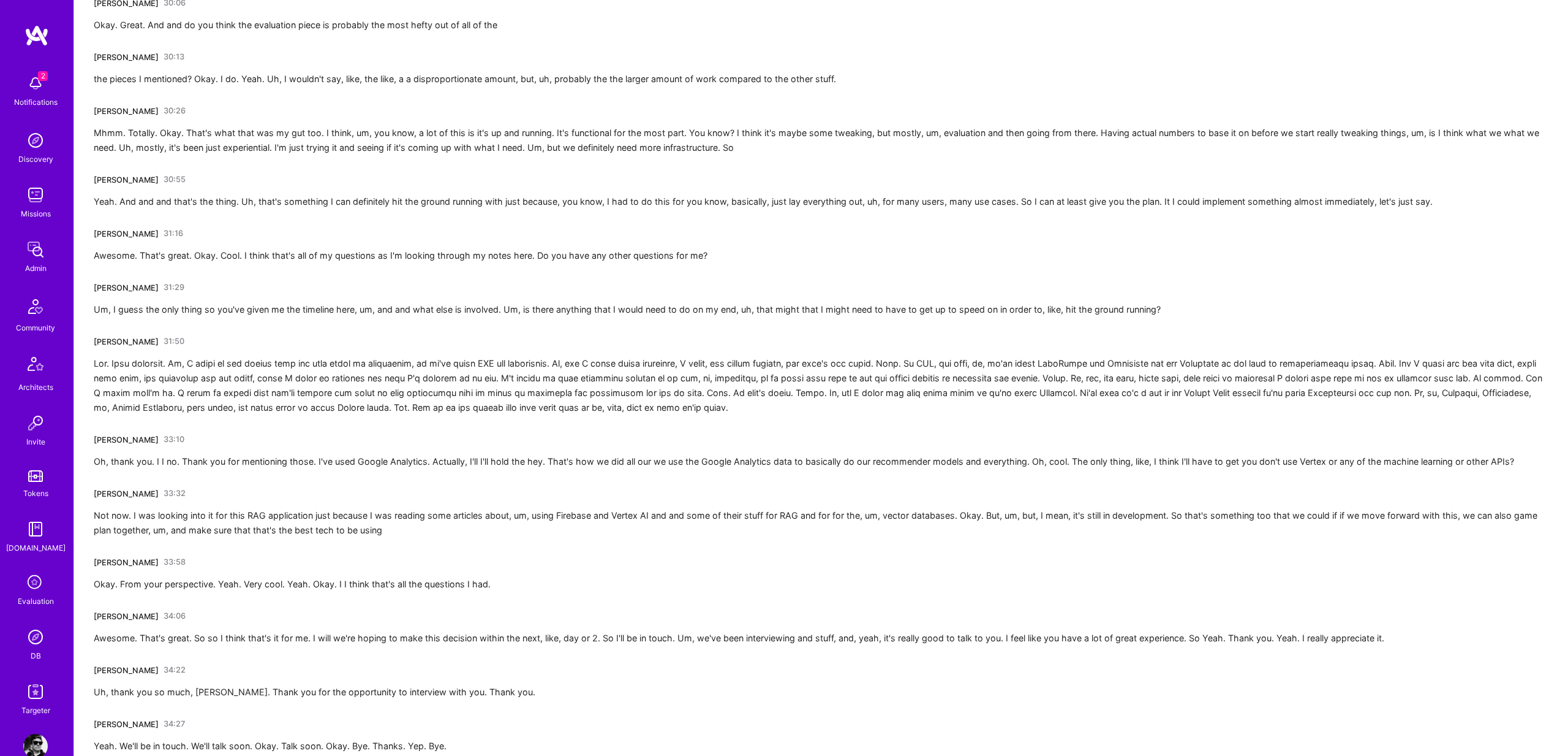
click at [197, 388] on div at bounding box center [821, 385] width 1455 height 59
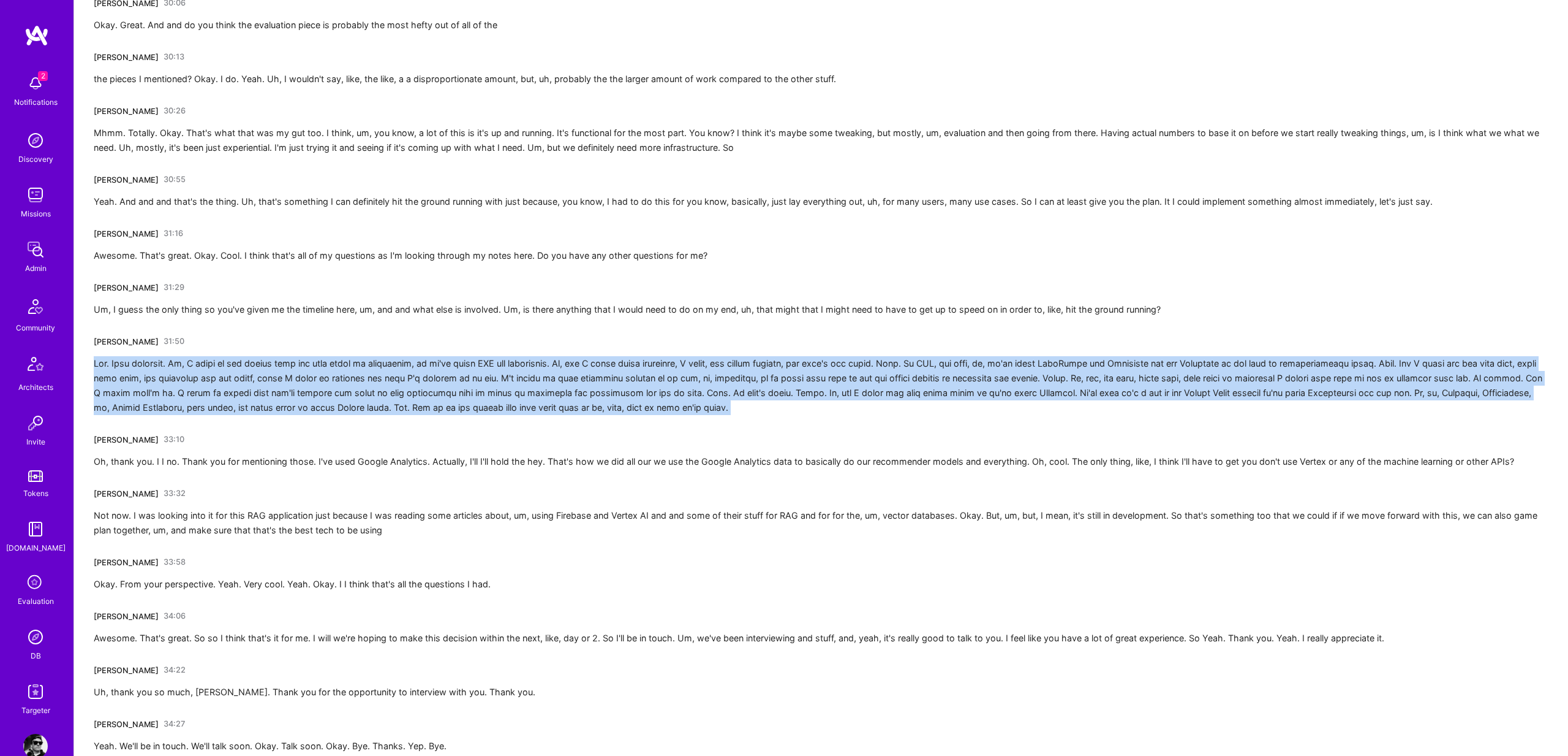
click at [197, 388] on div at bounding box center [821, 385] width 1455 height 59
copy div "Hey. Good question. Um, I think to the extent that our tech stack is unfamiliar…"
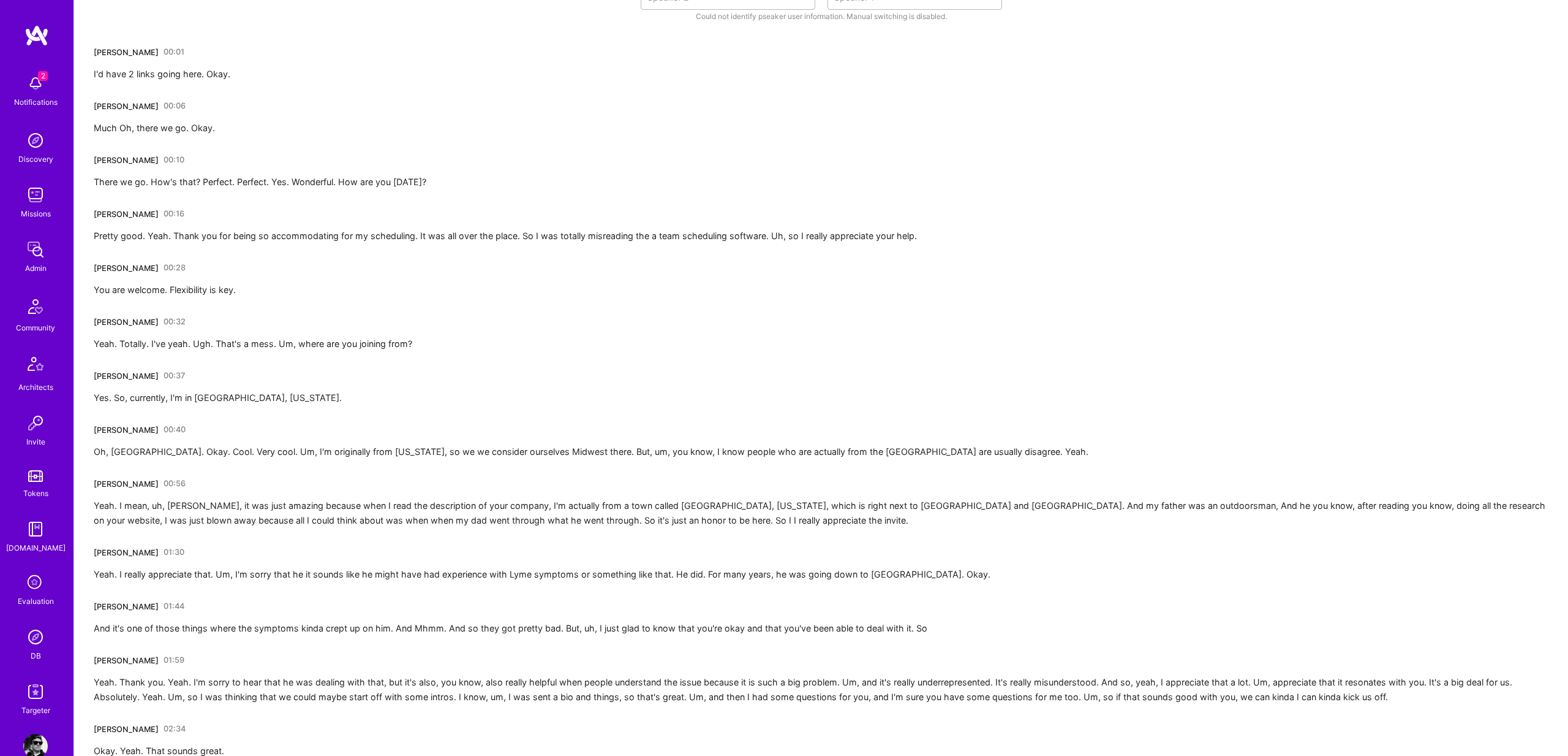
scroll to position [0, 0]
